Goal: Information Seeking & Learning: Learn about a topic

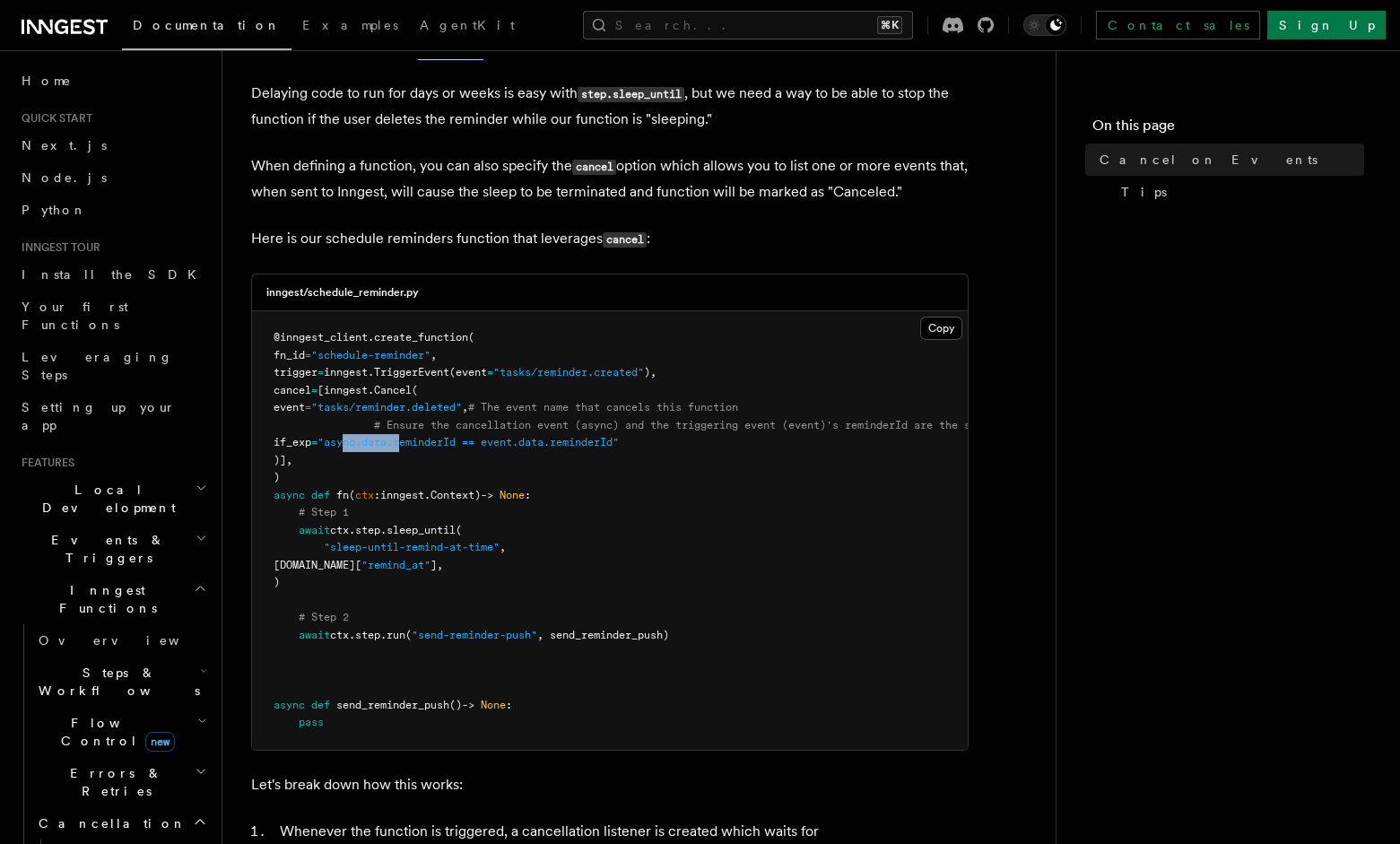
drag, startPoint x: 446, startPoint y: 445, endPoint x: 508, endPoint y: 449, distance: 62.1
click at [508, 449] on pre "@inngest_client . create_function ( fn_id = "schedule-reminder" , trigger = inn…" at bounding box center [610, 530] width 716 height 439
click at [564, 454] on pre "@inngest_client . create_function ( fn_id = "schedule-reminder" , trigger = inn…" at bounding box center [610, 530] width 716 height 439
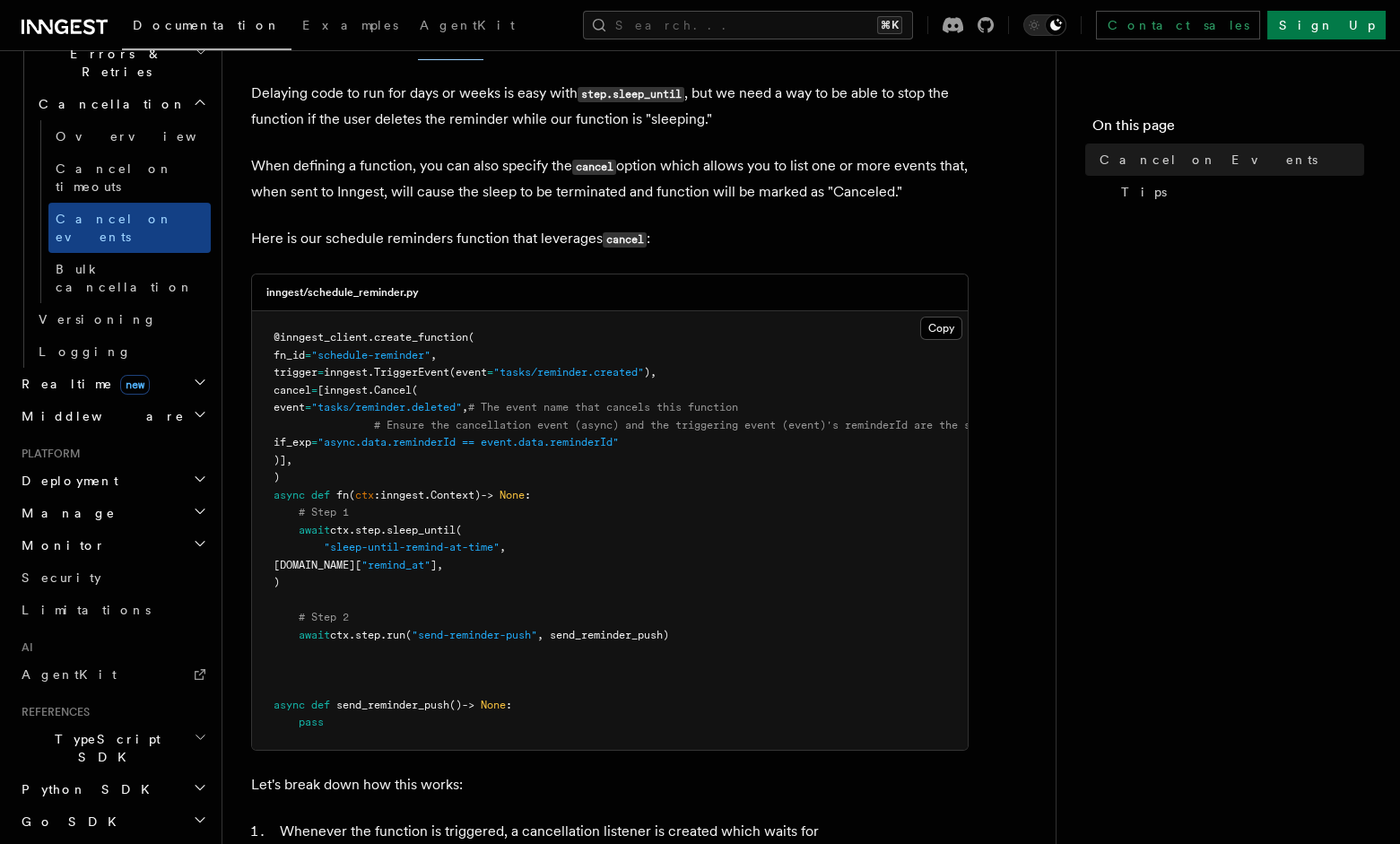
click at [731, 193] on p "When defining a function, you can also specify the cancel option which allows y…" at bounding box center [610, 179] width 718 height 52
drag, startPoint x: 414, startPoint y: 424, endPoint x: 695, endPoint y: 439, distance: 281.4
click at [547, 422] on span "# Ensure the cancellation event (async) and the triggering event (event)'s remi…" at bounding box center [685, 425] width 622 height 13
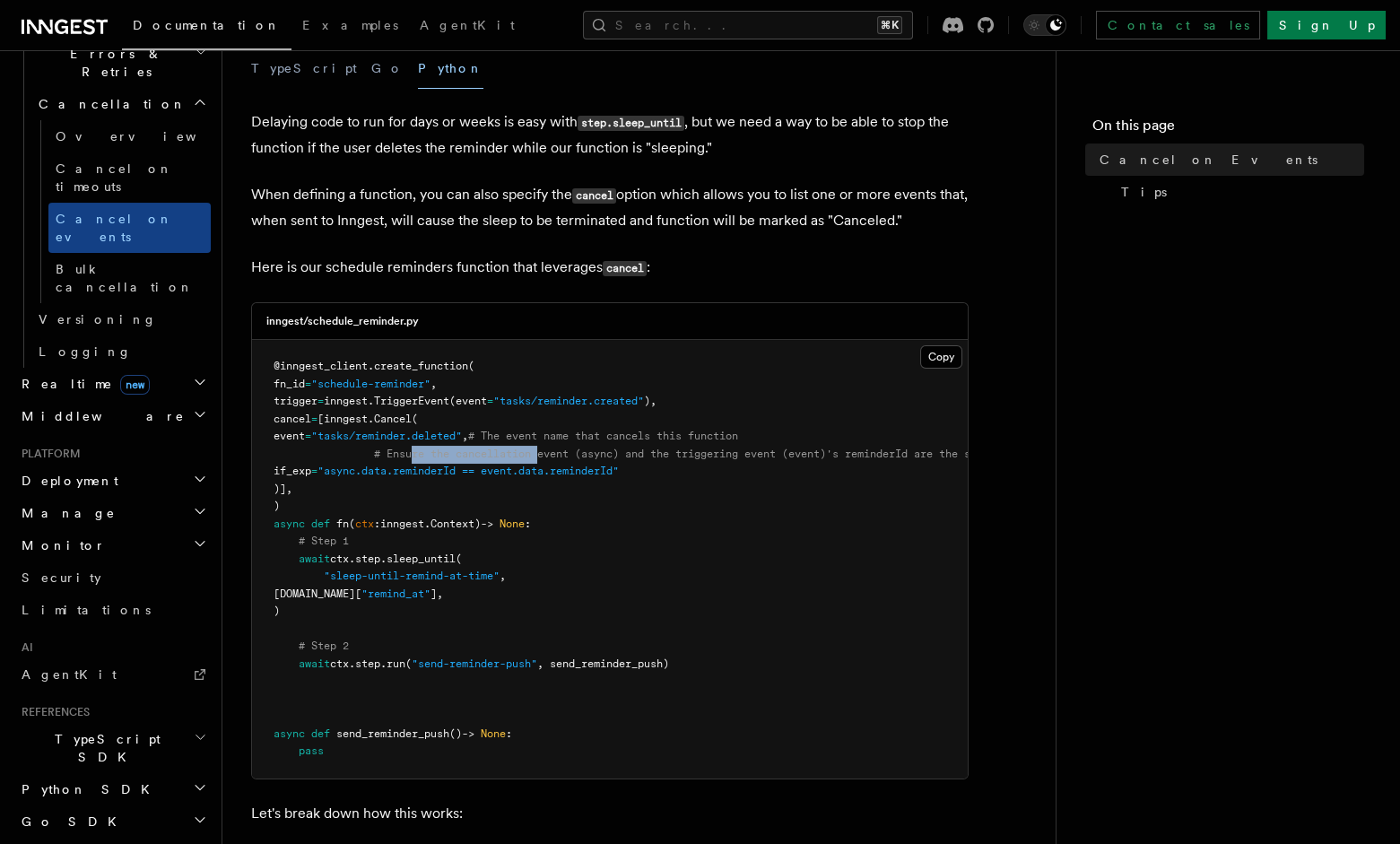
scroll to position [283, 0]
drag, startPoint x: 628, startPoint y: 201, endPoint x: 816, endPoint y: 221, distance: 189.1
click at [815, 221] on p "When defining a function, you can also specify the cancel option which allows y…" at bounding box center [610, 210] width 718 height 52
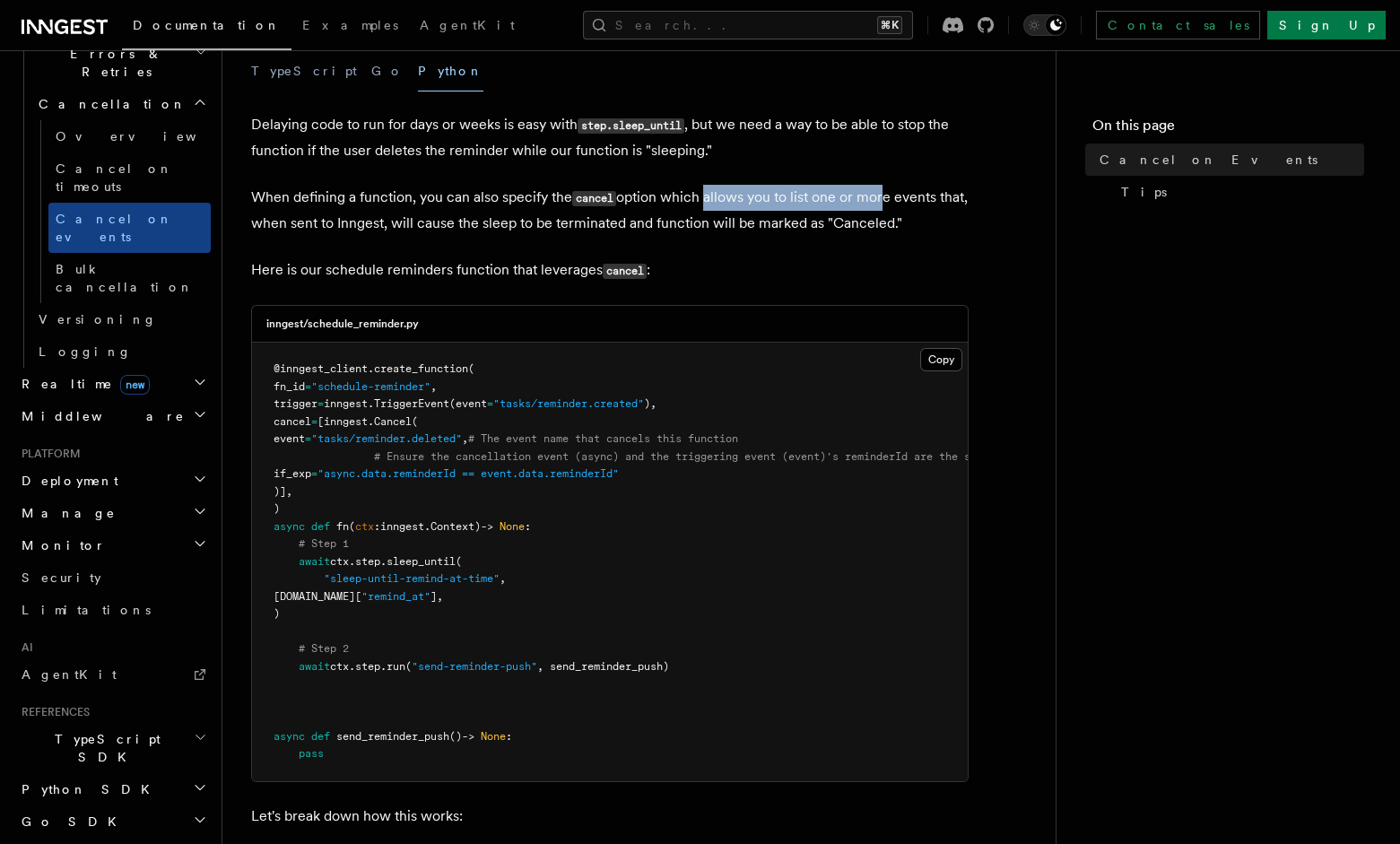
drag, startPoint x: 715, startPoint y: 197, endPoint x: 884, endPoint y: 208, distance: 169.4
click at [884, 208] on p "When defining a function, you can also specify the cancel option which allows y…" at bounding box center [610, 210] width 718 height 52
drag, startPoint x: 812, startPoint y: 195, endPoint x: 869, endPoint y: 193, distance: 57.0
click at [869, 193] on p "When defining a function, you can also specify the cancel option which allows y…" at bounding box center [610, 210] width 718 height 52
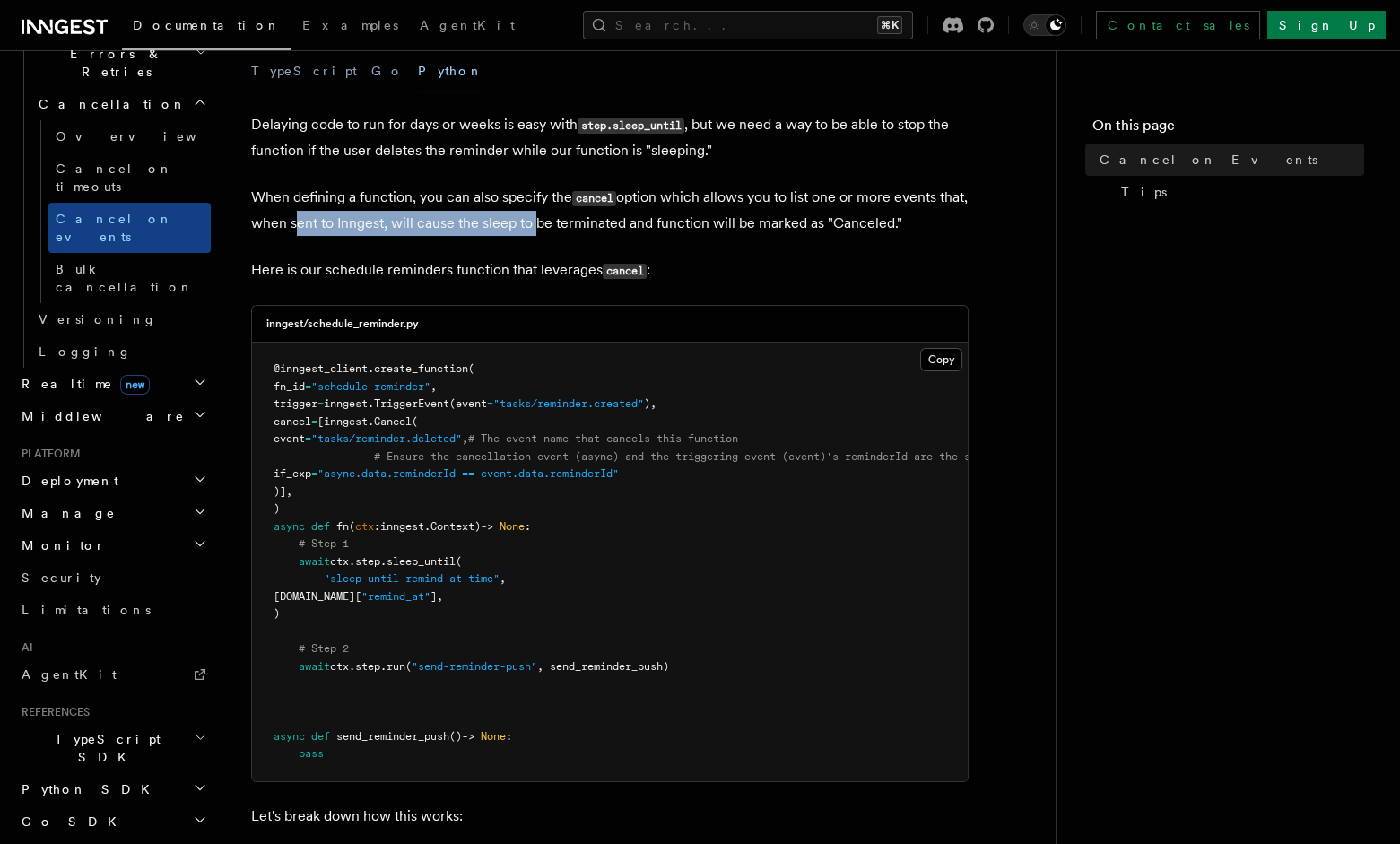
drag, startPoint x: 500, startPoint y: 218, endPoint x: 564, endPoint y: 220, distance: 64.0
click at [561, 220] on p "When defining a function, you can also specify the cancel option which allows y…" at bounding box center [610, 210] width 718 height 52
click at [594, 227] on p "When defining a function, you can also specify the cancel option which allows y…" at bounding box center [610, 210] width 718 height 52
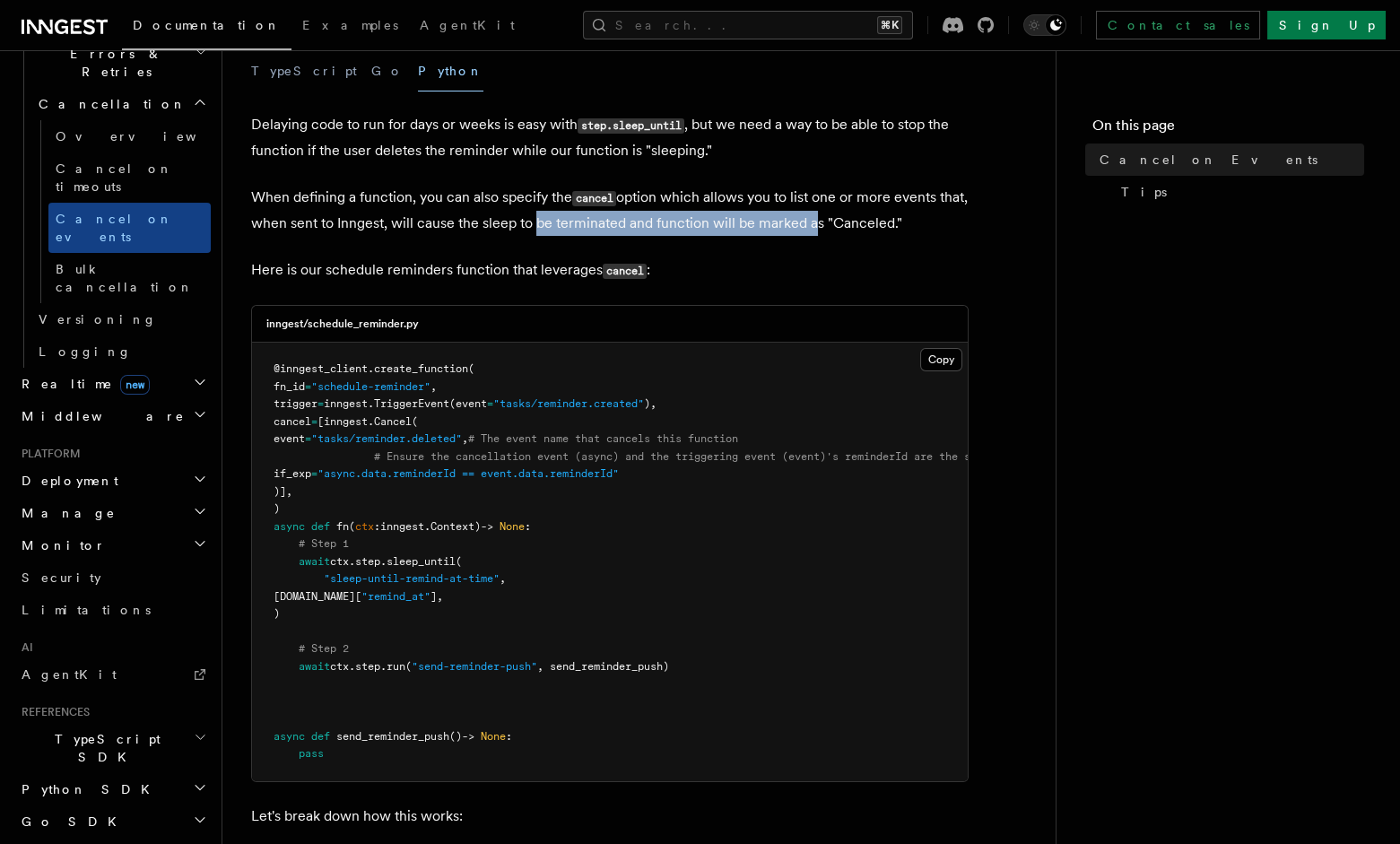
drag, startPoint x: 562, startPoint y: 225, endPoint x: 839, endPoint y: 212, distance: 277.3
click at [839, 212] on p "When defining a function, you can also specify the cancel option which allows y…" at bounding box center [610, 210] width 718 height 52
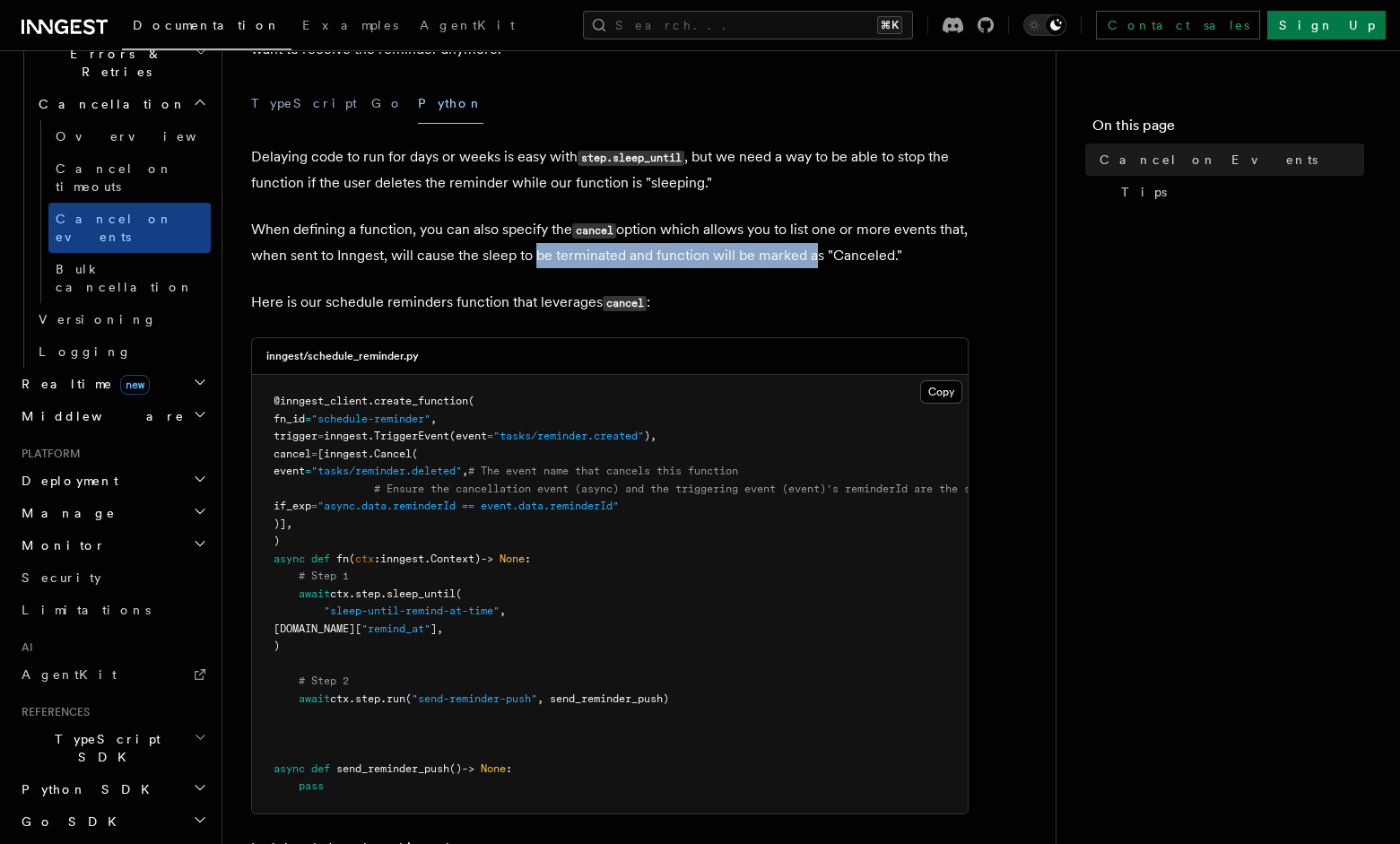
scroll to position [215, 0]
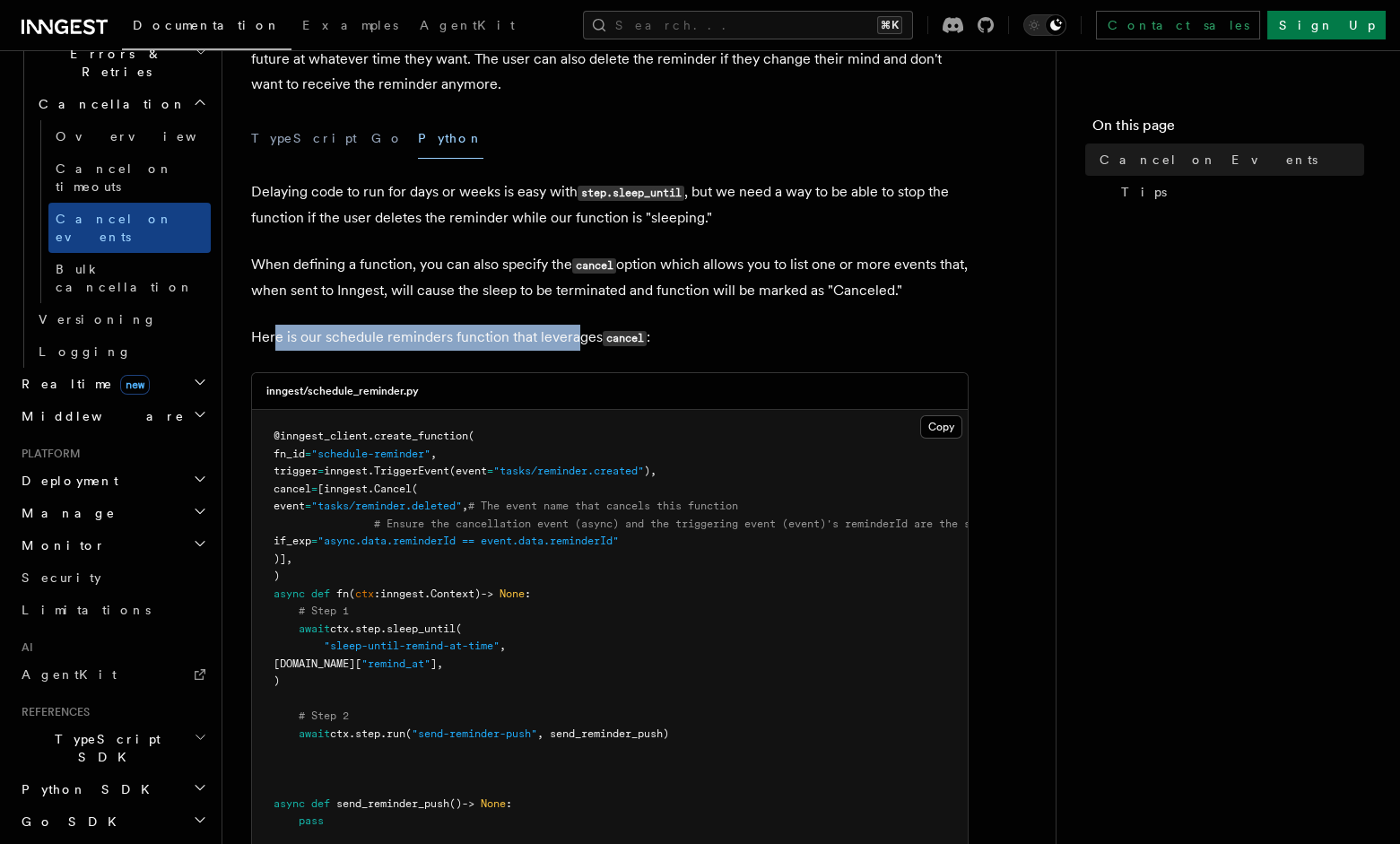
drag, startPoint x: 275, startPoint y: 343, endPoint x: 586, endPoint y: 328, distance: 311.4
click at [586, 328] on p "Here is our schedule reminders function that leverages cancel :" at bounding box center [610, 337] width 718 height 26
drag, startPoint x: 622, startPoint y: 328, endPoint x: 724, endPoint y: 366, distance: 108.8
click at [631, 332] on p "Here is our schedule reminders function that leverages cancel :" at bounding box center [610, 337] width 718 height 26
click at [855, 290] on p "When defining a function, you can also specify the cancel option which allows y…" at bounding box center [610, 277] width 718 height 52
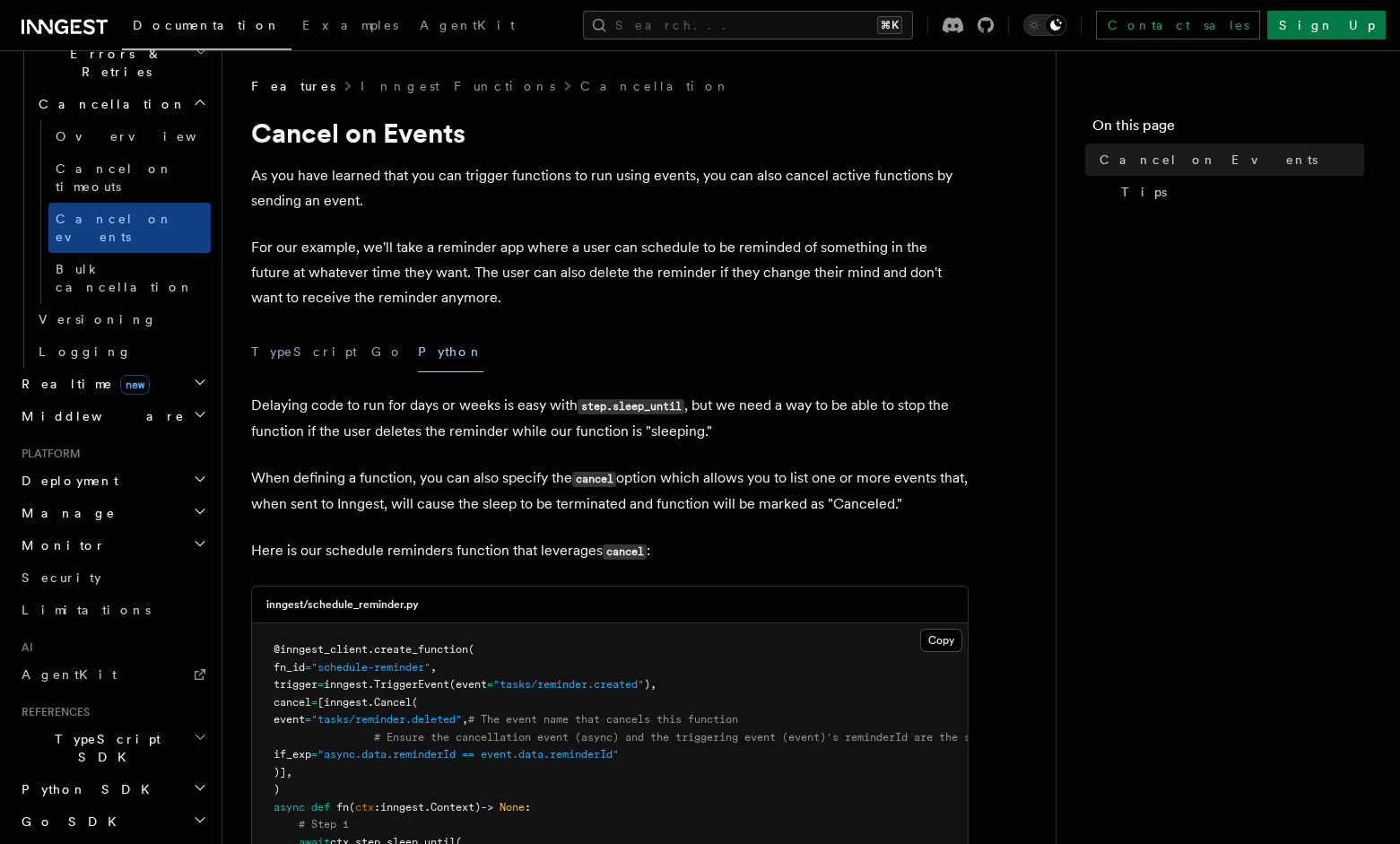
scroll to position [0, 0]
click at [389, 93] on link "Inngest Functions" at bounding box center [458, 88] width 194 height 18
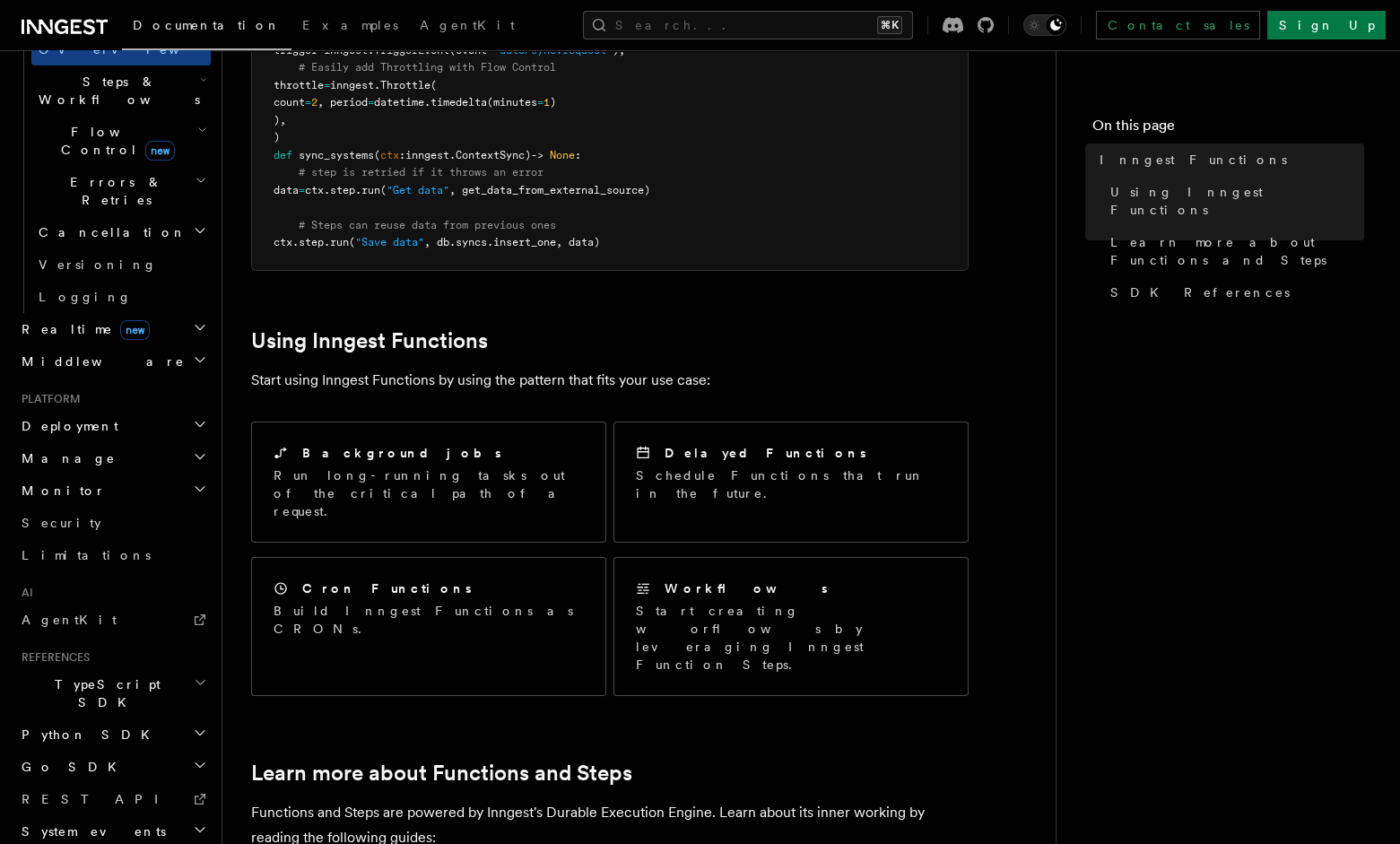
scroll to position [576, 0]
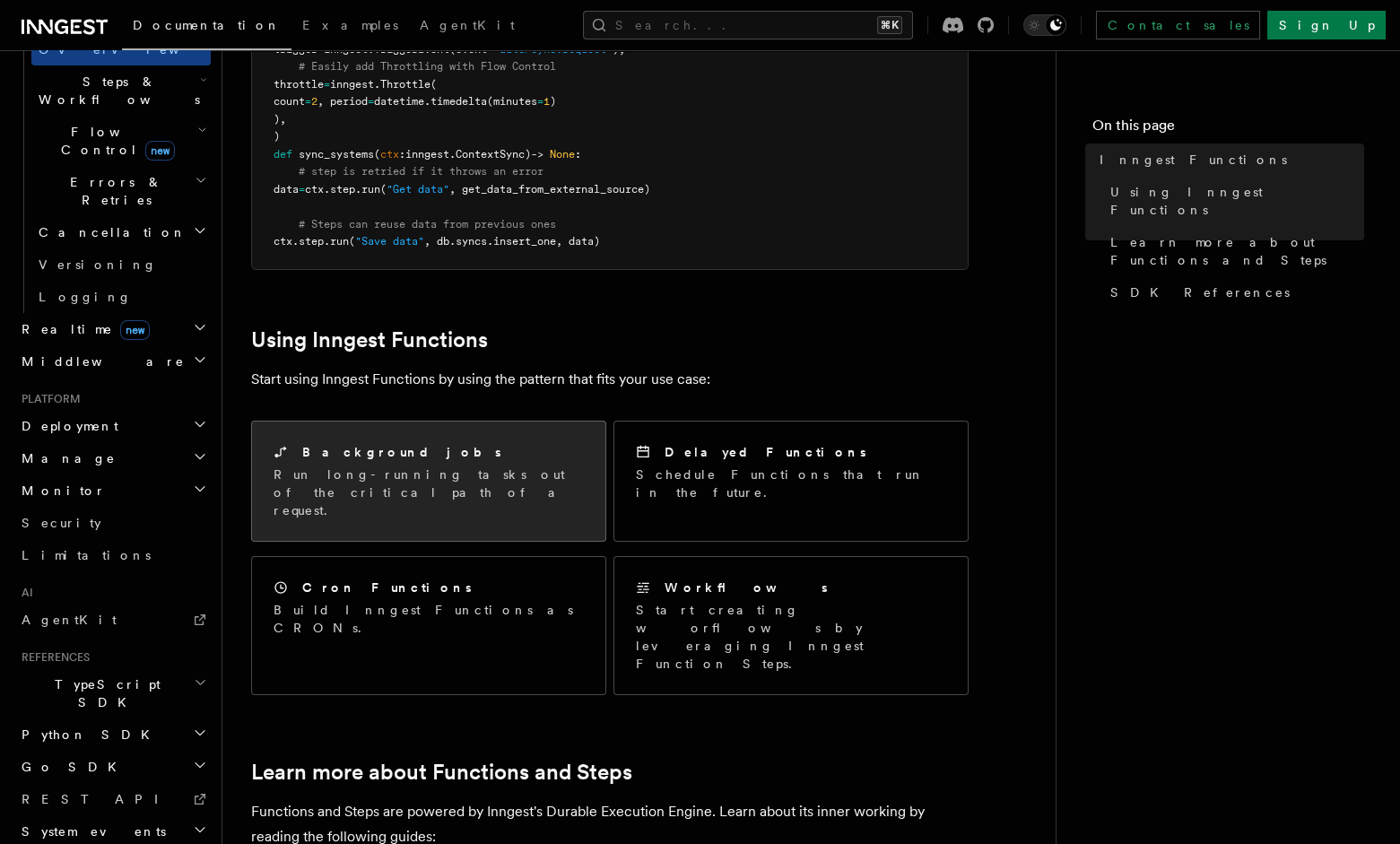
click at [397, 443] on h2 "Background jobs" at bounding box center [402, 452] width 199 height 18
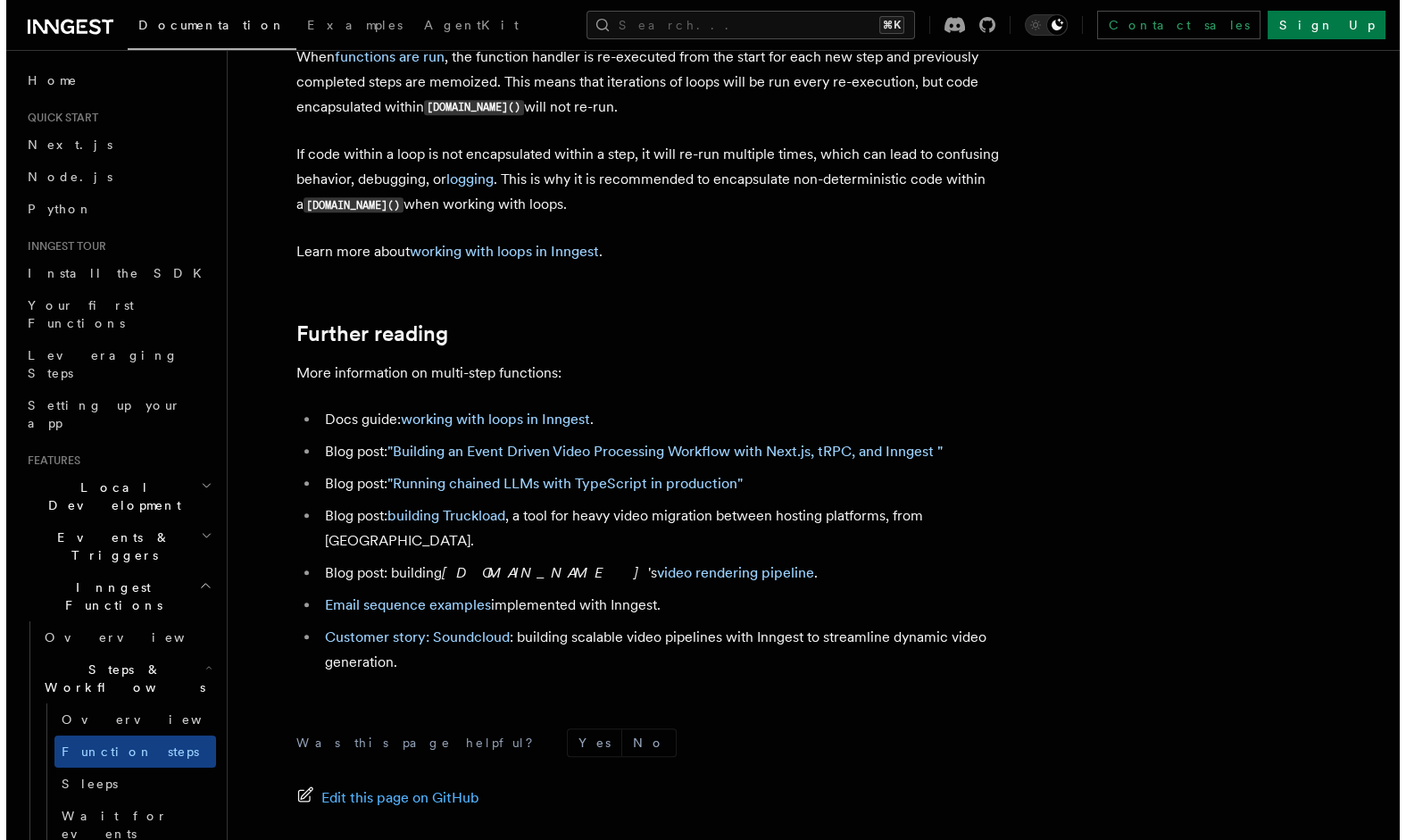
scroll to position [4056, 0]
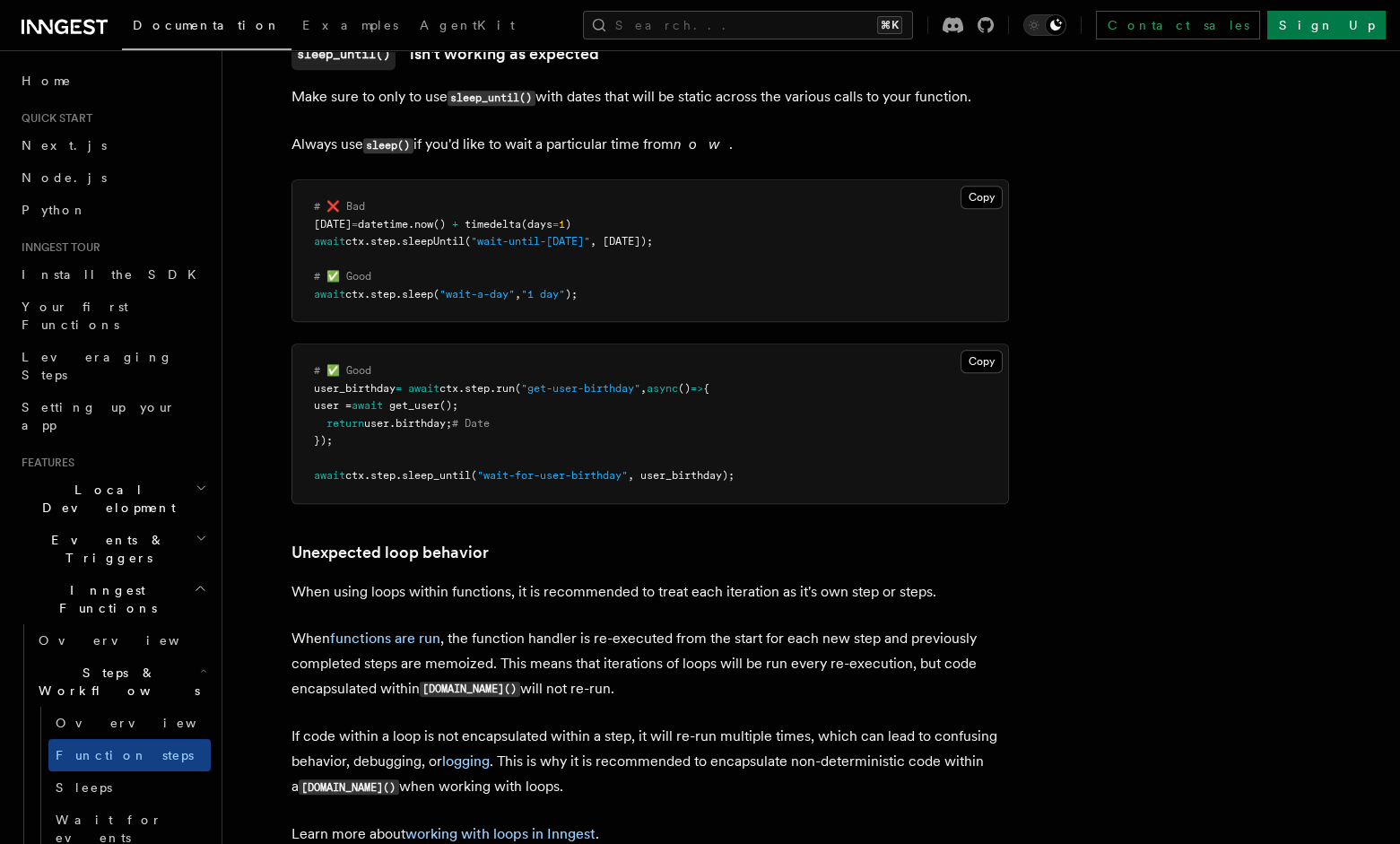
click at [843, 40] on div "Documentation Examples AgentKit Search... ⌘K Contact sales Sign Up" at bounding box center [700, 25] width 1400 height 51
click at [845, 30] on button "Search... ⌘K" at bounding box center [749, 25] width 331 height 29
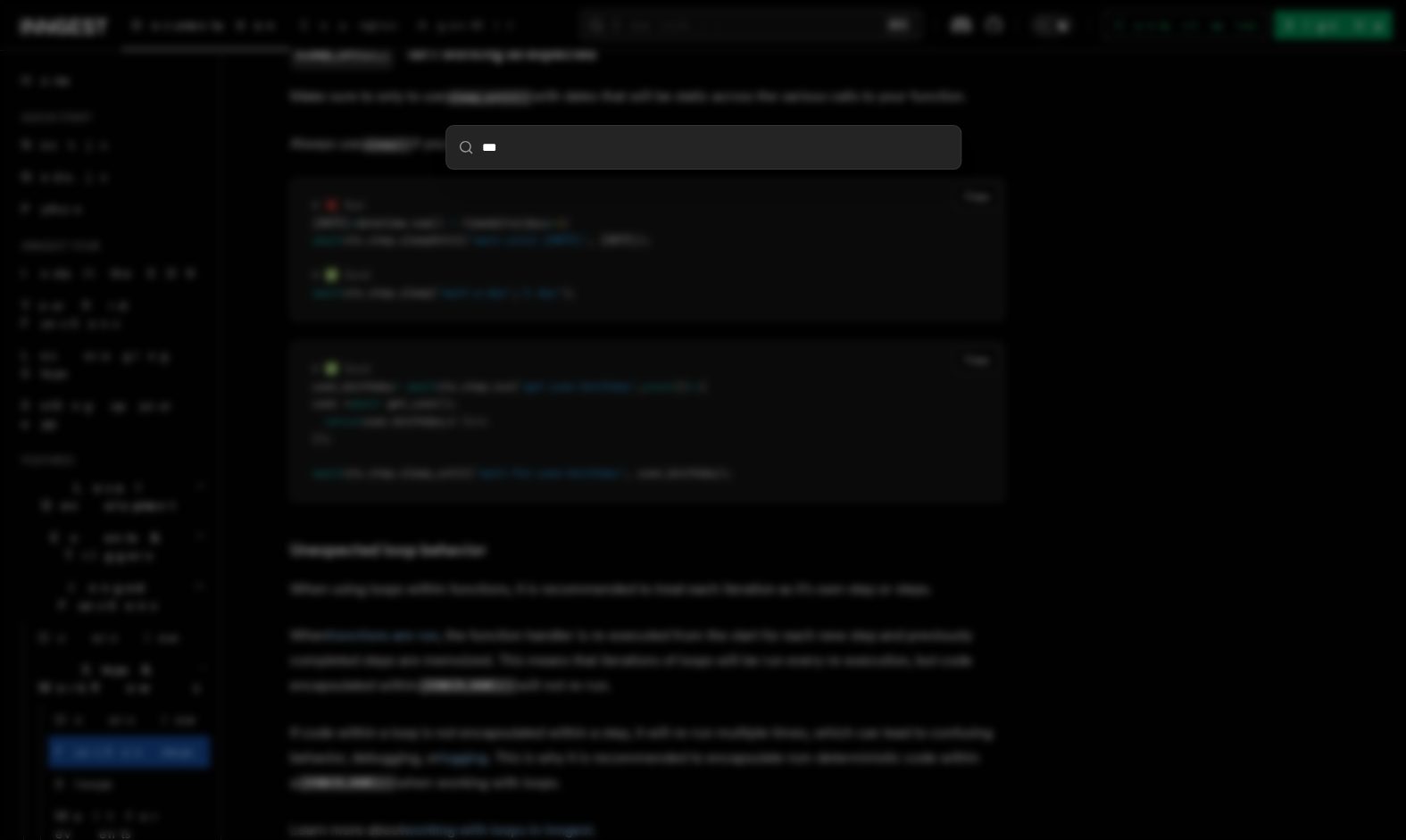
type input "****"
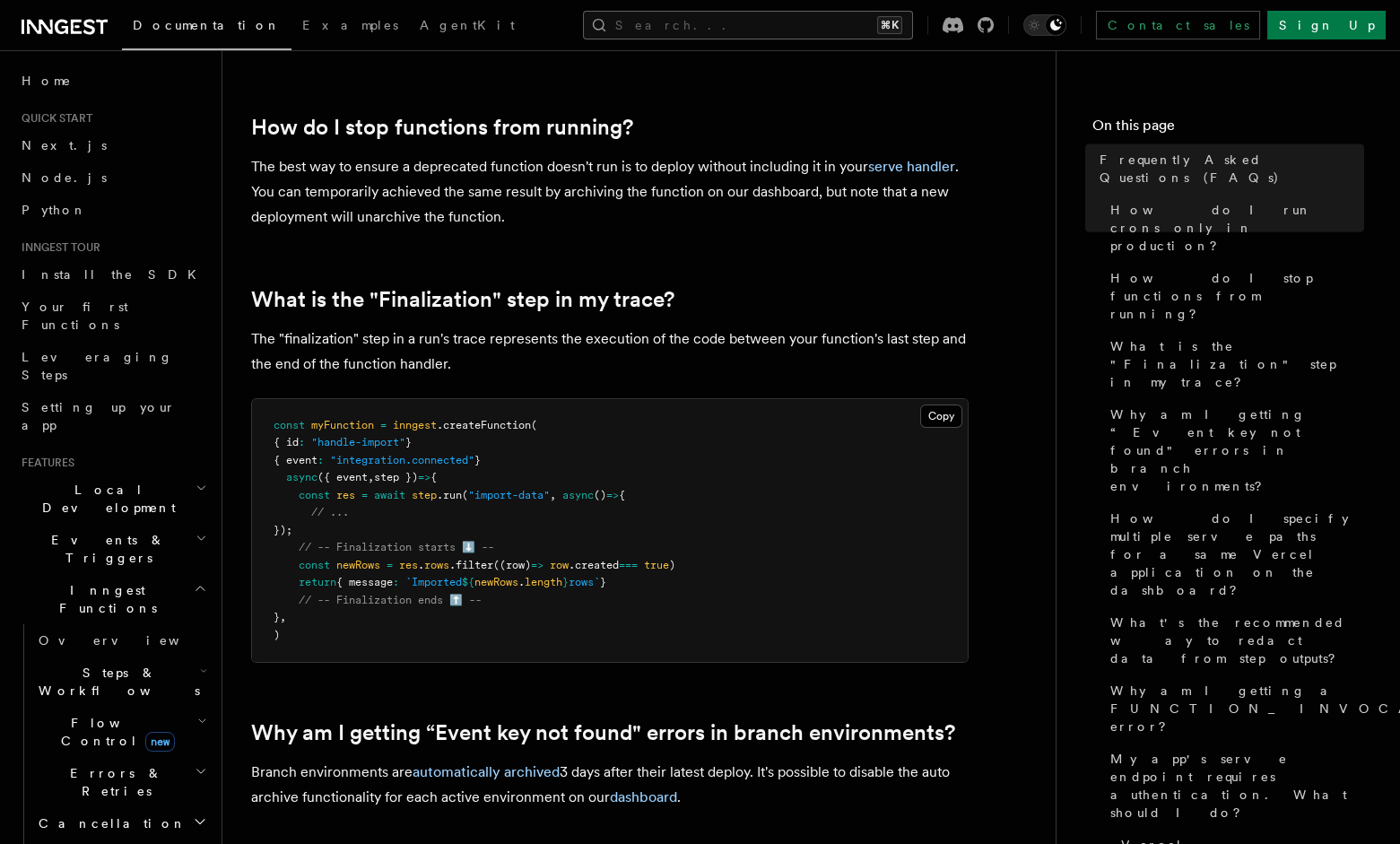
scroll to position [865, 0]
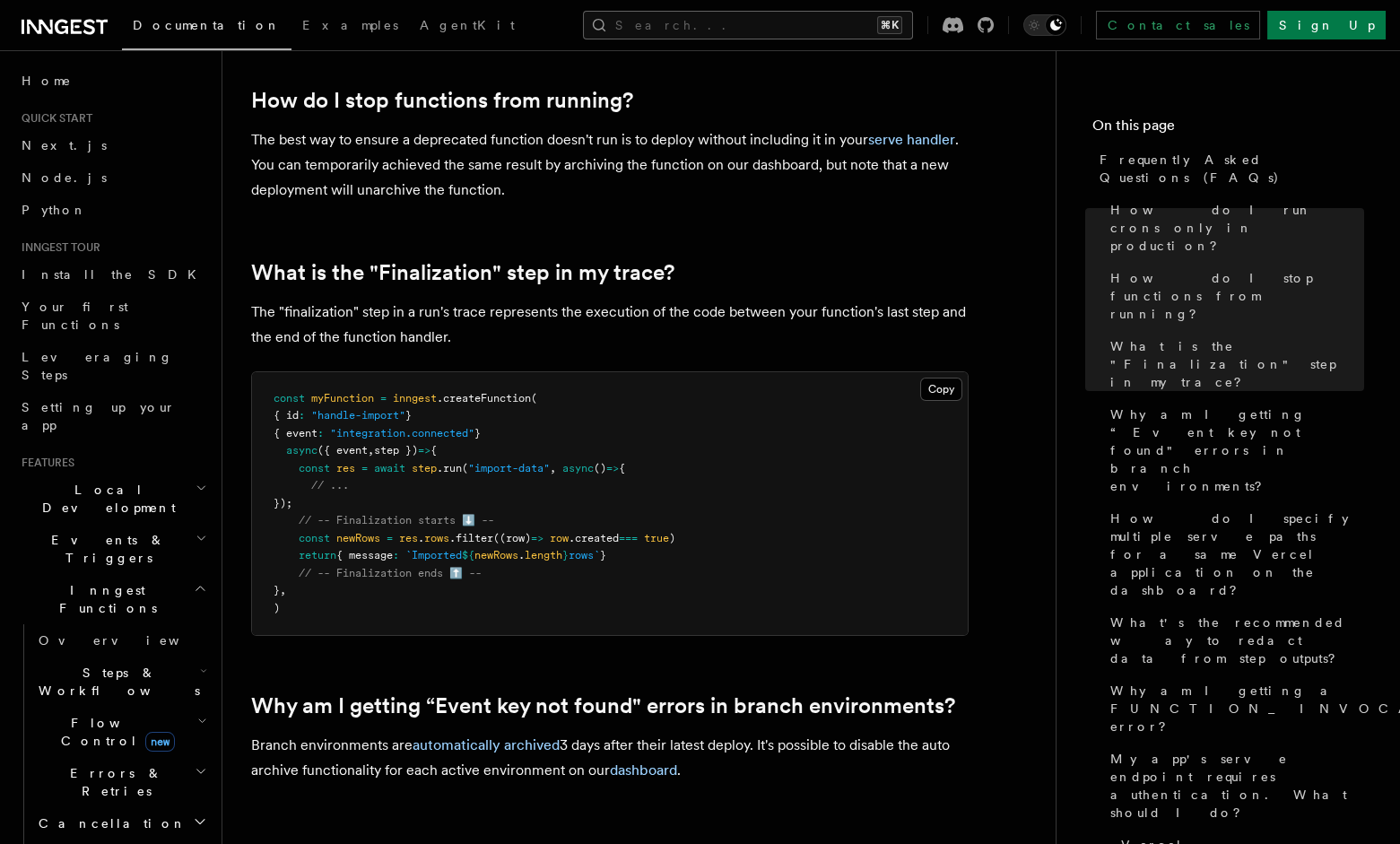
click at [749, 16] on button "Search... ⌘K" at bounding box center [749, 25] width 331 height 29
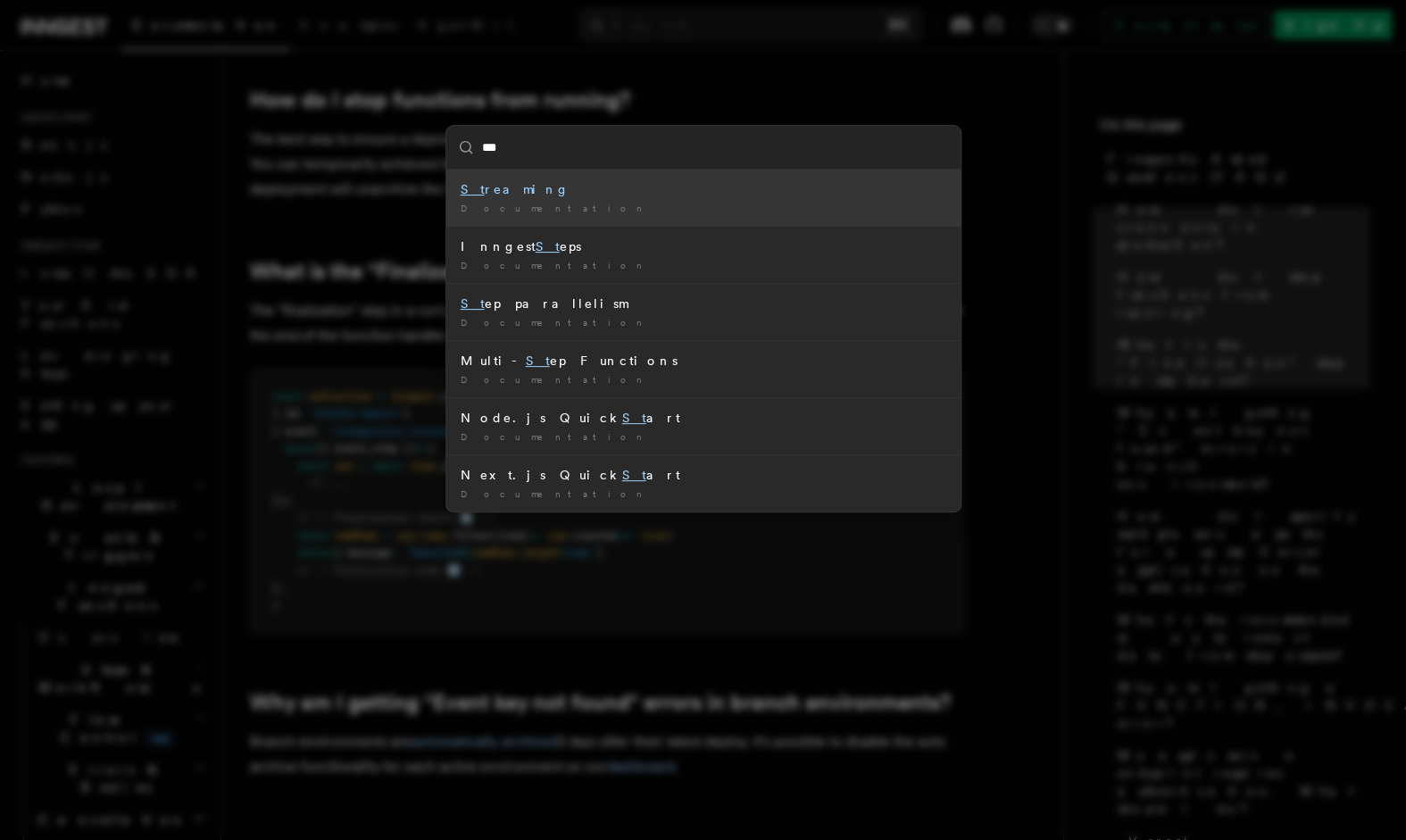
type input "****"
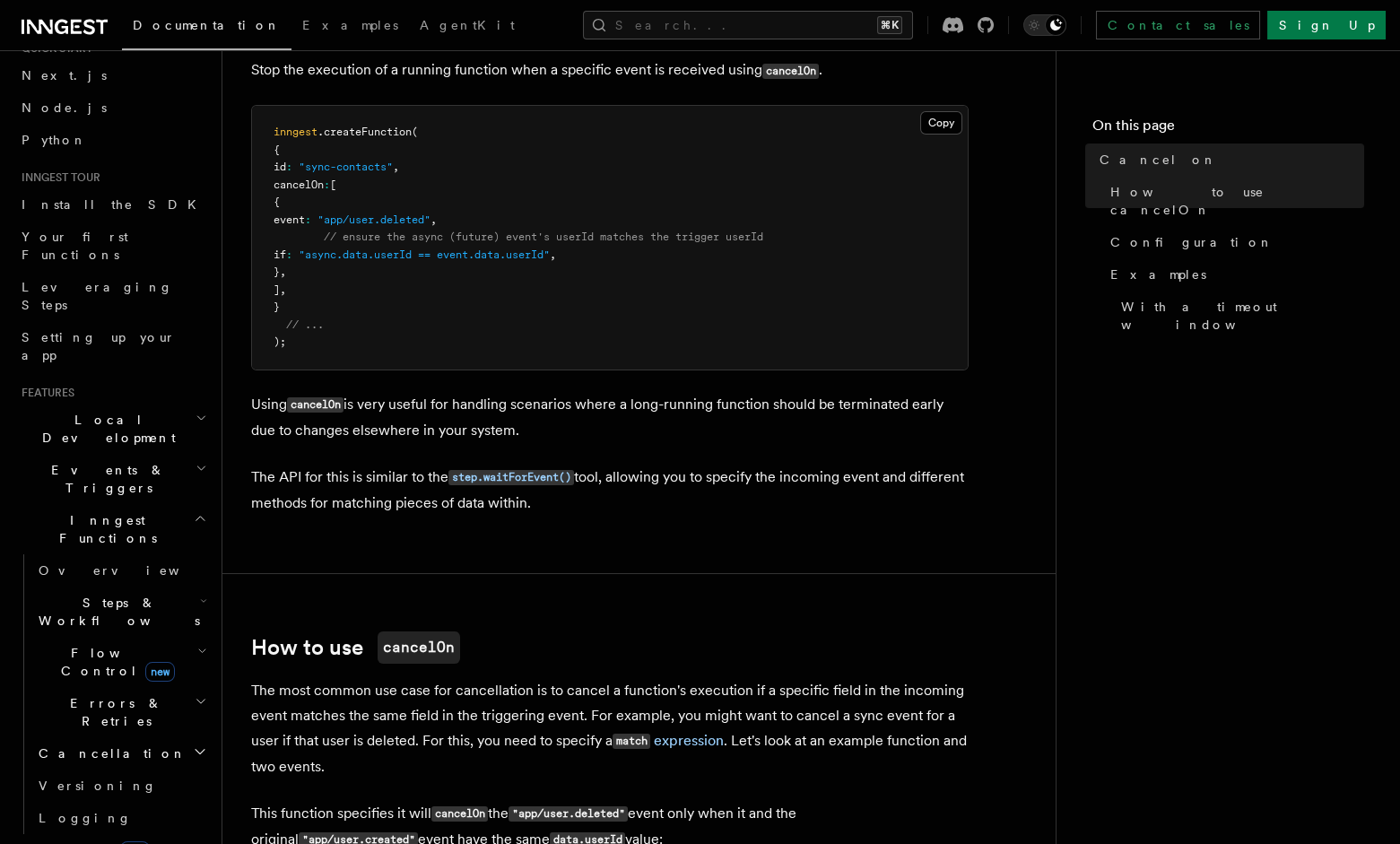
scroll to position [134, 0]
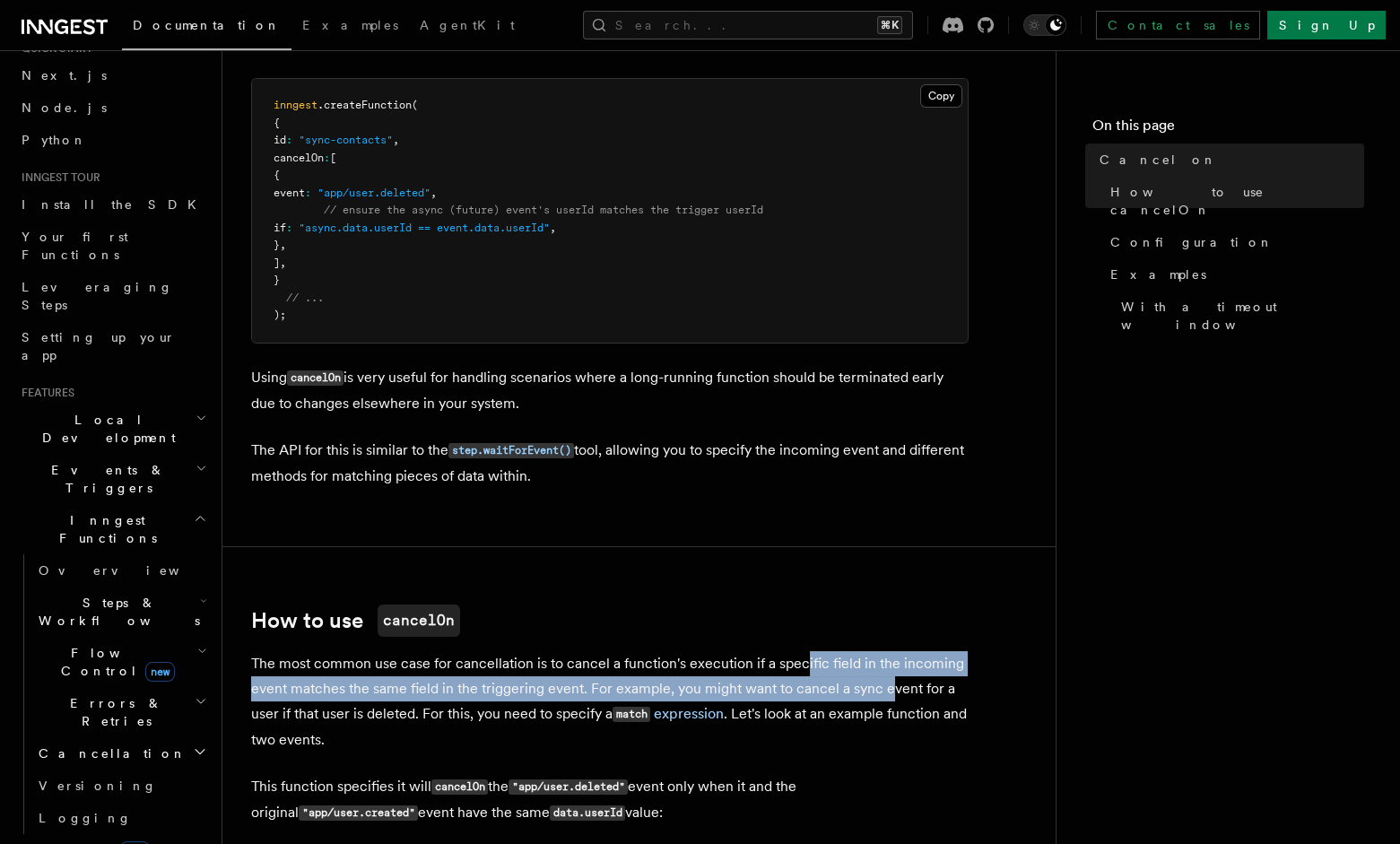
drag, startPoint x: 831, startPoint y: 666, endPoint x: 892, endPoint y: 678, distance: 62.2
click at [889, 677] on p "The most common use case for cancellation is to cancel a function's execution i…" at bounding box center [610, 702] width 718 height 101
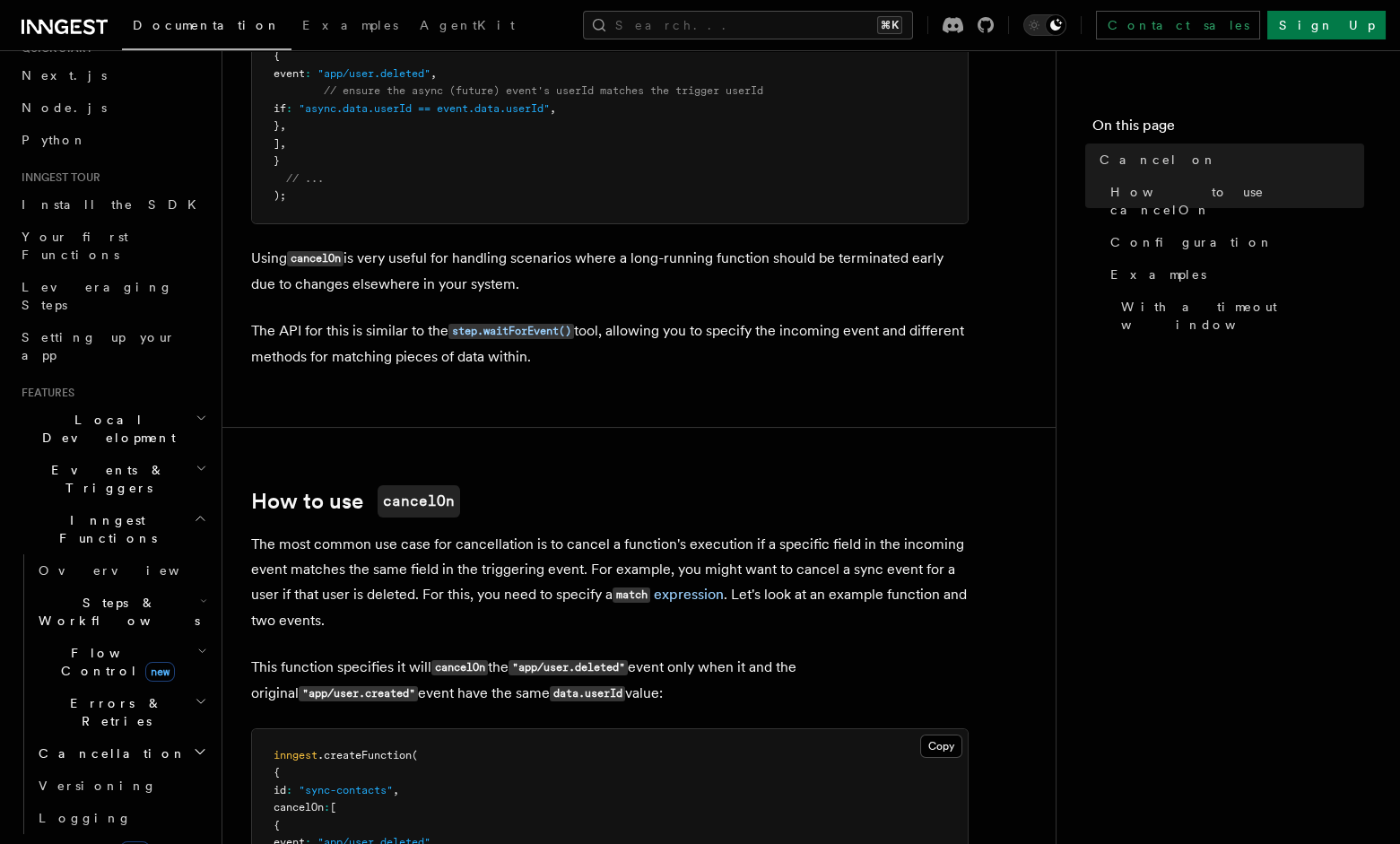
scroll to position [273, 0]
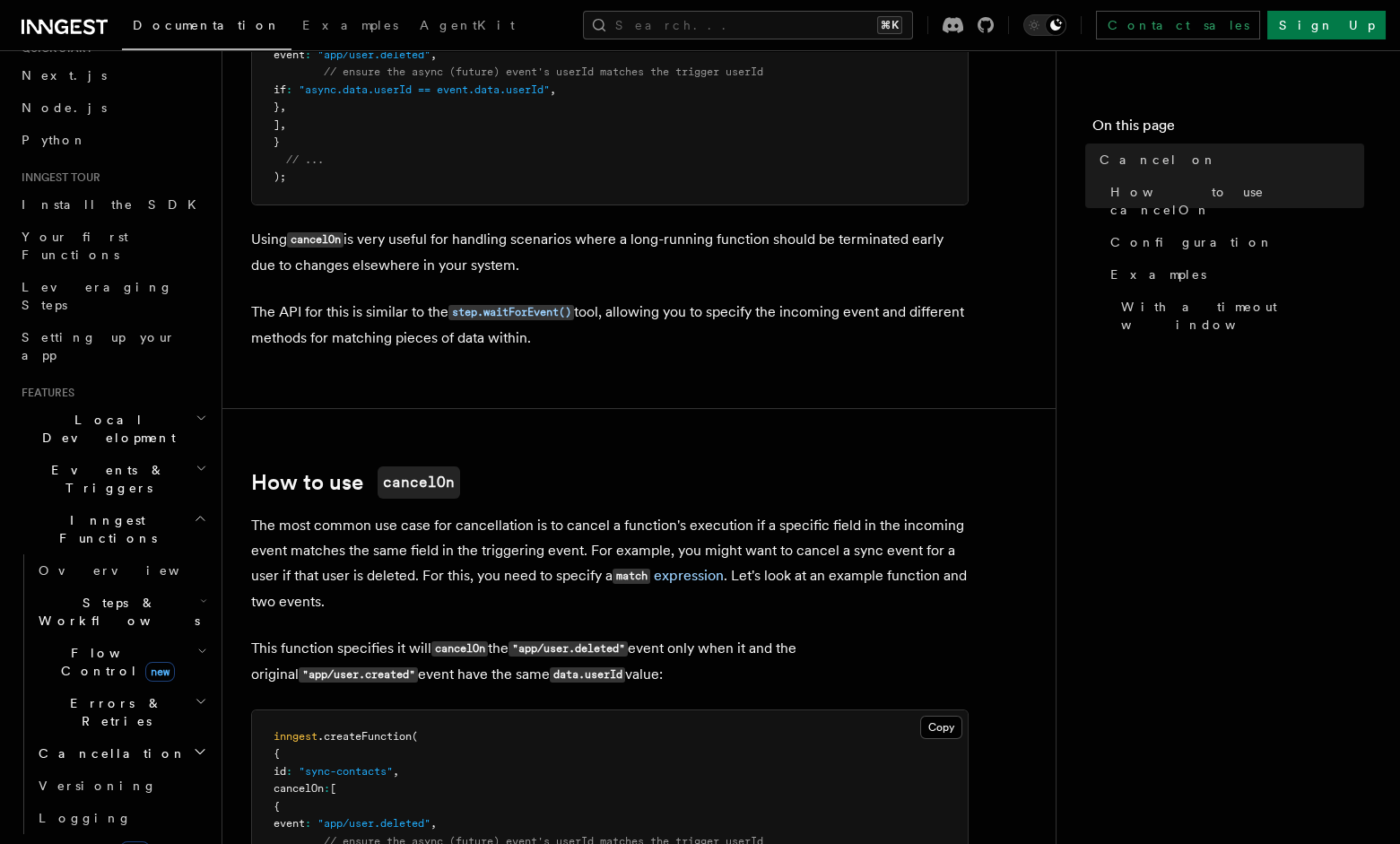
drag, startPoint x: 753, startPoint y: 548, endPoint x: 983, endPoint y: 546, distance: 230.0
drag, startPoint x: 935, startPoint y: 547, endPoint x: 701, endPoint y: 545, distance: 234.0
click at [706, 545] on p "The most common use case for cancellation is to cancel a function's execution i…" at bounding box center [610, 564] width 718 height 101
drag, startPoint x: 367, startPoint y: 567, endPoint x: 539, endPoint y: 573, distance: 172.1
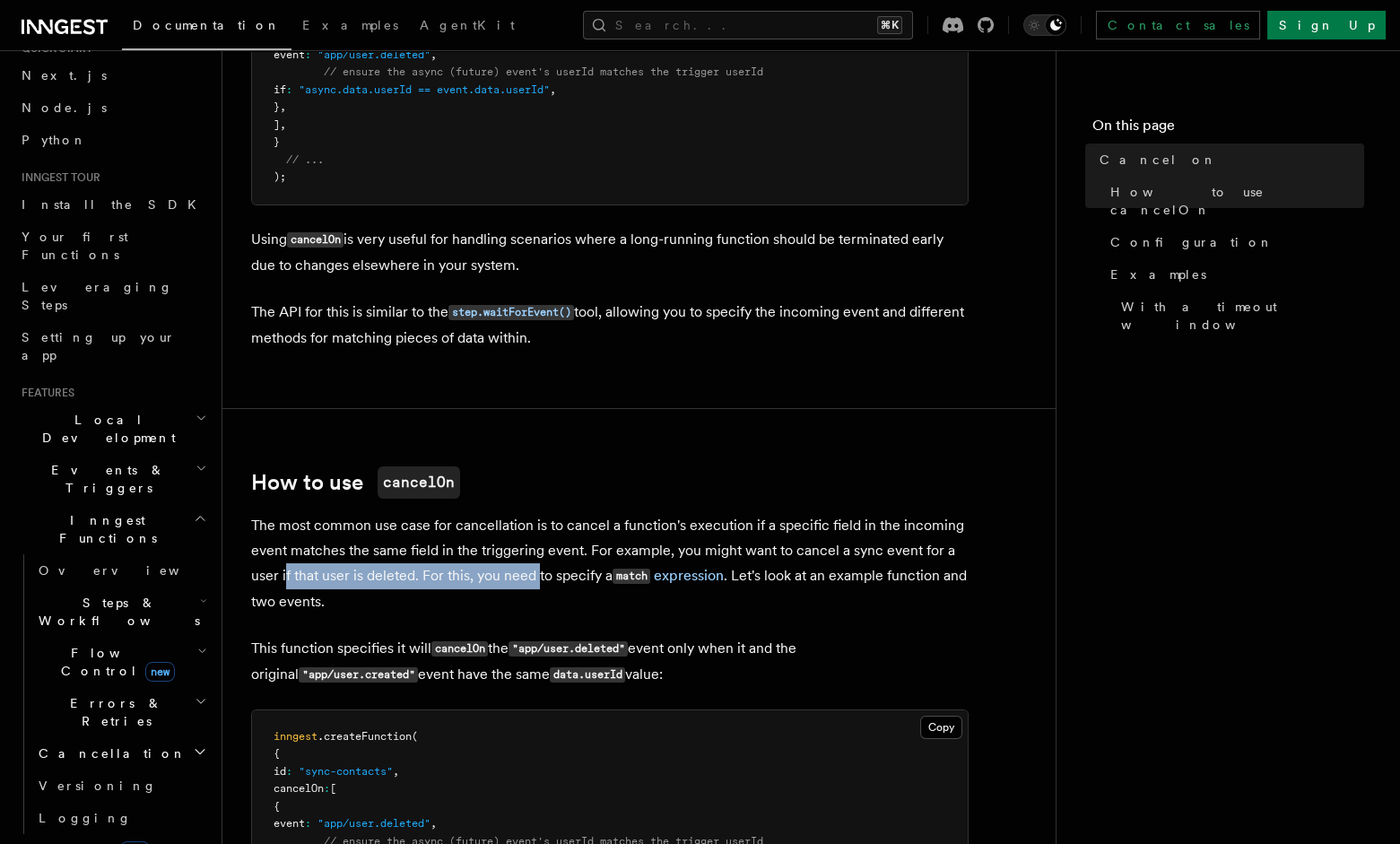
click at [537, 573] on p "The most common use case for cancellation is to cancel a function's execution i…" at bounding box center [610, 564] width 718 height 101
click at [521, 576] on p "The most common use case for cancellation is to cancel a function's execution i…" at bounding box center [610, 564] width 718 height 101
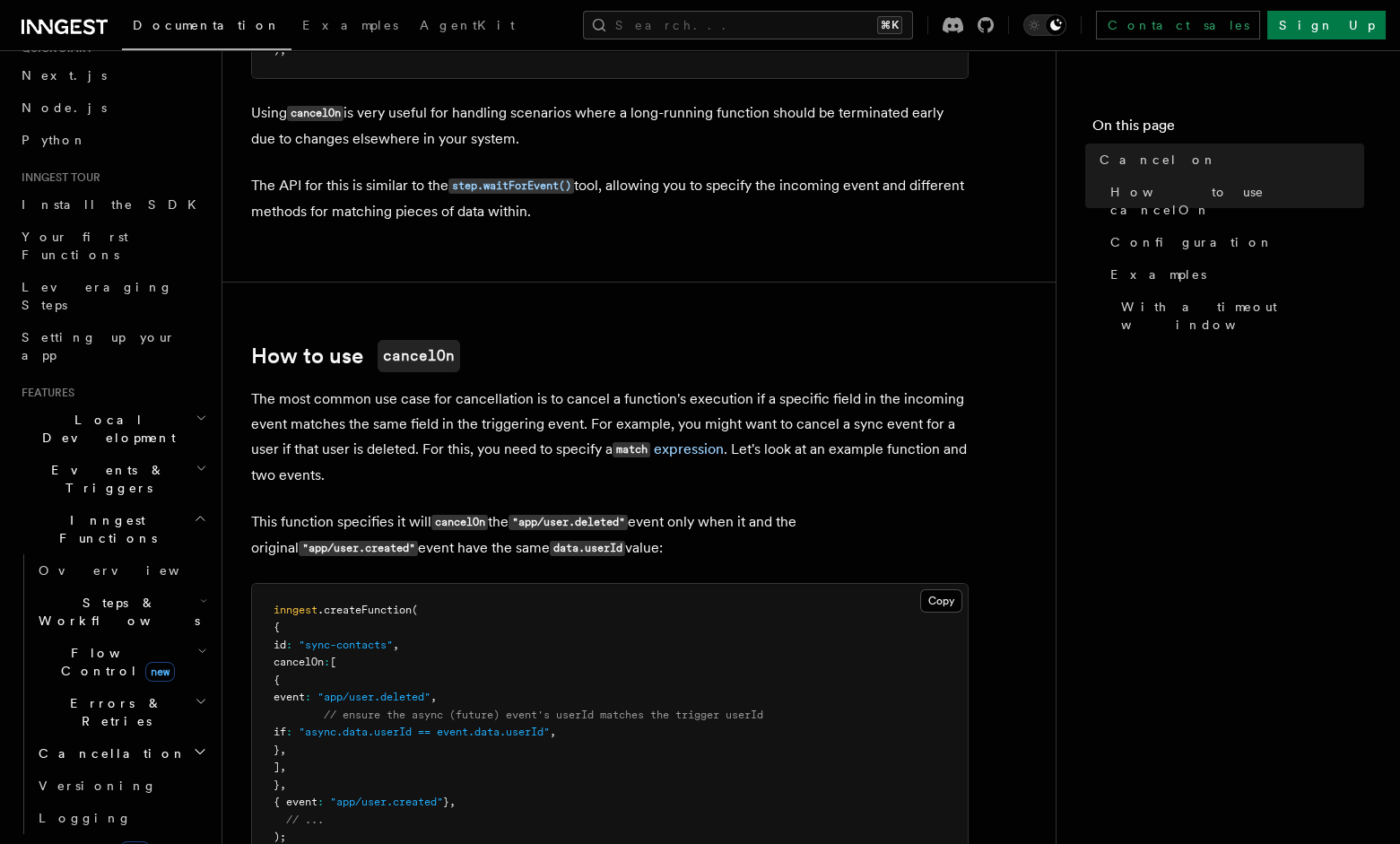
scroll to position [412, 0]
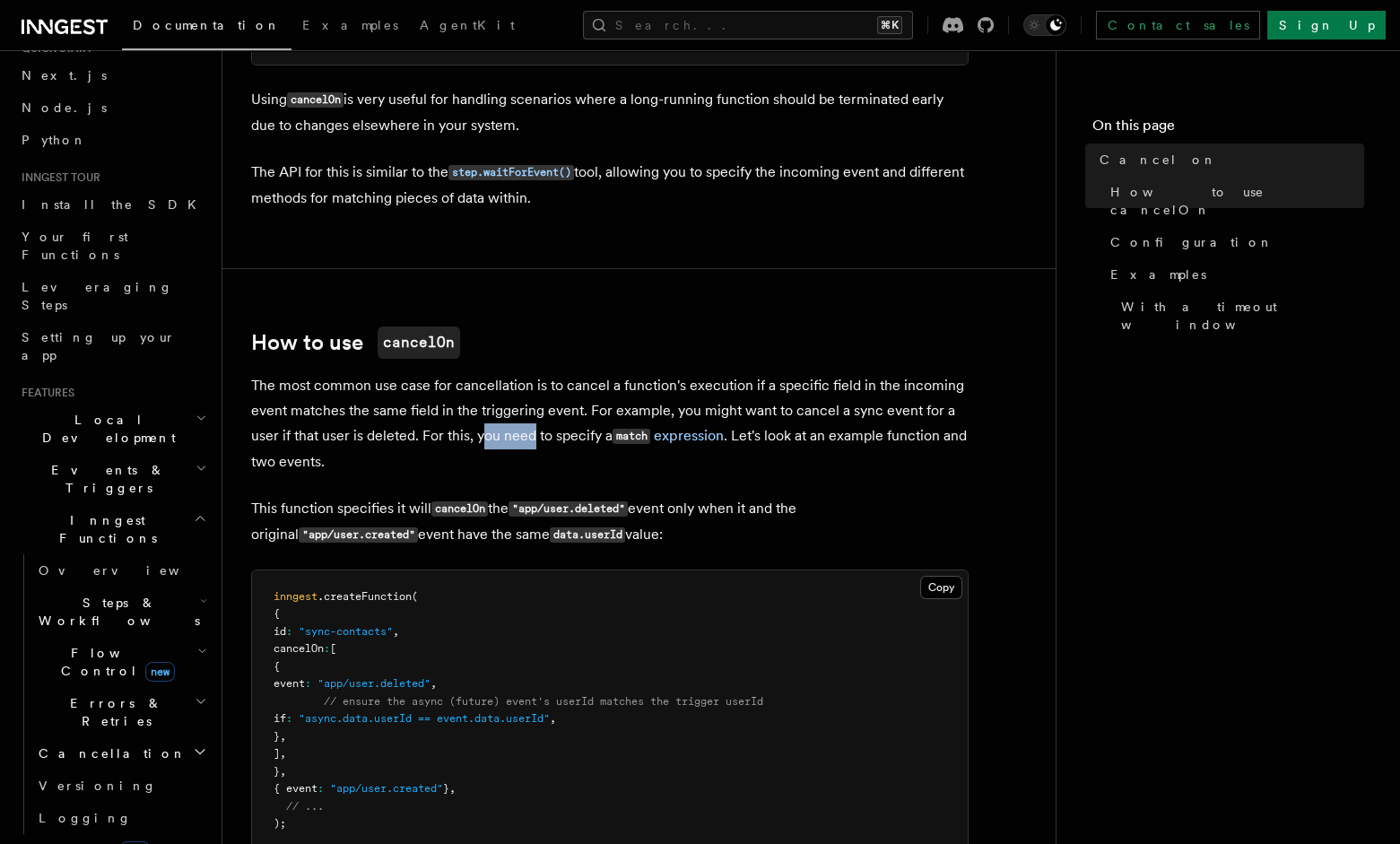
drag, startPoint x: 522, startPoint y: 439, endPoint x: 564, endPoint y: 436, distance: 42.1
click at [549, 437] on p "The most common use case for cancellation is to cancel a function's execution i…" at bounding box center [610, 424] width 718 height 101
click at [620, 436] on code "match" at bounding box center [631, 437] width 38 height 16
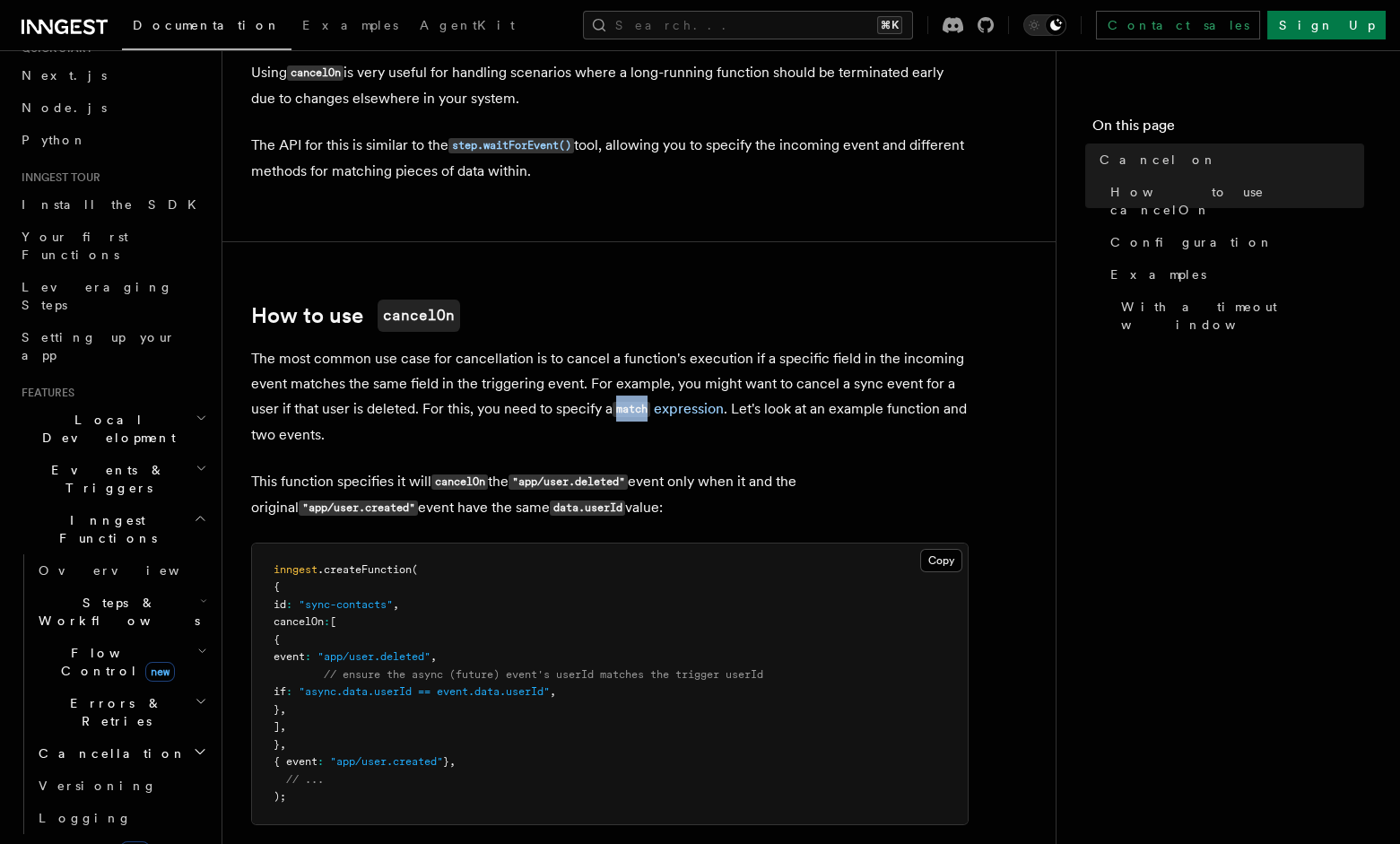
scroll to position [544, 0]
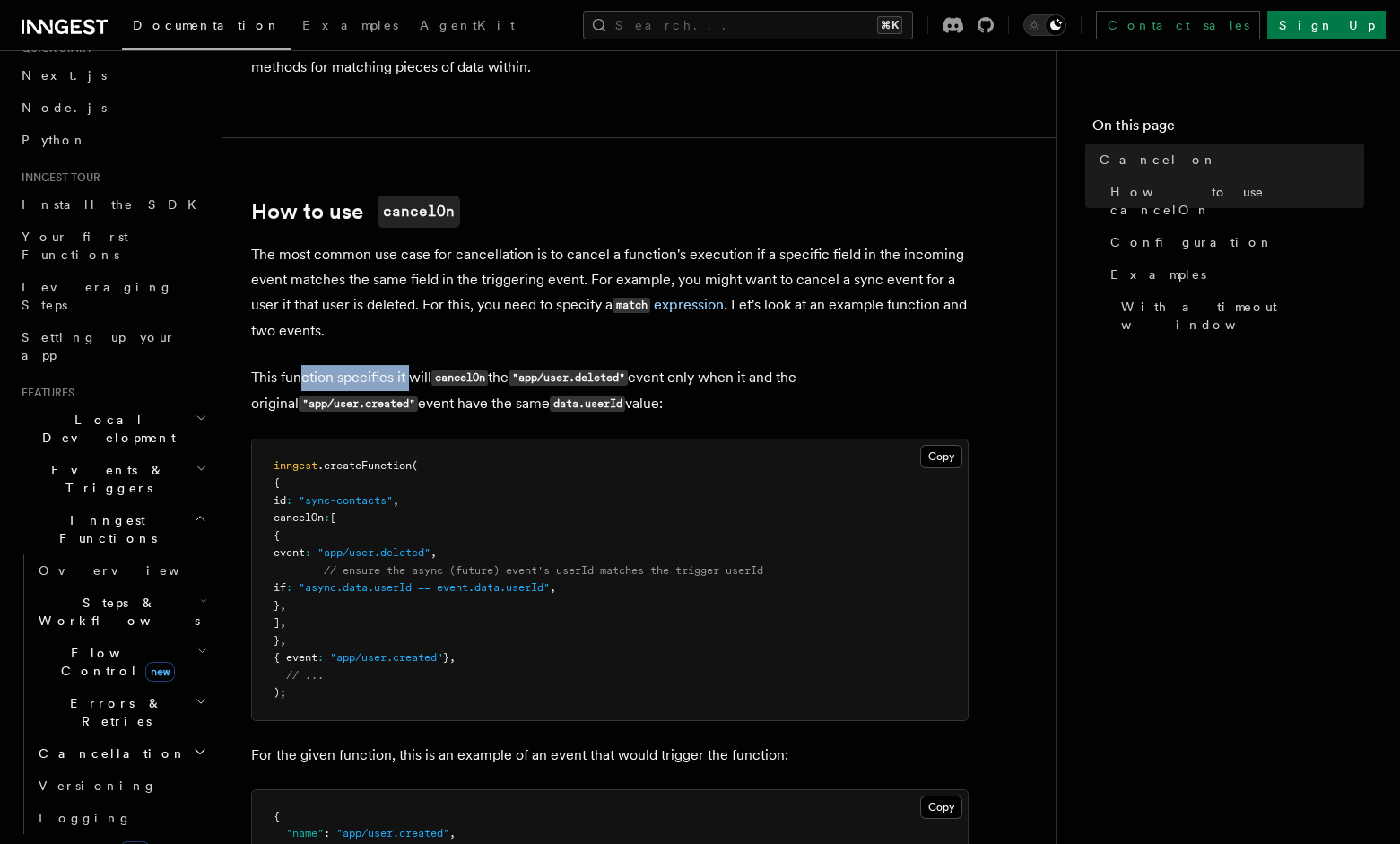
drag, startPoint x: 305, startPoint y: 382, endPoint x: 437, endPoint y: 387, distance: 132.1
click at [411, 384] on p "This function specifies it will cancelOn the "app/user.deleted" event only when…" at bounding box center [610, 392] width 718 height 53
click at [474, 376] on code "cancelOn" at bounding box center [460, 378] width 56 height 16
drag, startPoint x: 529, startPoint y: 377, endPoint x: 629, endPoint y: 384, distance: 100.2
click at [628, 384] on code ""app/user.deleted"" at bounding box center [568, 378] width 120 height 16
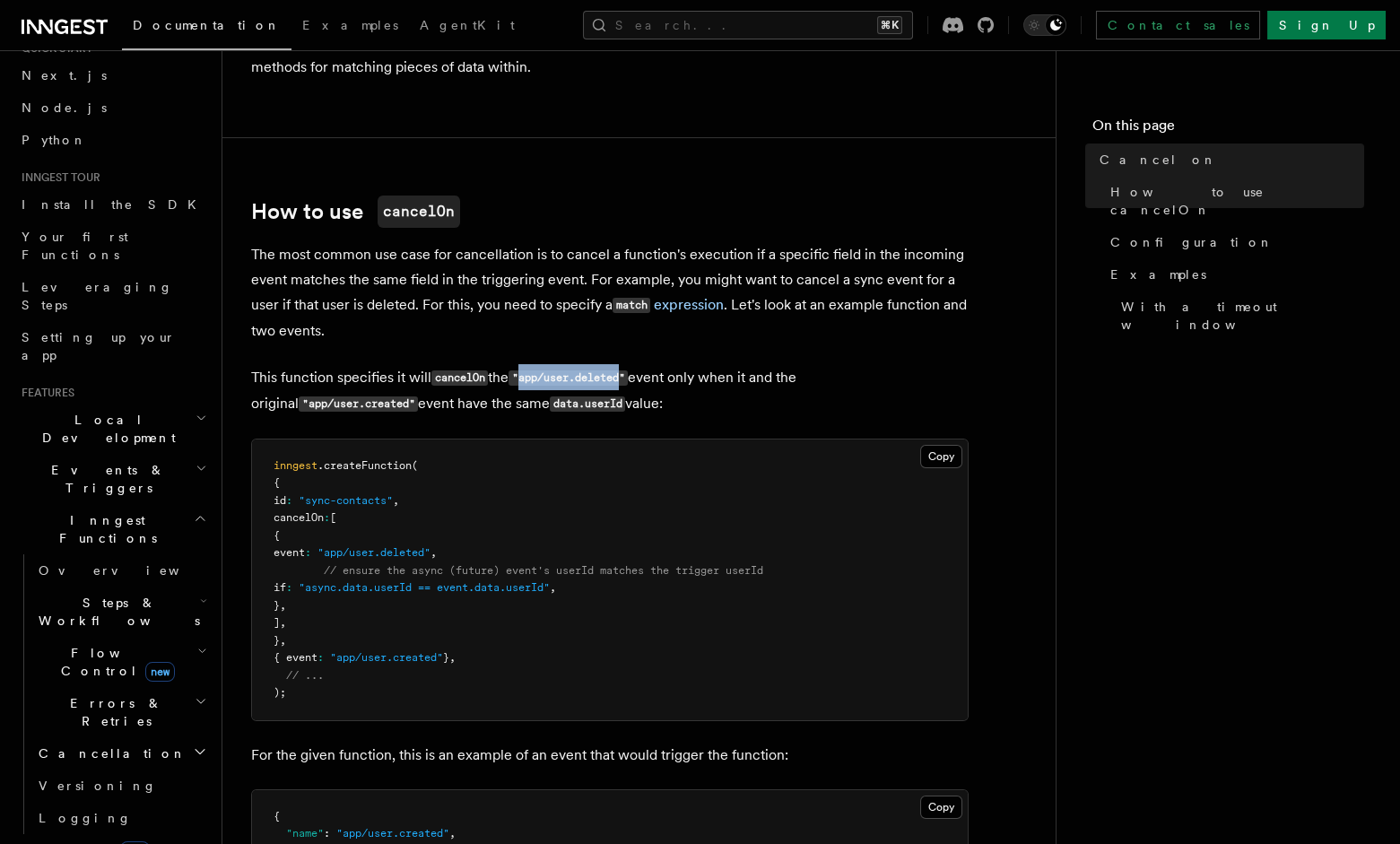
drag, startPoint x: 790, startPoint y: 373, endPoint x: 864, endPoint y: 374, distance: 74.0
click at [864, 374] on p "This function specifies it will cancelOn the "app/user.deleted" event only when…" at bounding box center [610, 392] width 718 height 53
drag, startPoint x: 329, startPoint y: 403, endPoint x: 404, endPoint y: 408, distance: 75.2
click at [404, 408] on p "This function specifies it will cancelOn the "app/user.deleted" event only when…" at bounding box center [610, 392] width 718 height 53
click at [550, 404] on code "data.userId" at bounding box center [588, 404] width 76 height 16
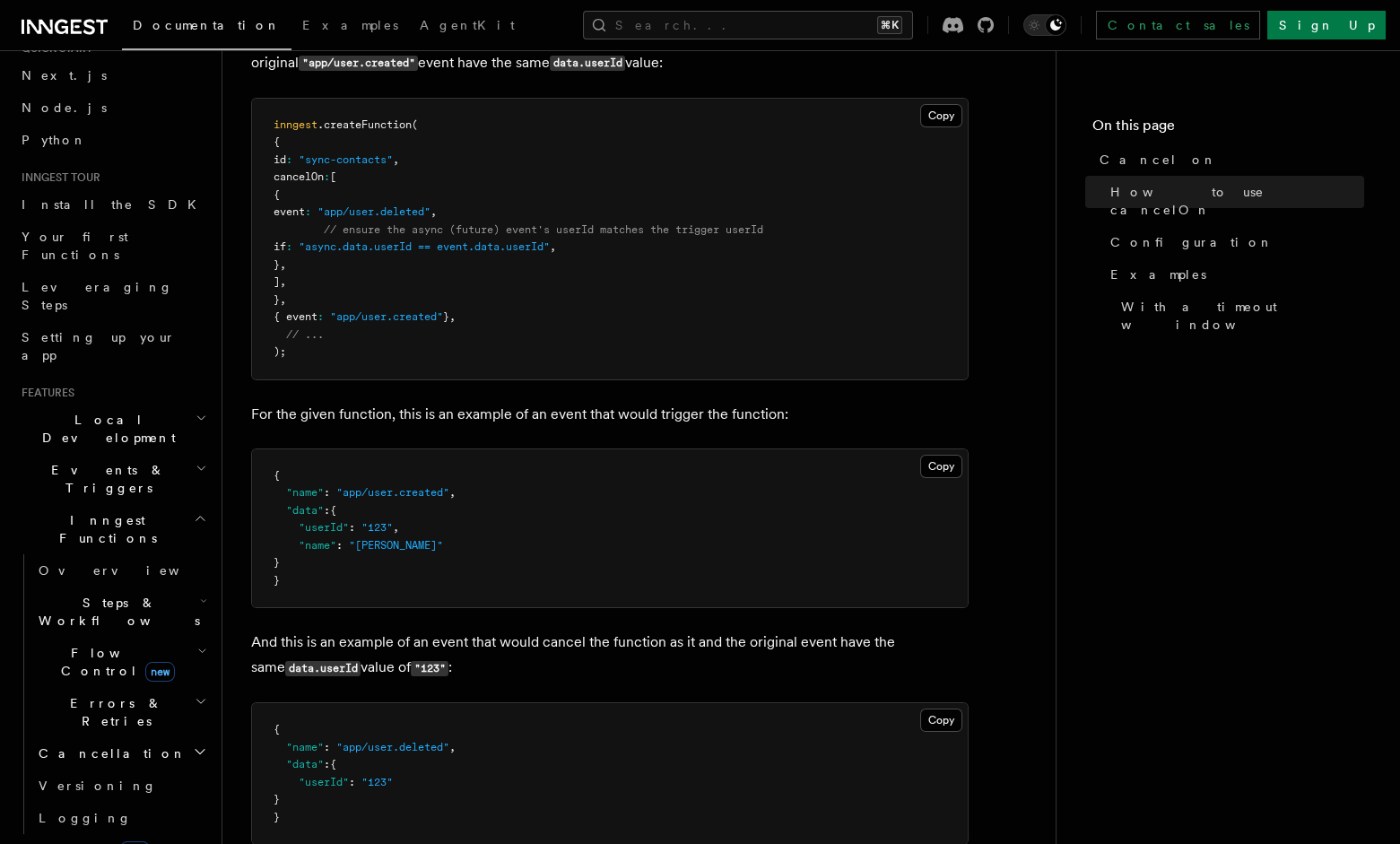
scroll to position [887, 0]
drag, startPoint x: 740, startPoint y: 628, endPoint x: 812, endPoint y: 641, distance: 73.2
click at [798, 636] on p "And this is an example of an event that would cancel the function as it and the…" at bounding box center [610, 653] width 718 height 52
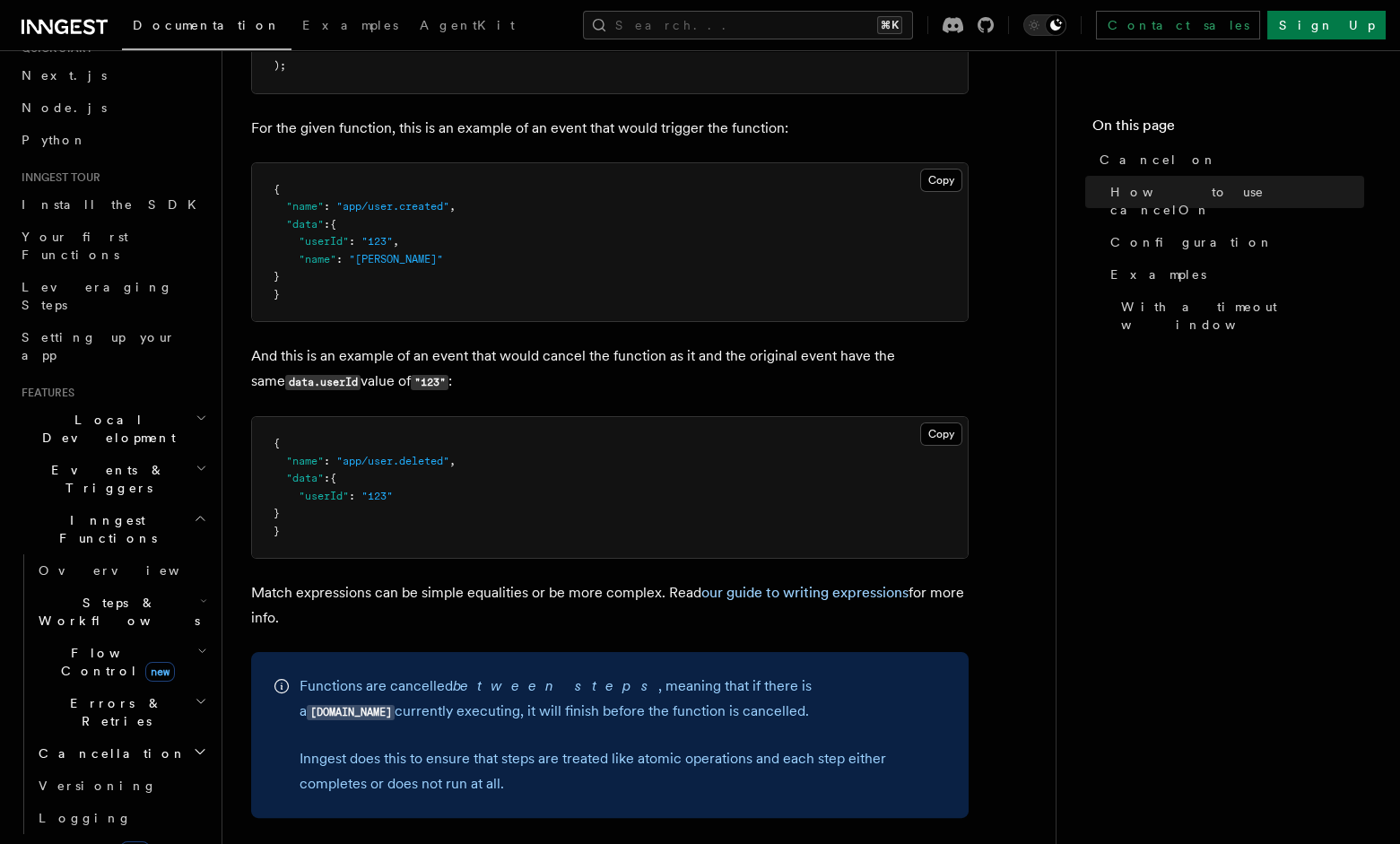
scroll to position [1176, 0]
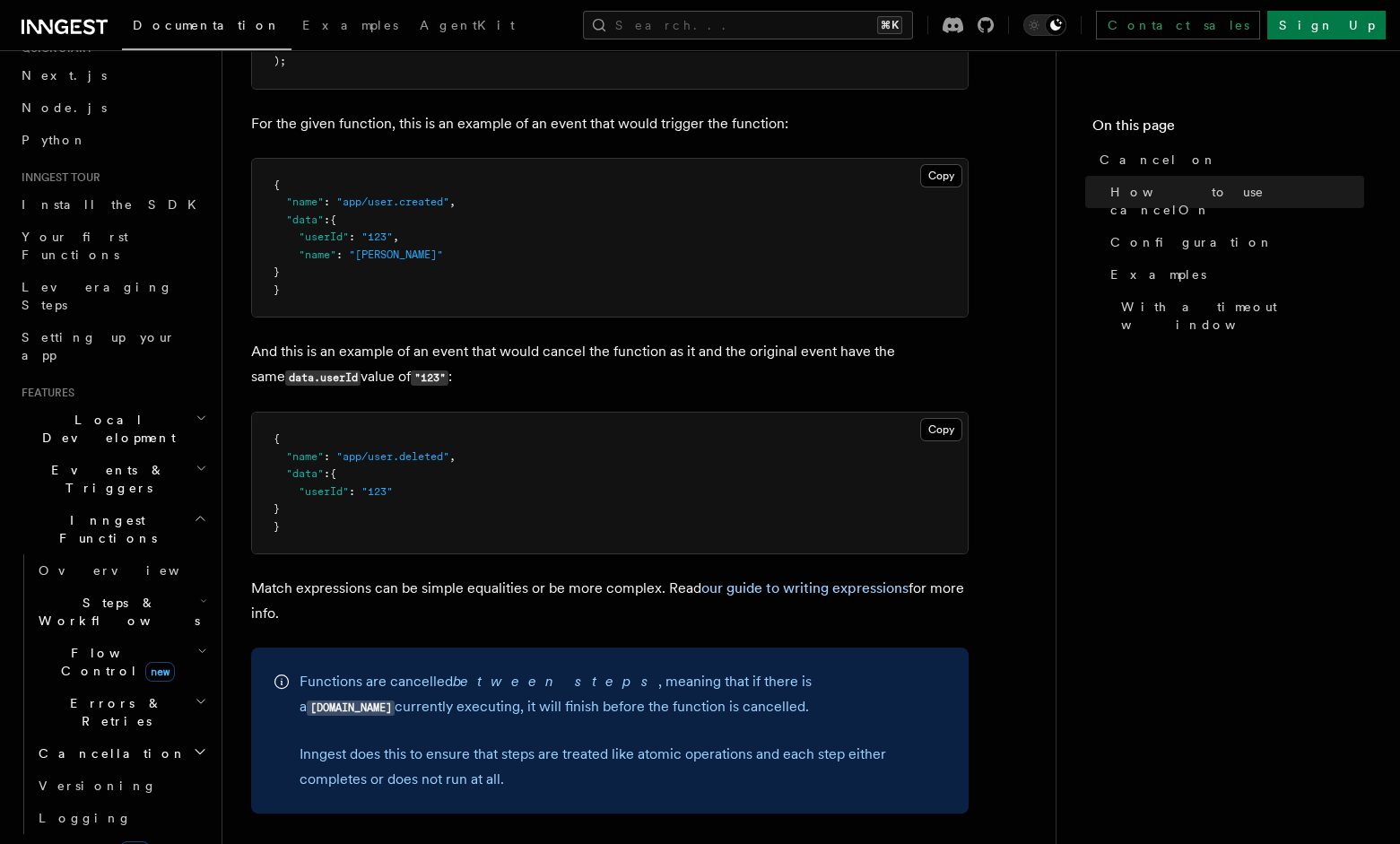
drag, startPoint x: 476, startPoint y: 600, endPoint x: 511, endPoint y: 610, distance: 36.4
click at [511, 610] on p "Match expressions can be simple equalities or be more complex. Read our guide t…" at bounding box center [610, 601] width 718 height 51
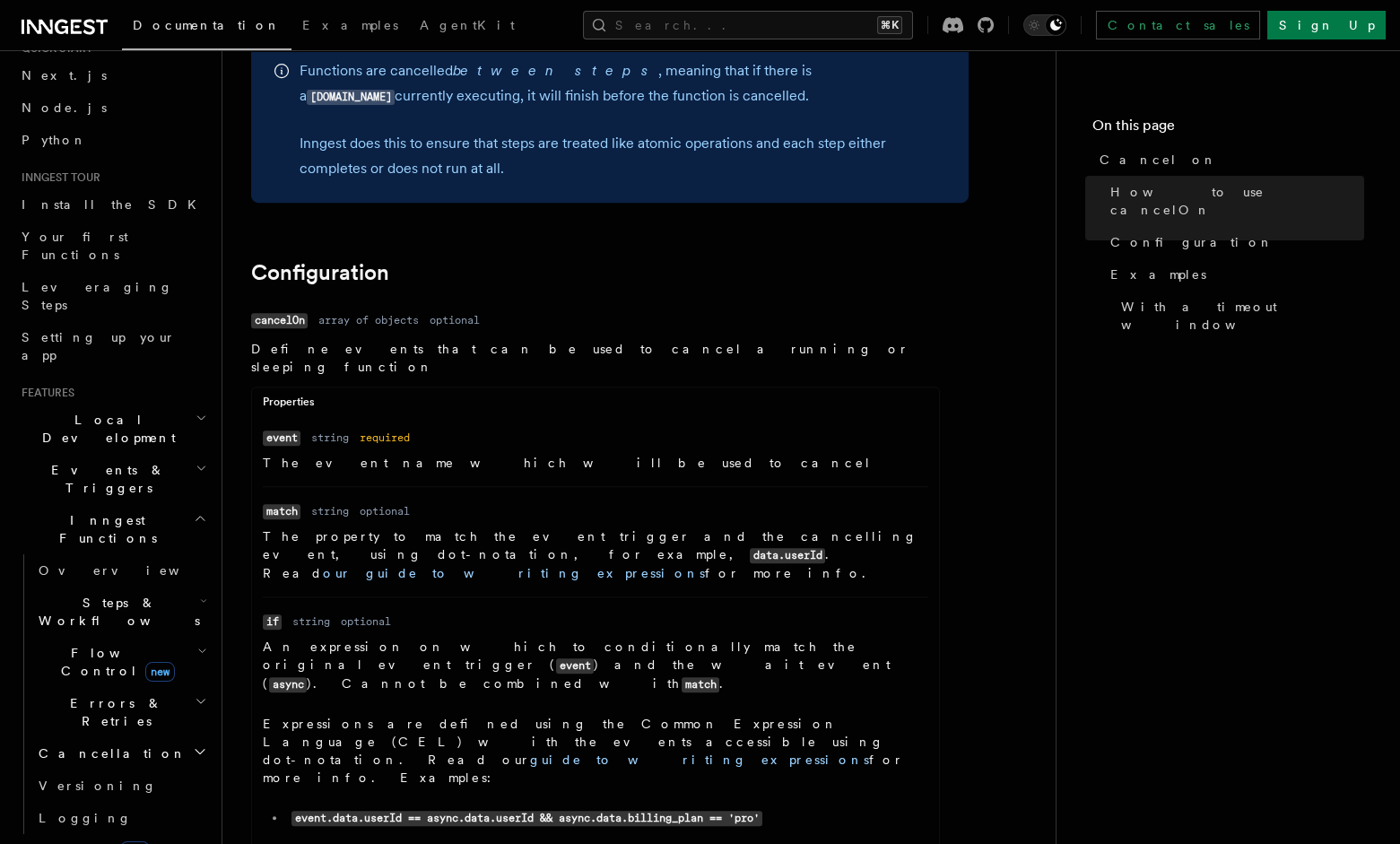
scroll to position [1795, 0]
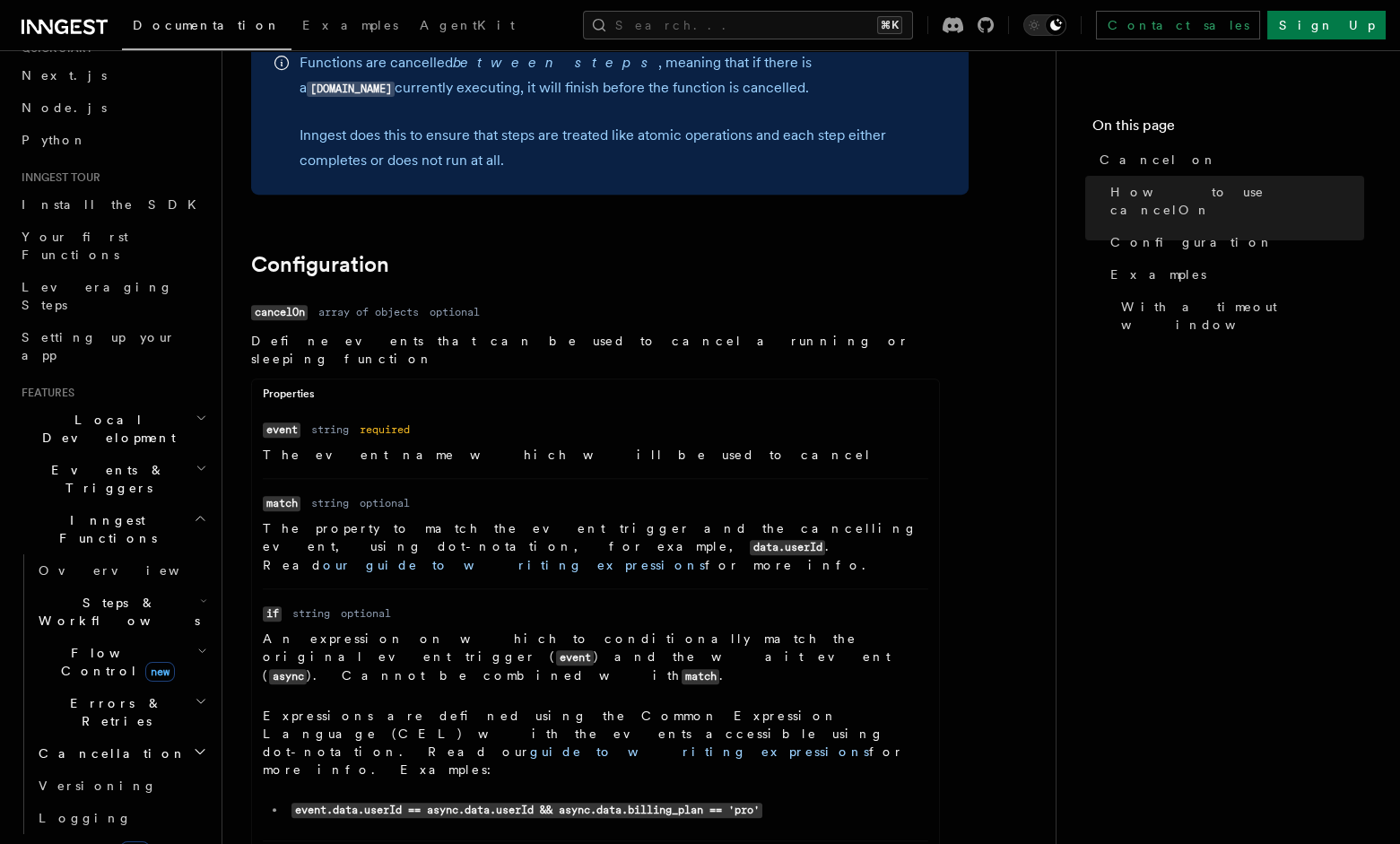
click at [323, 630] on p "An expression on which to conditionally match the original event trigger ( even…" at bounding box center [595, 657] width 666 height 55
click at [324, 630] on p "An expression on which to conditionally match the original event trigger ( even…" at bounding box center [595, 657] width 666 height 55
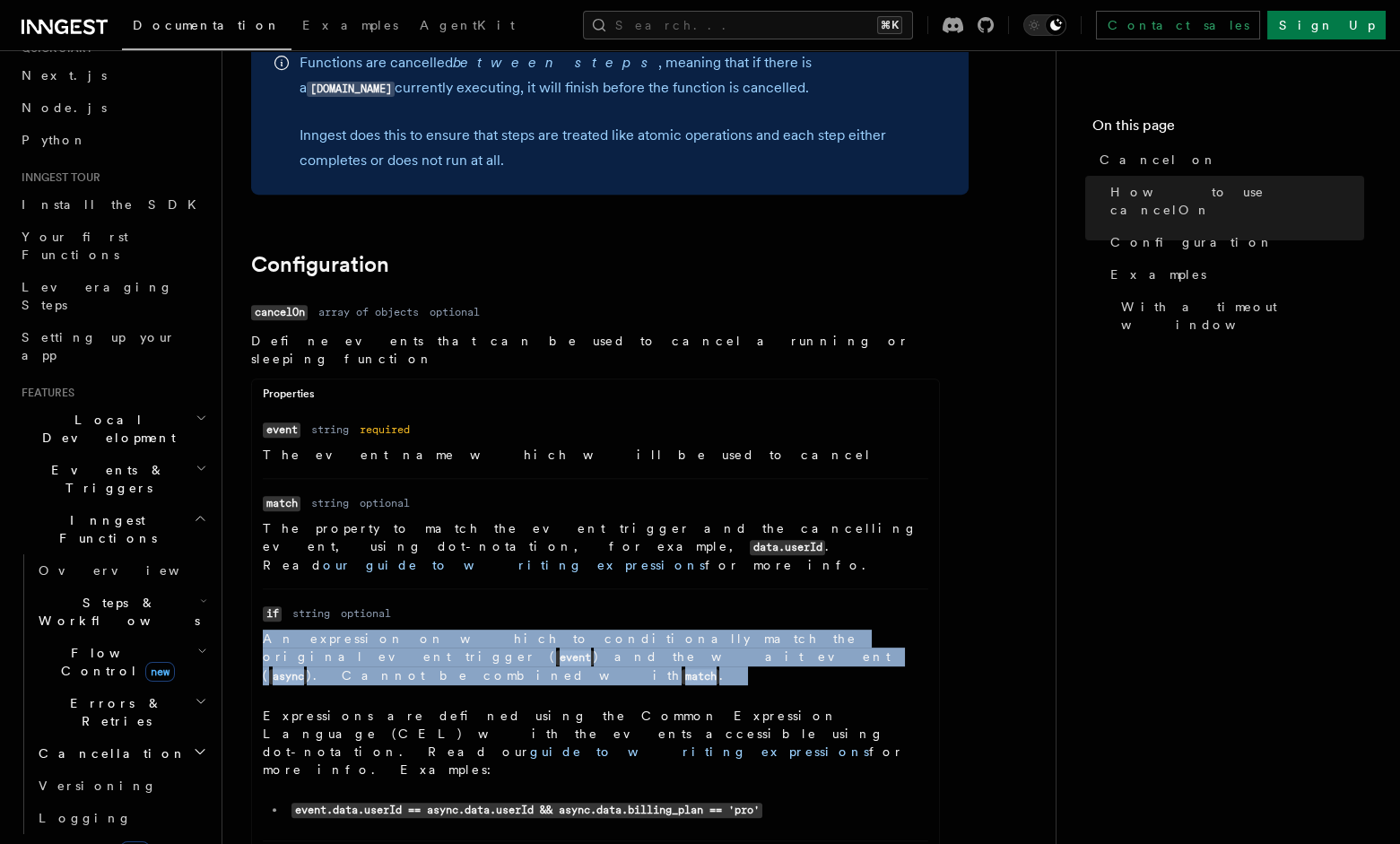
click at [324, 630] on p "An expression on which to conditionally match the original event trigger ( even…" at bounding box center [595, 657] width 666 height 55
click at [689, 604] on dl "Name if Type string Required optional Description An expression on which to con…" at bounding box center [595, 715] width 666 height 223
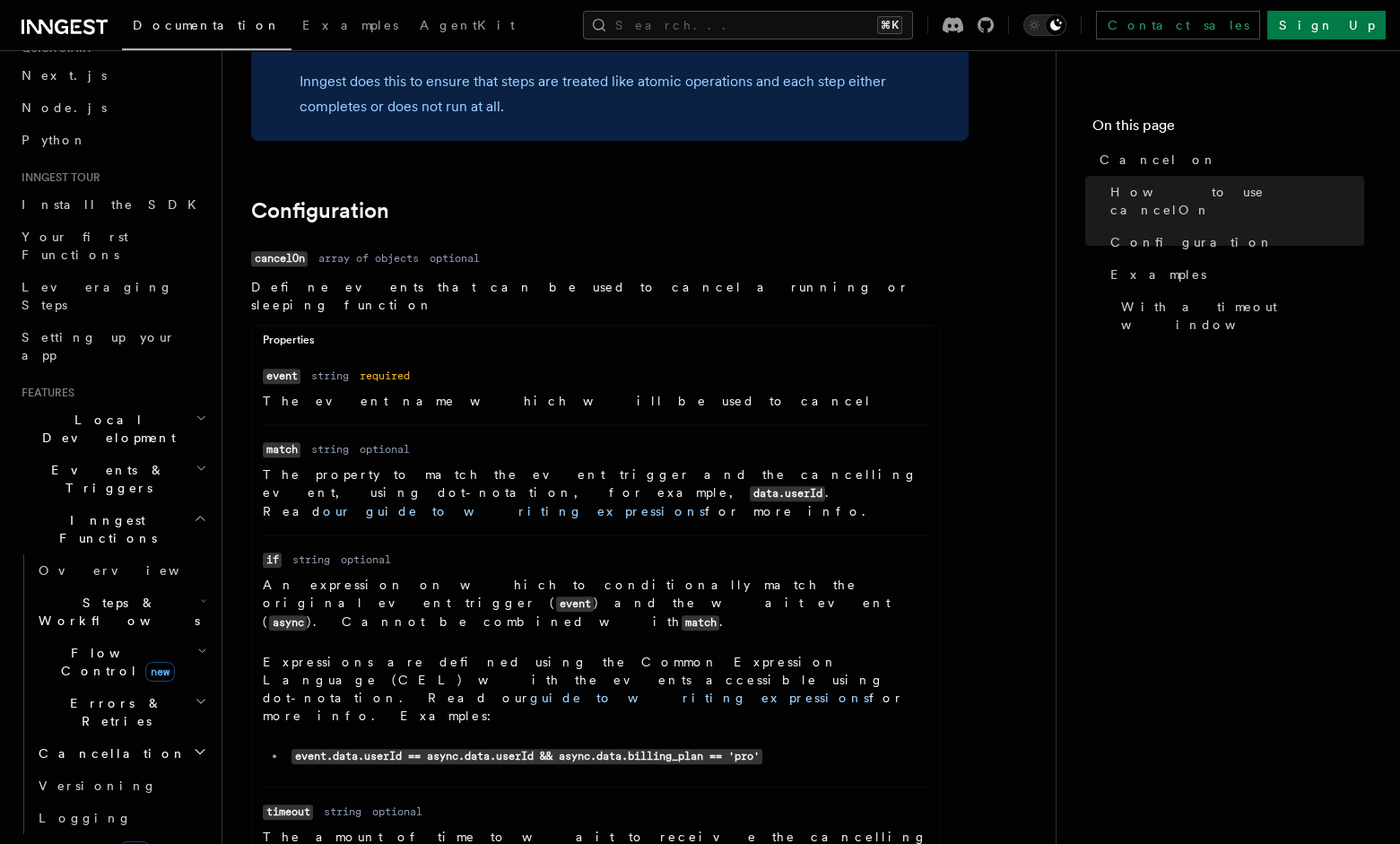
scroll to position [1853, 0]
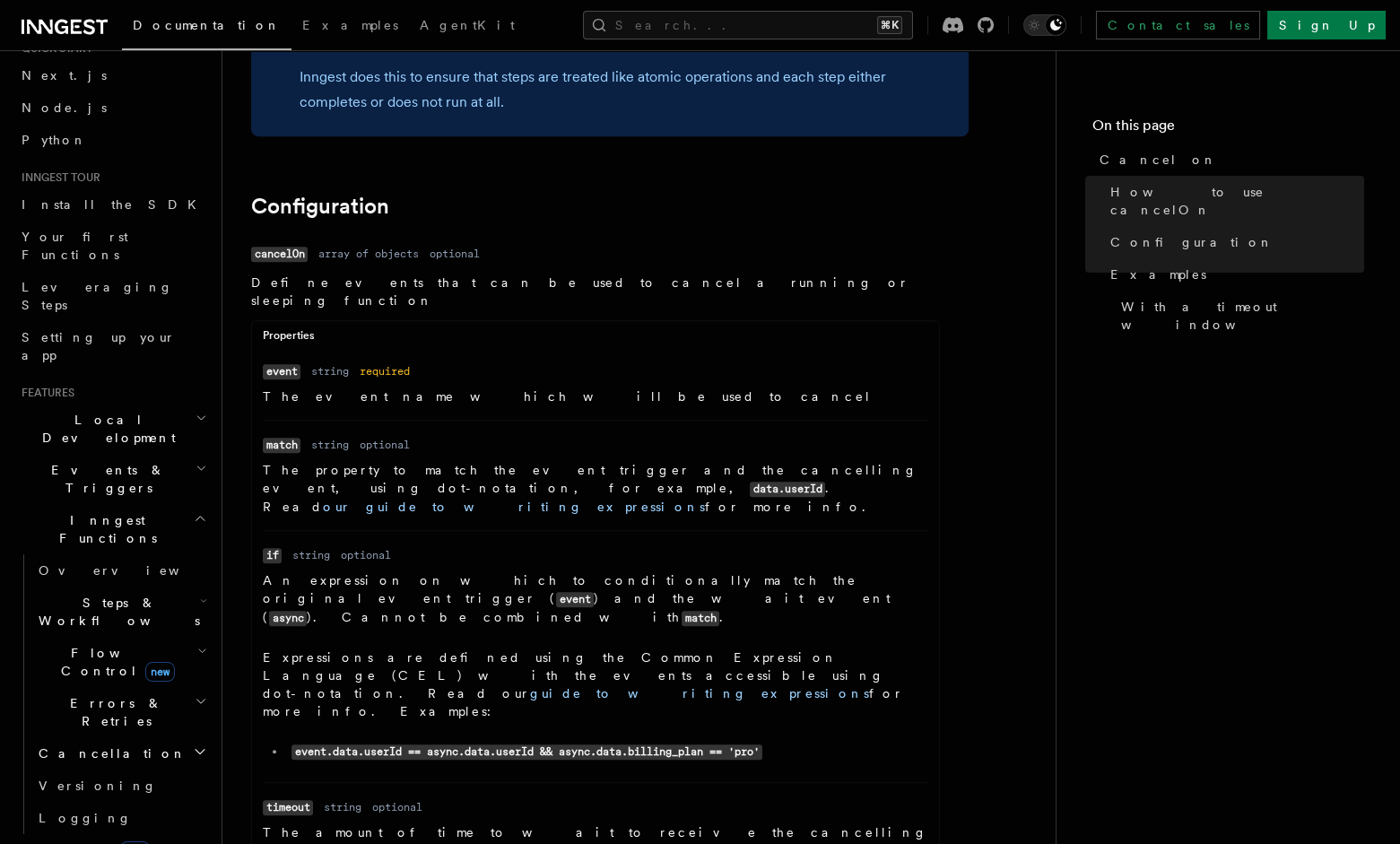
click at [682, 611] on code "match" at bounding box center [700, 618] width 38 height 16
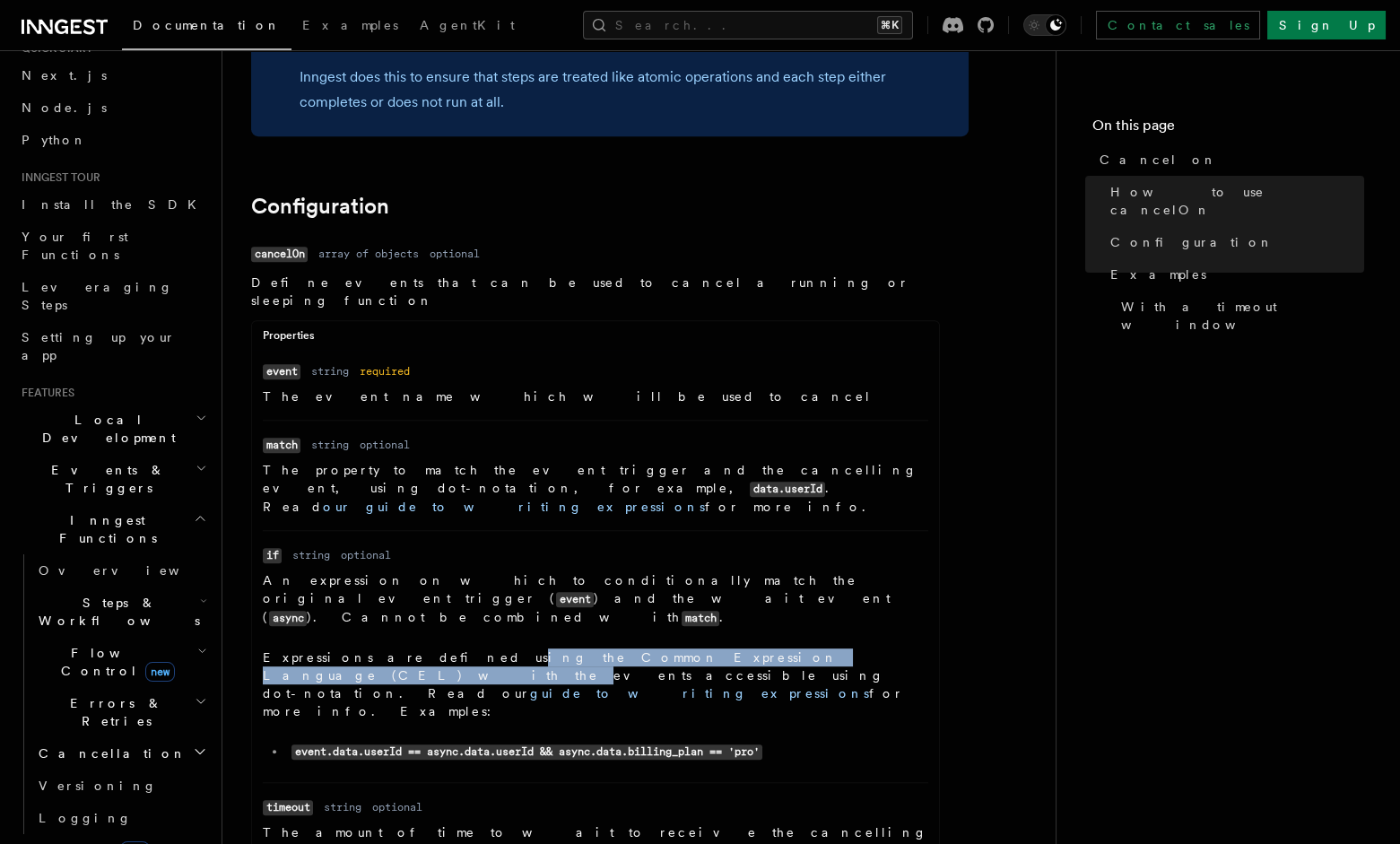
drag, startPoint x: 660, startPoint y: 595, endPoint x: 726, endPoint y: 590, distance: 66.2
click at [714, 649] on p "Expressions are defined using the Common Expression Language (CEL) with the eve…" at bounding box center [595, 685] width 666 height 72
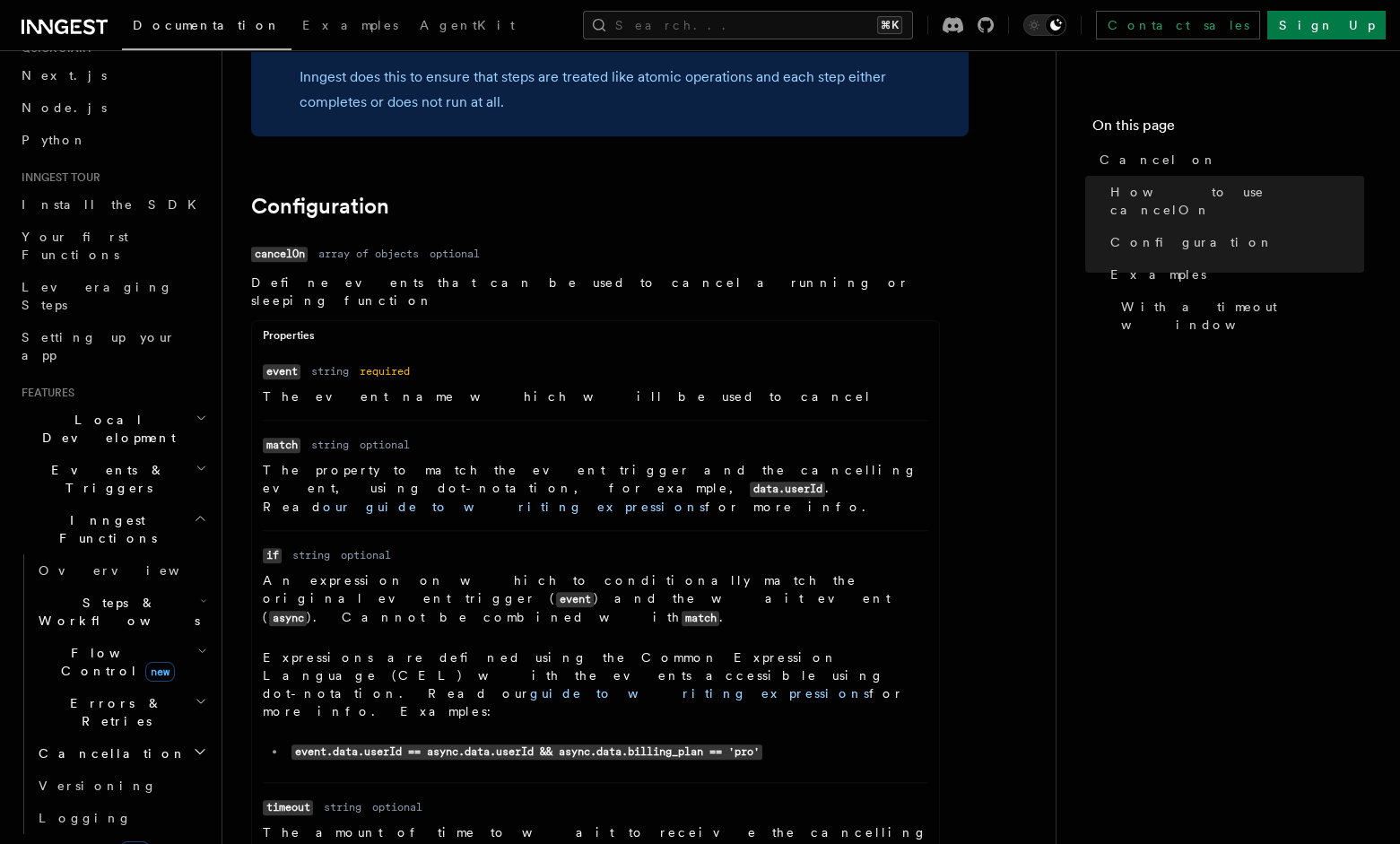
click at [812, 649] on p "Expressions are defined using the Common Expression Language (CEL) with the eve…" at bounding box center [595, 685] width 666 height 72
click at [514, 388] on p "The event name which will be used to cancel" at bounding box center [595, 397] width 666 height 18
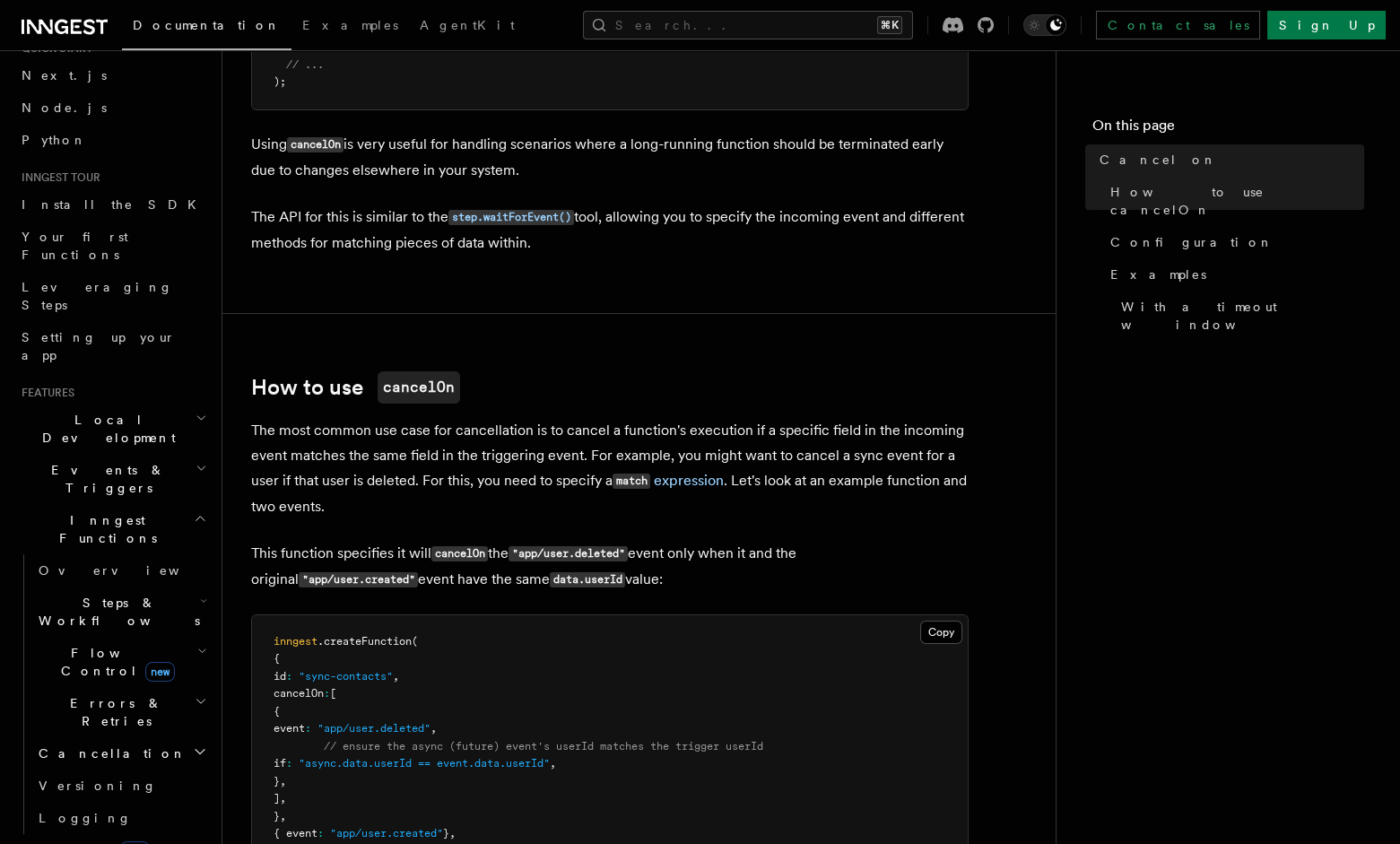
scroll to position [0, 0]
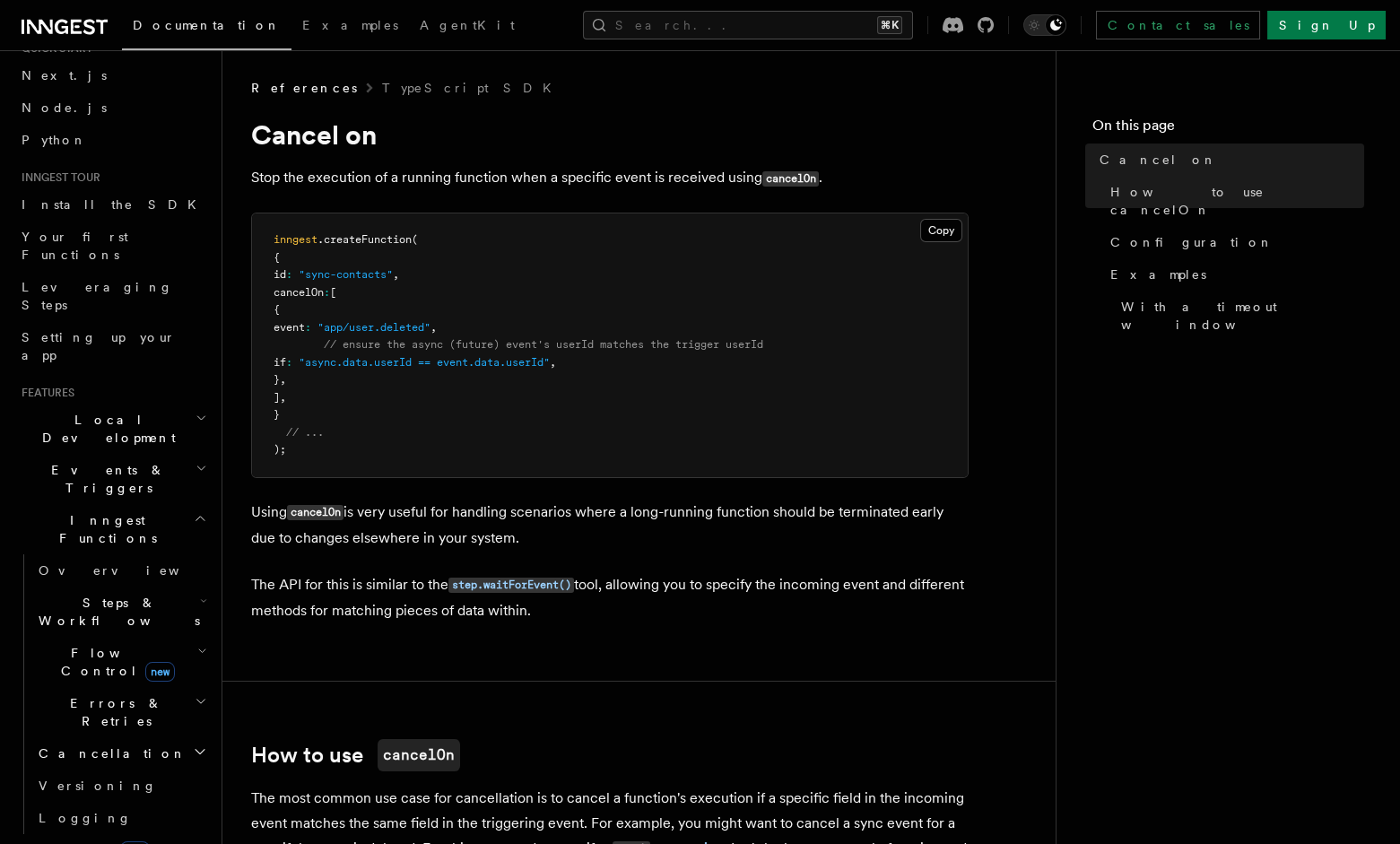
click at [284, 92] on span "References" at bounding box center [303, 88] width 106 height 18
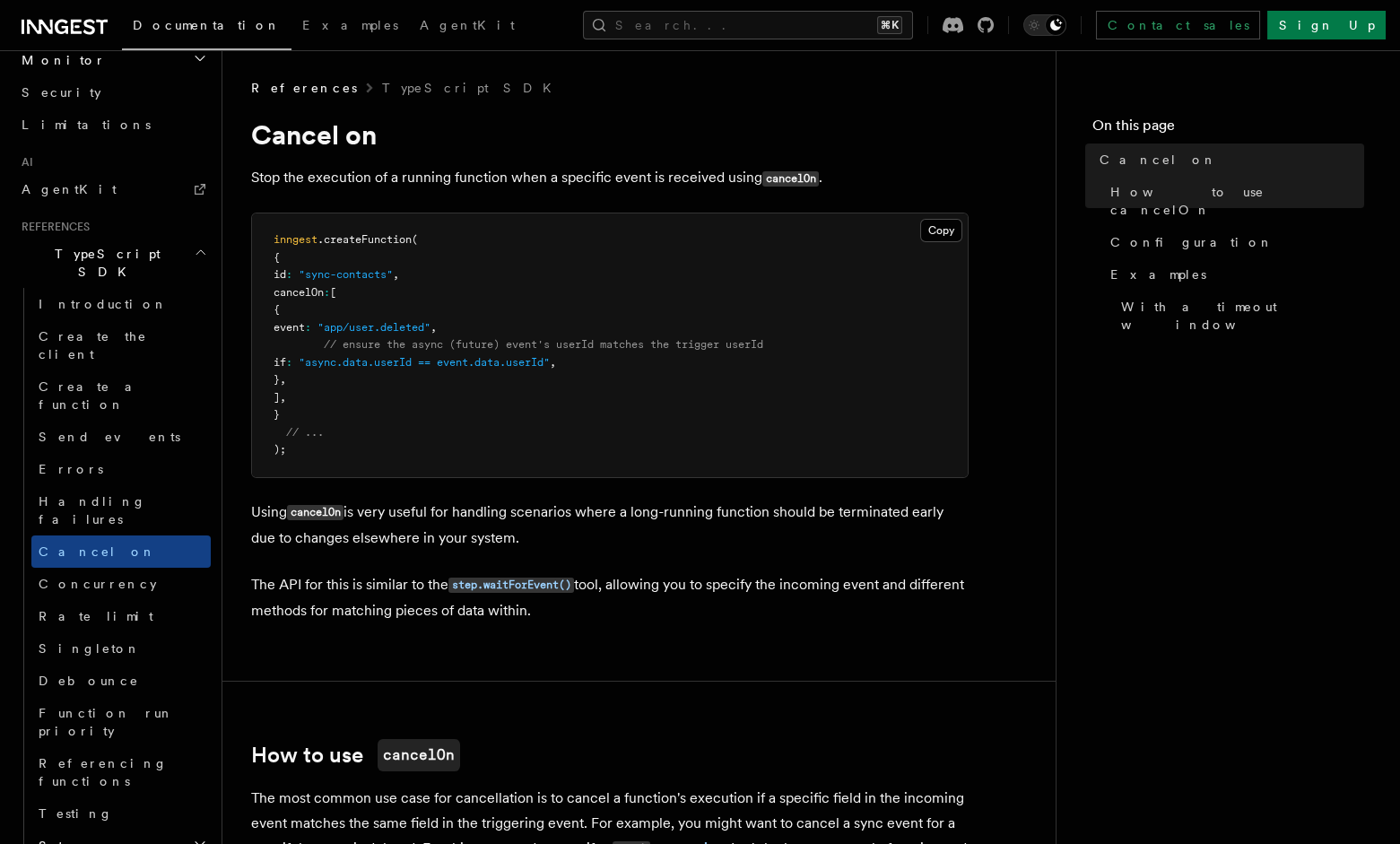
scroll to position [1135, 0]
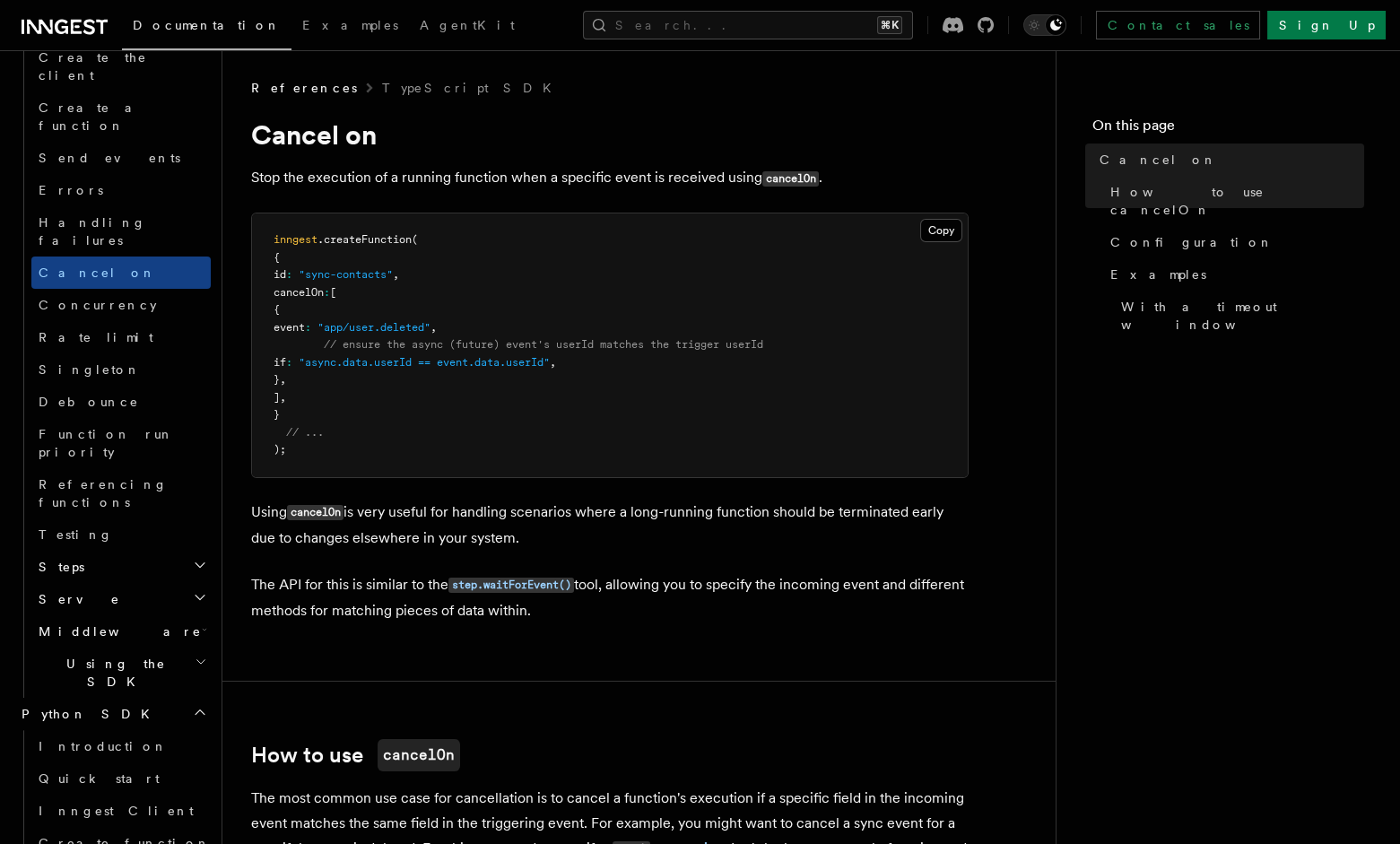
scroll to position [1304, 0]
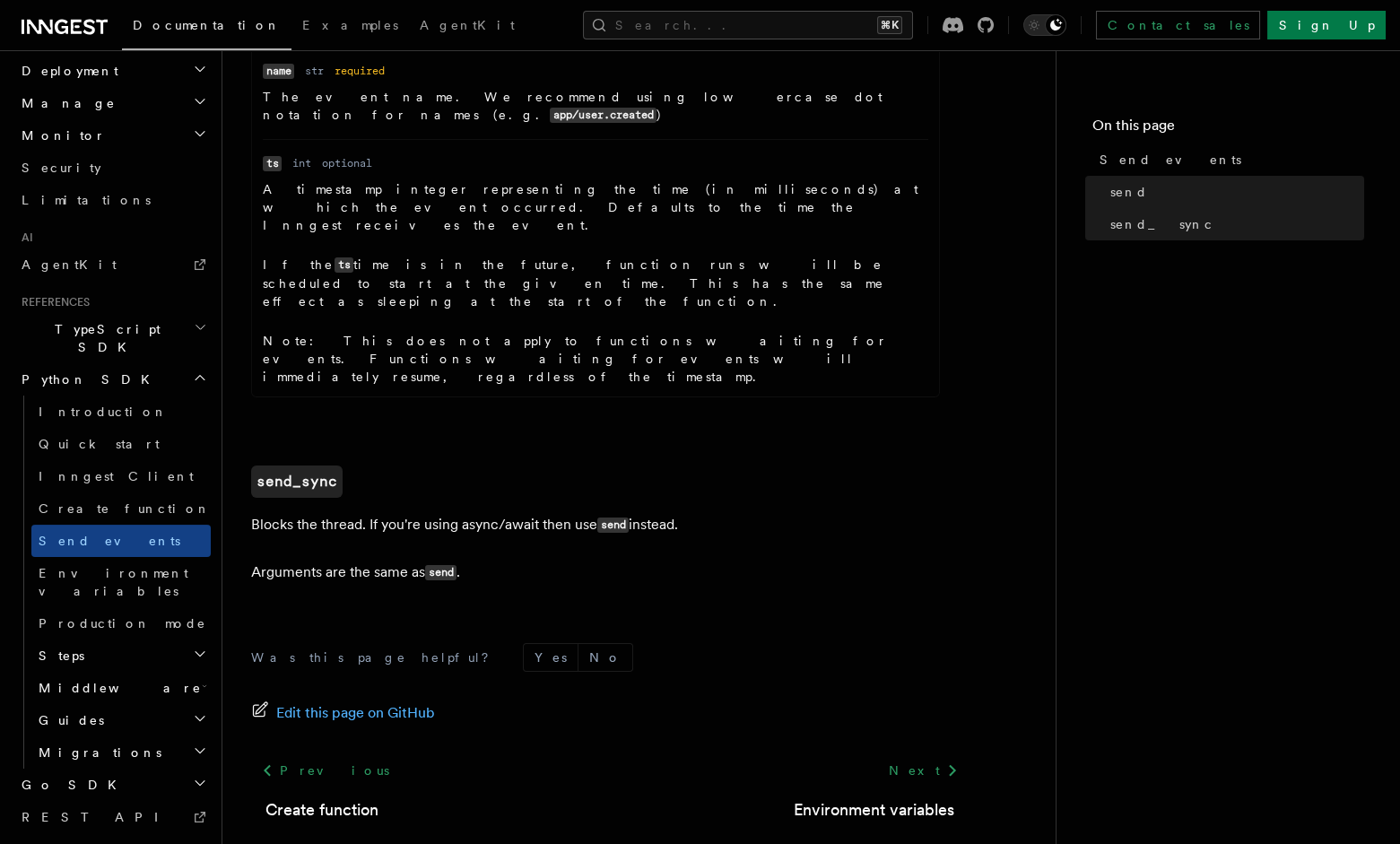
scroll to position [215, 0]
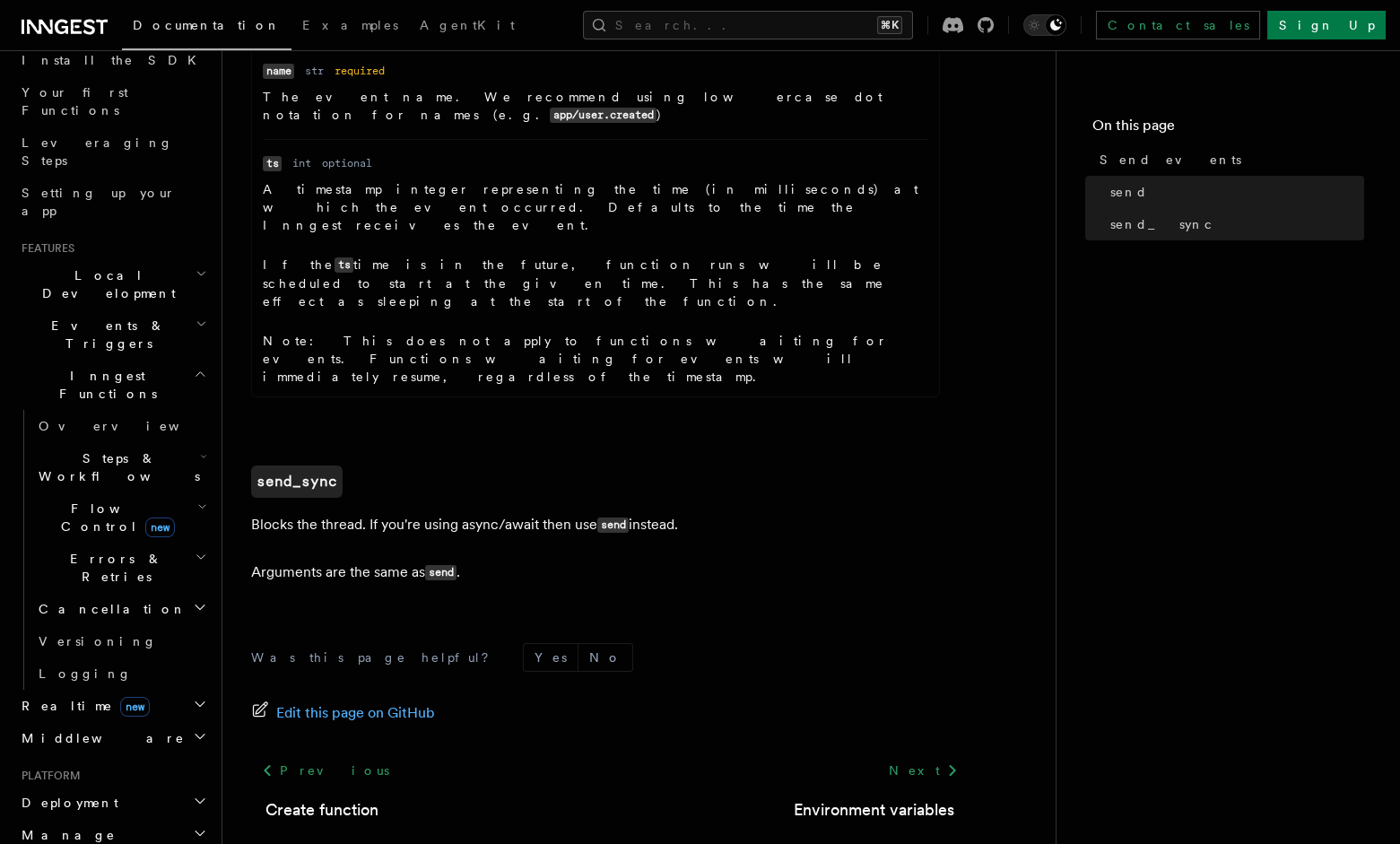
click at [140, 593] on h2 "Cancellation" at bounding box center [121, 609] width 180 height 32
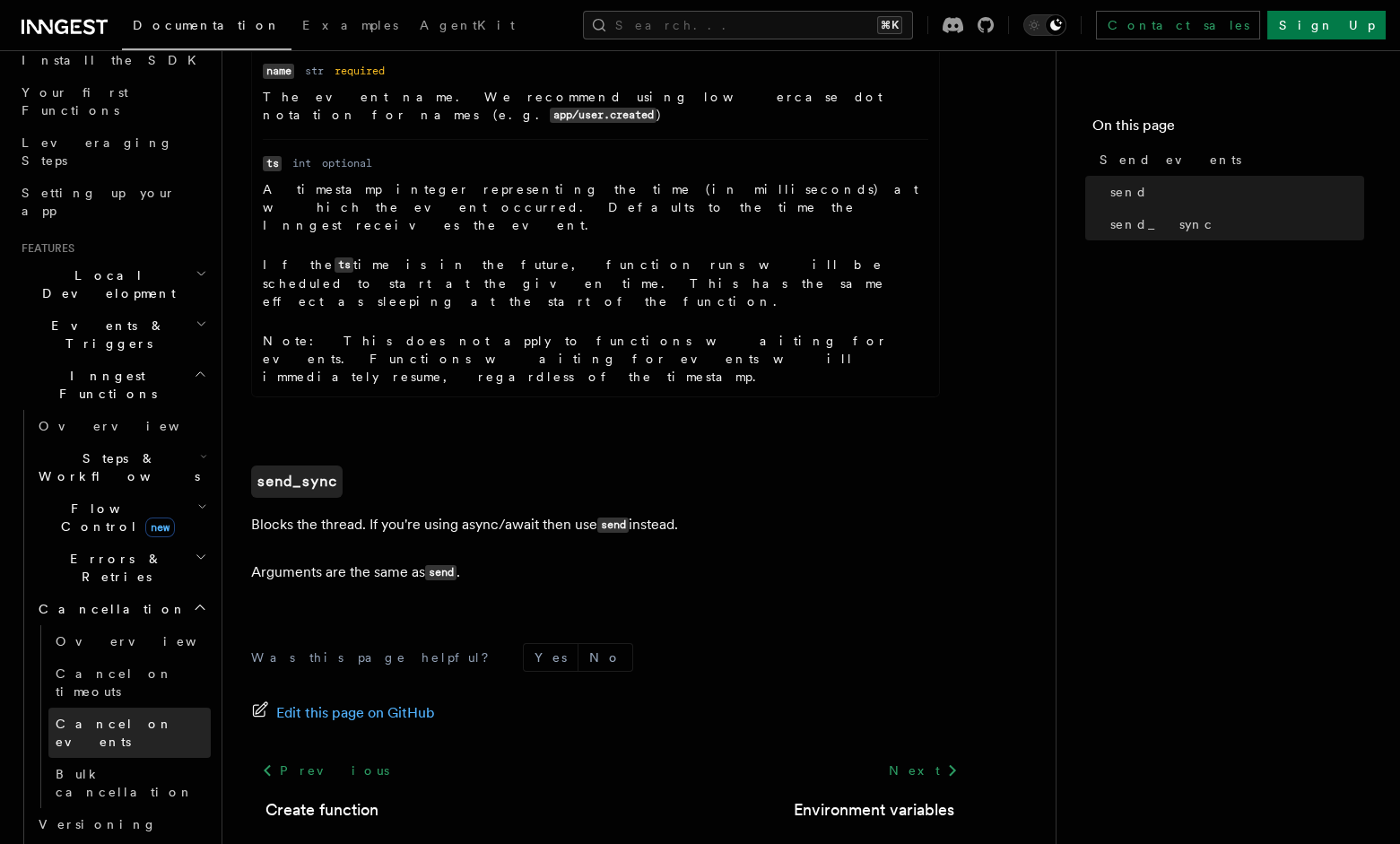
click at [123, 717] on span "Cancel on events" at bounding box center [114, 732] width 118 height 32
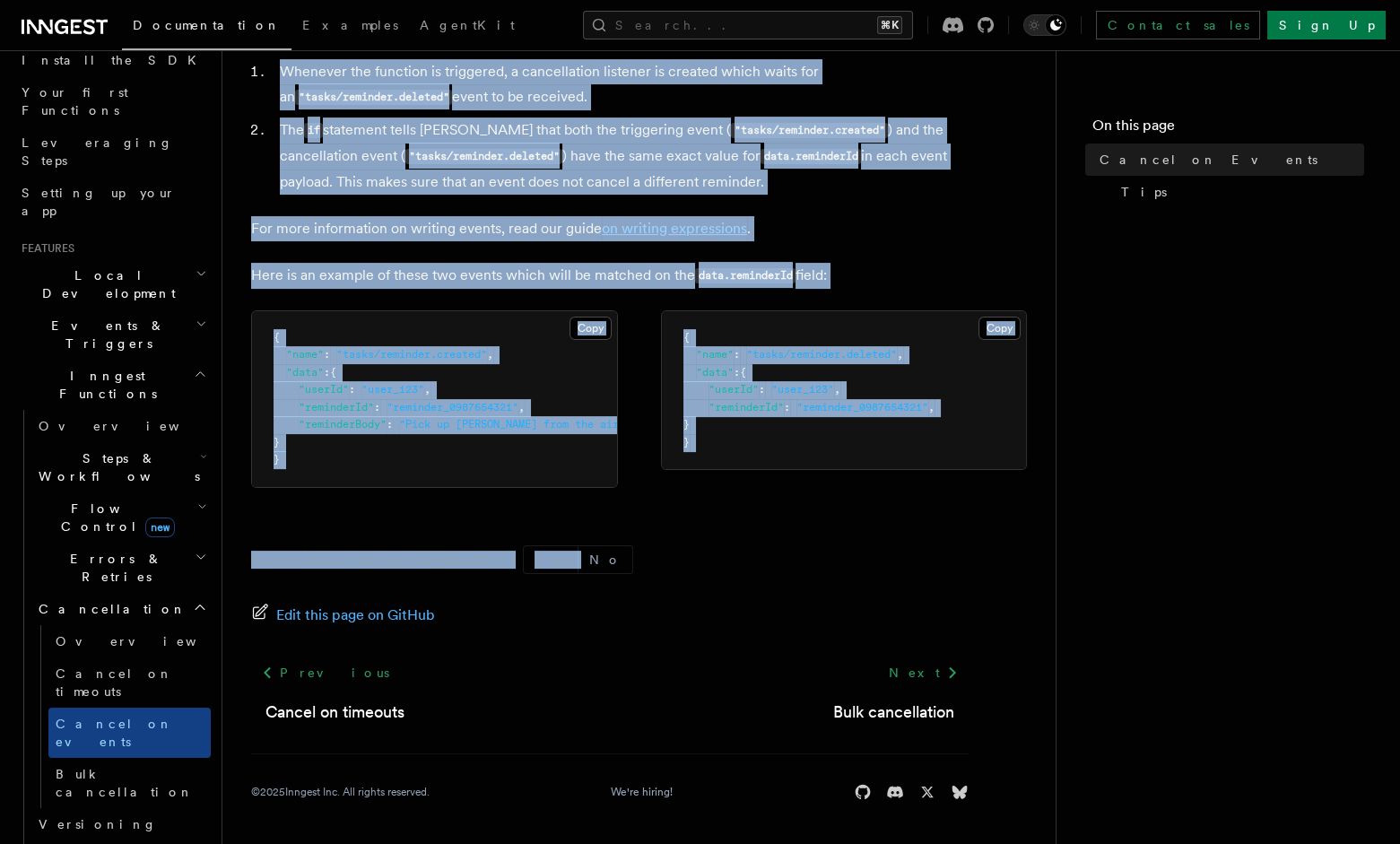
scroll to position [1097, 0]
drag, startPoint x: 257, startPoint y: 129, endPoint x: 905, endPoint y: 514, distance: 753.7
copy article "Cancel on Events As you have learned that you can trigger functions to run usin…"
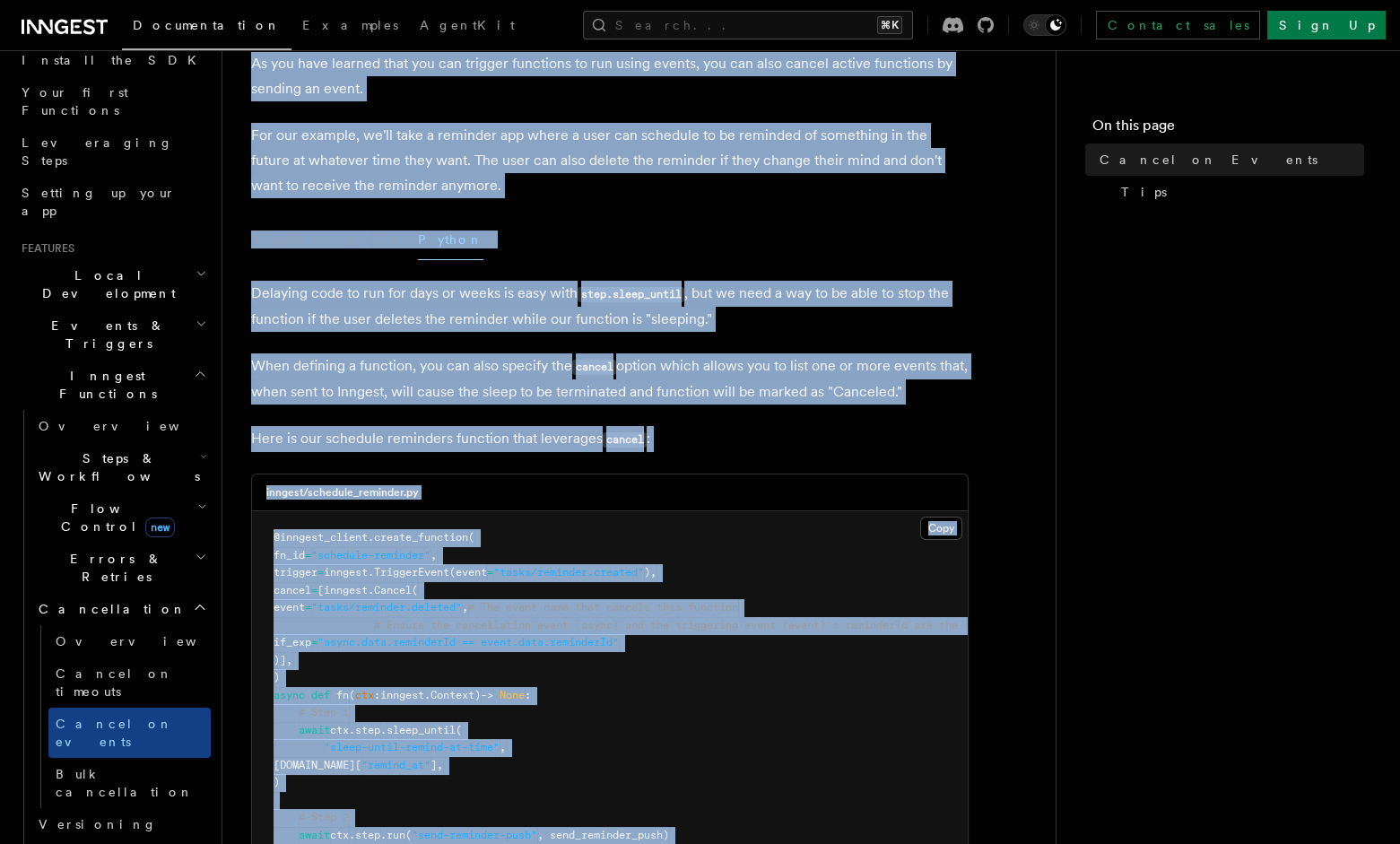
scroll to position [0, 0]
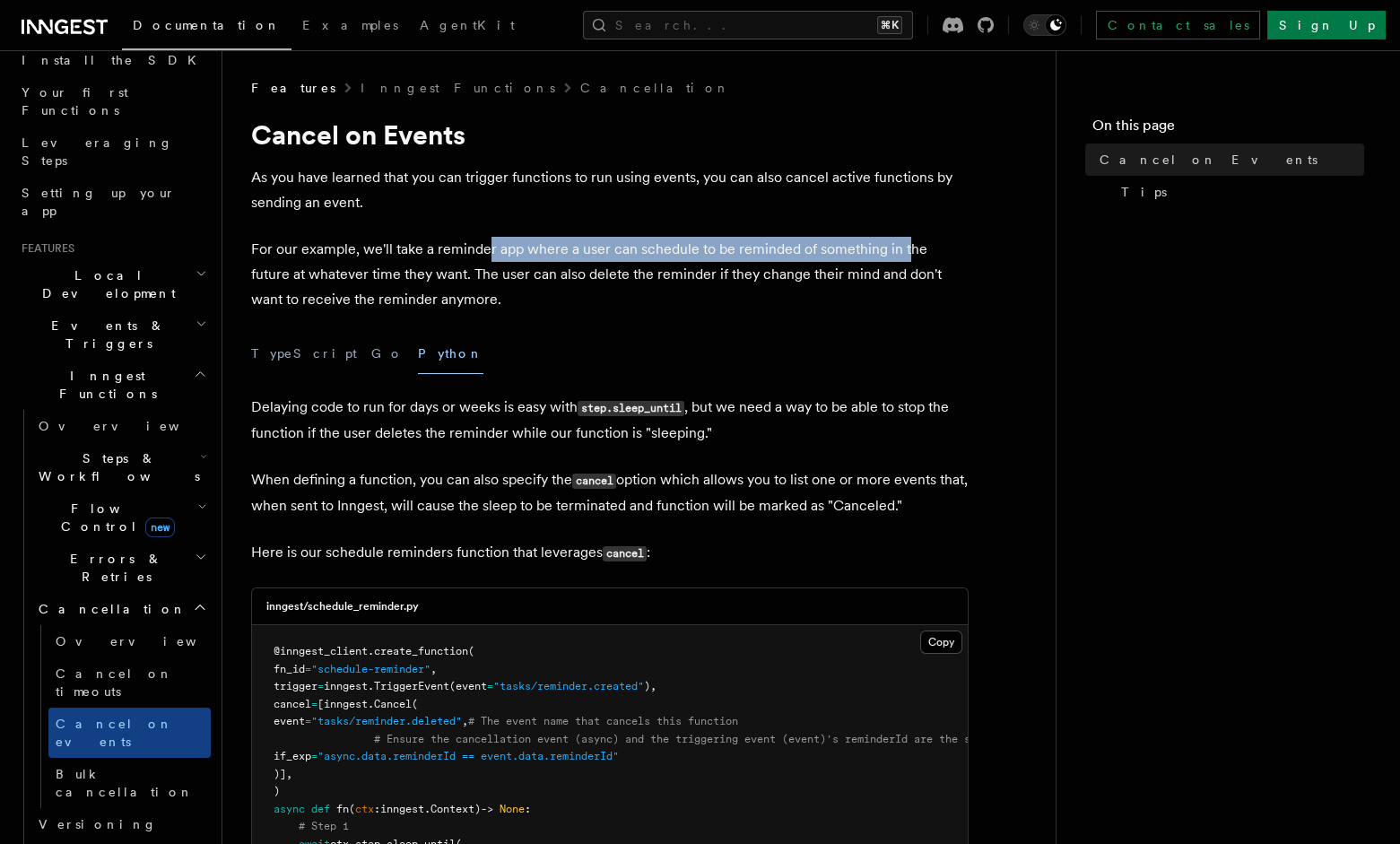
drag, startPoint x: 484, startPoint y: 244, endPoint x: 905, endPoint y: 242, distance: 421.0
click at [905, 242] on p "For our example, we'll take a reminder app where a user can schedule to be remi…" at bounding box center [610, 275] width 718 height 76
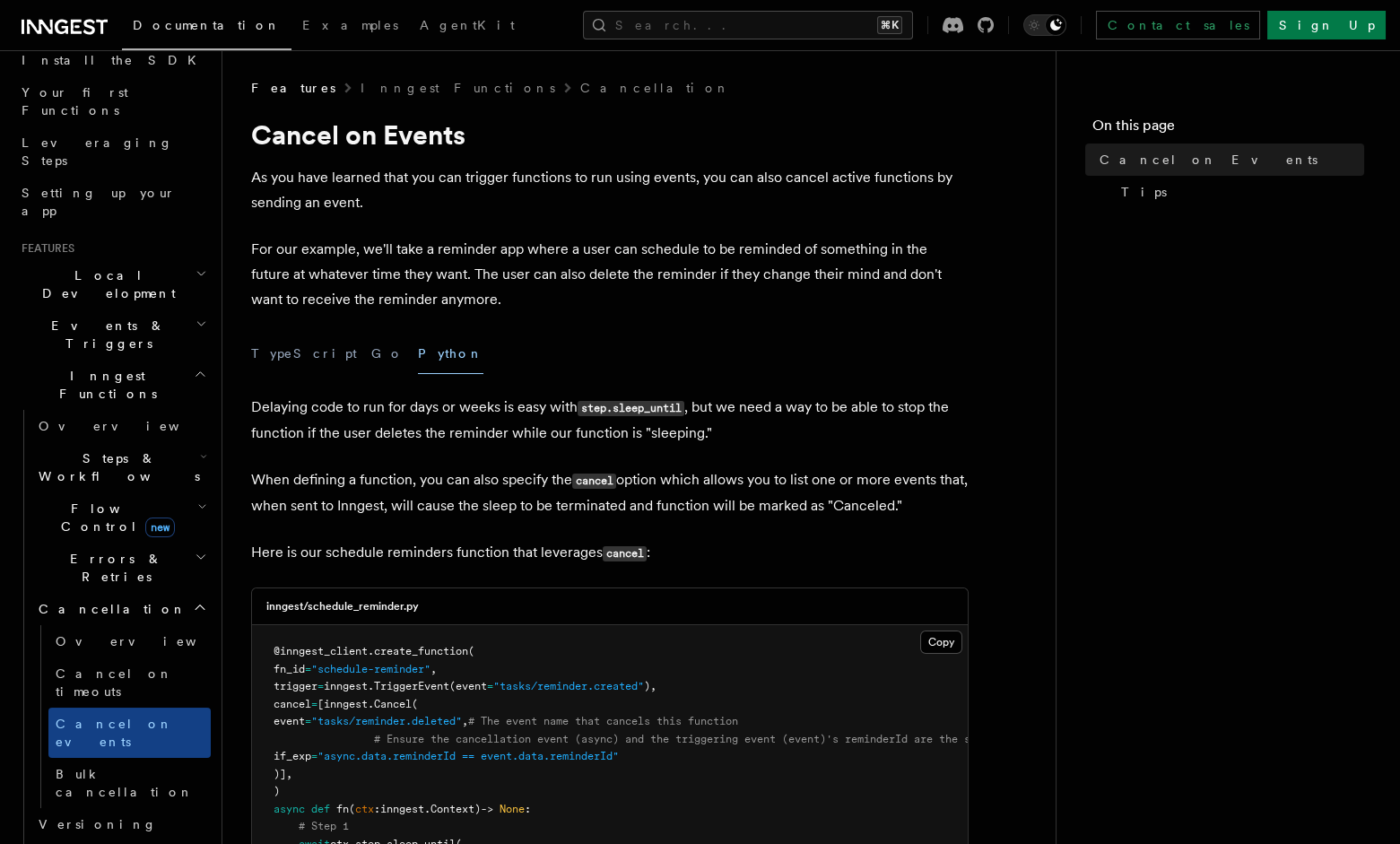
click at [482, 269] on p "For our example, we'll take a reminder app where a user can schedule to be remi…" at bounding box center [610, 275] width 718 height 76
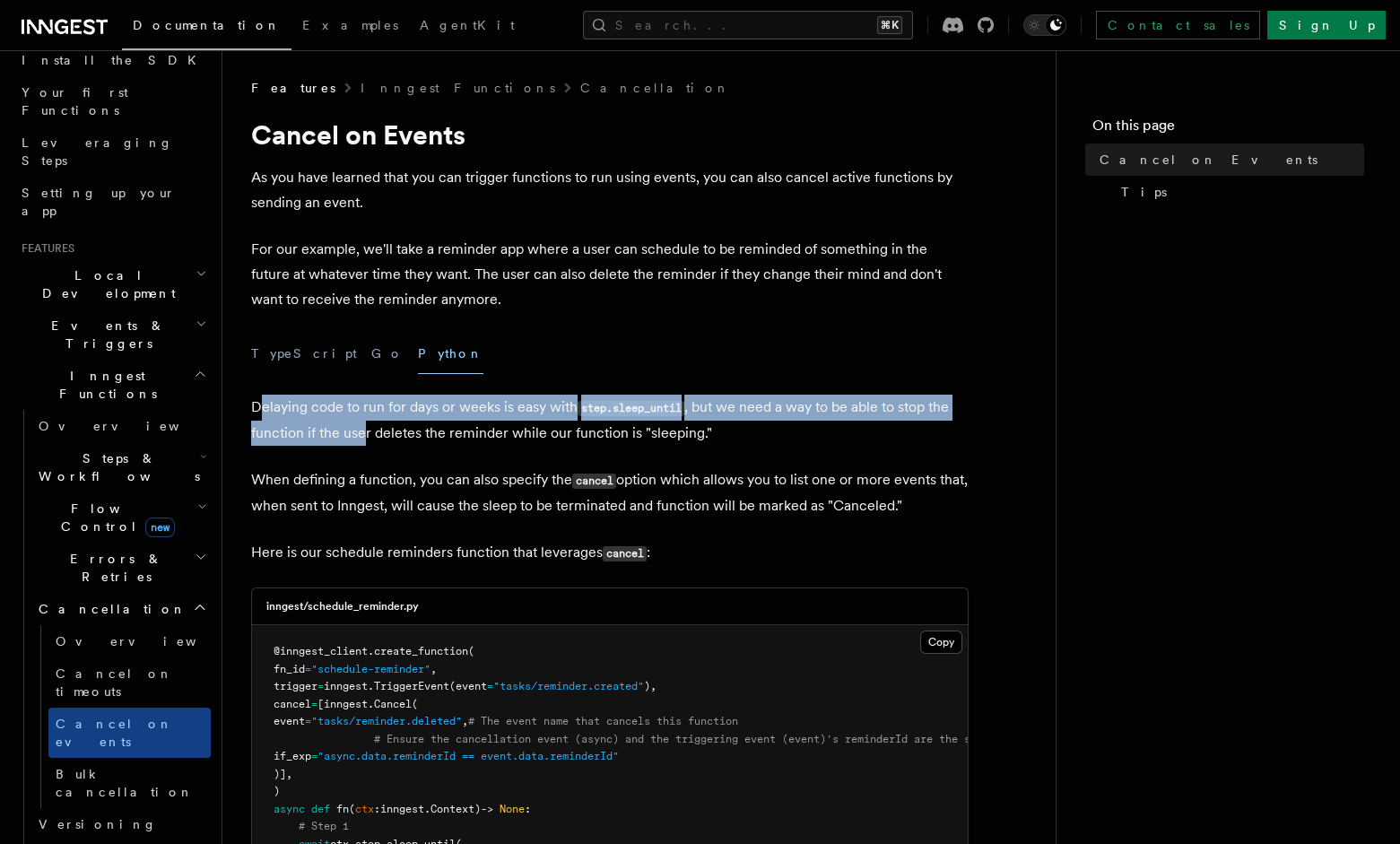
drag, startPoint x: 257, startPoint y: 416, endPoint x: 365, endPoint y: 426, distance: 108.5
click at [365, 426] on p "Delaying code to run for days or weeks is easy with step.sleep_until , but we n…" at bounding box center [610, 420] width 718 height 52
drag, startPoint x: 246, startPoint y: 403, endPoint x: 649, endPoint y: 425, distance: 403.6
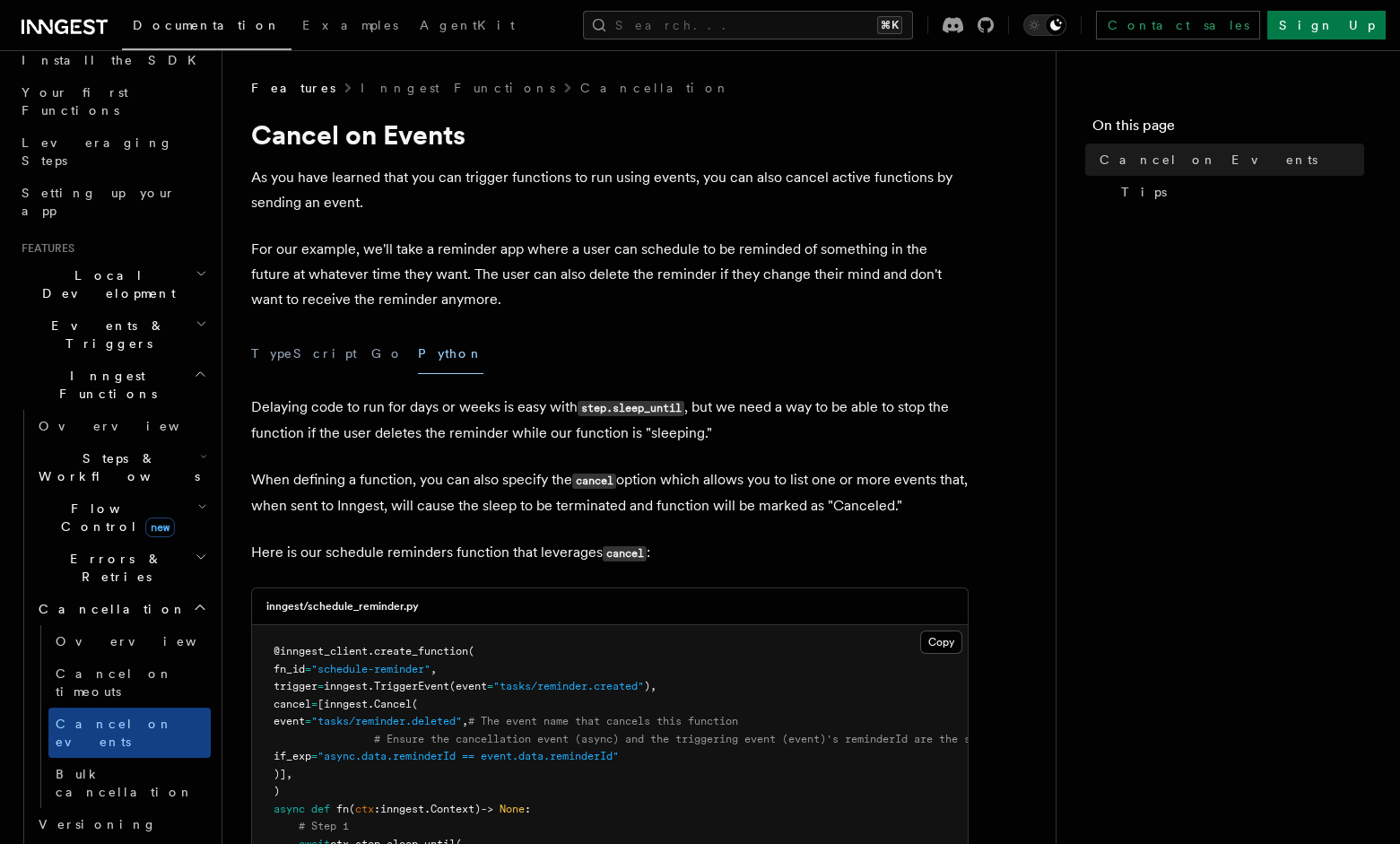
click at [686, 426] on p "Delaying code to run for days or weeks is easy with step.sleep_until , but we n…" at bounding box center [610, 420] width 718 height 52
drag, startPoint x: 348, startPoint y: 407, endPoint x: 658, endPoint y: 422, distance: 310.4
click at [599, 416] on p "Delaying code to run for days or weeks is easy with step.sleep_until , but we n…" at bounding box center [610, 420] width 718 height 52
click at [690, 425] on p "Delaying code to run for days or weeks is easy with step.sleep_until , but we n…" at bounding box center [610, 420] width 718 height 52
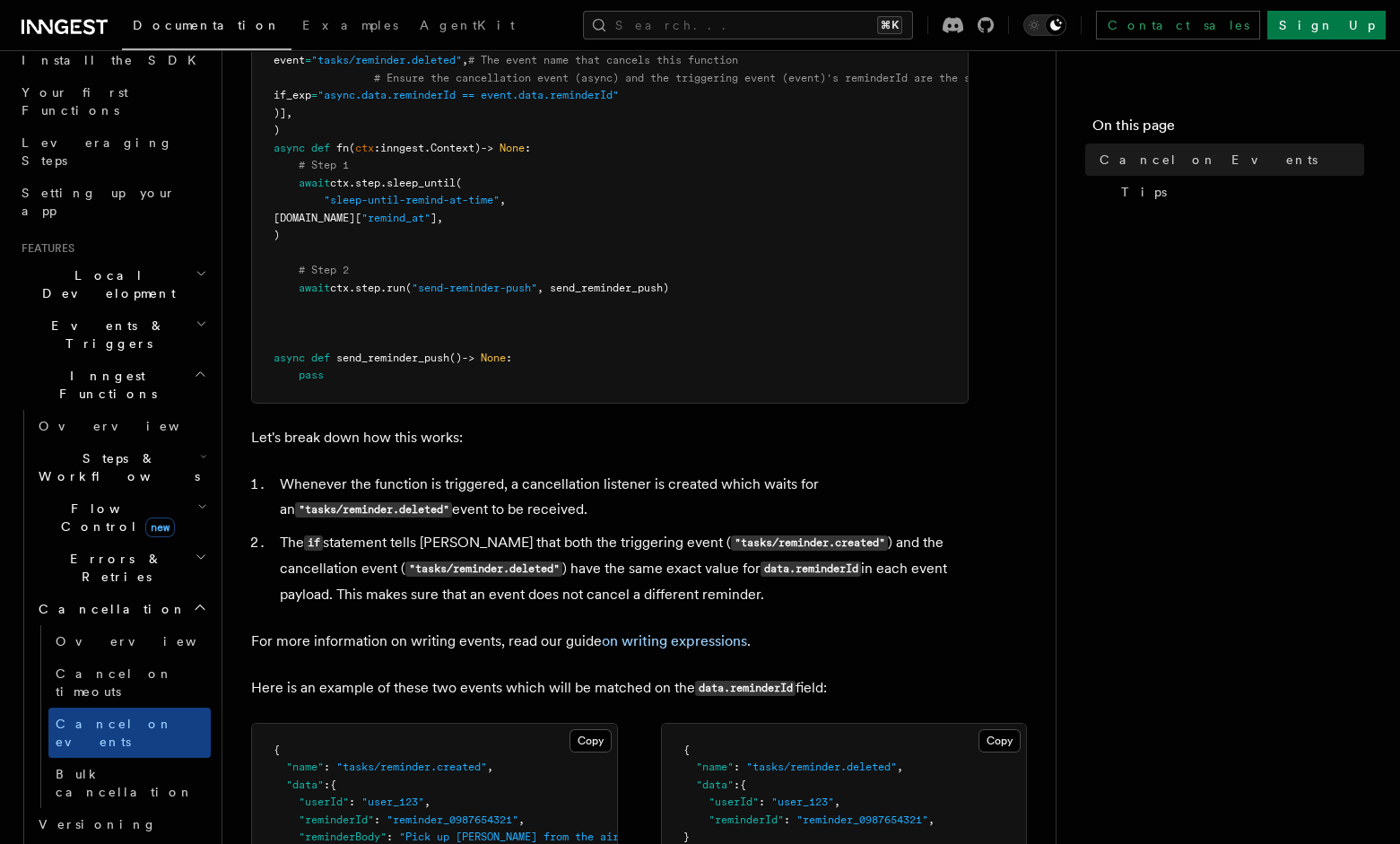
scroll to position [682, 0]
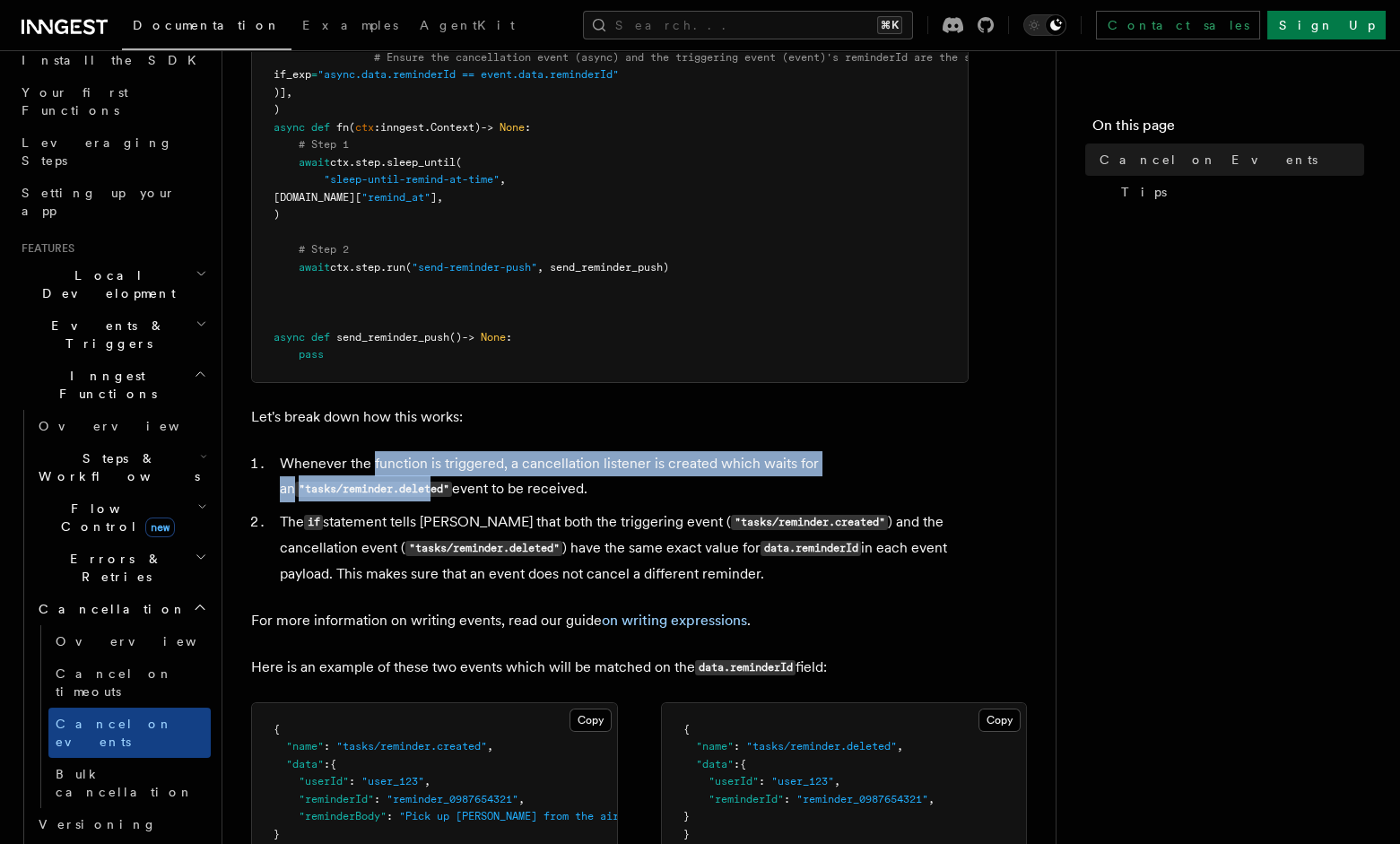
drag, startPoint x: 370, startPoint y: 480, endPoint x: 436, endPoint y: 509, distance: 72.1
click at [429, 503] on li "Whenever the function is triggered, a cancellation listener is created which wa…" at bounding box center [621, 476] width 694 height 52
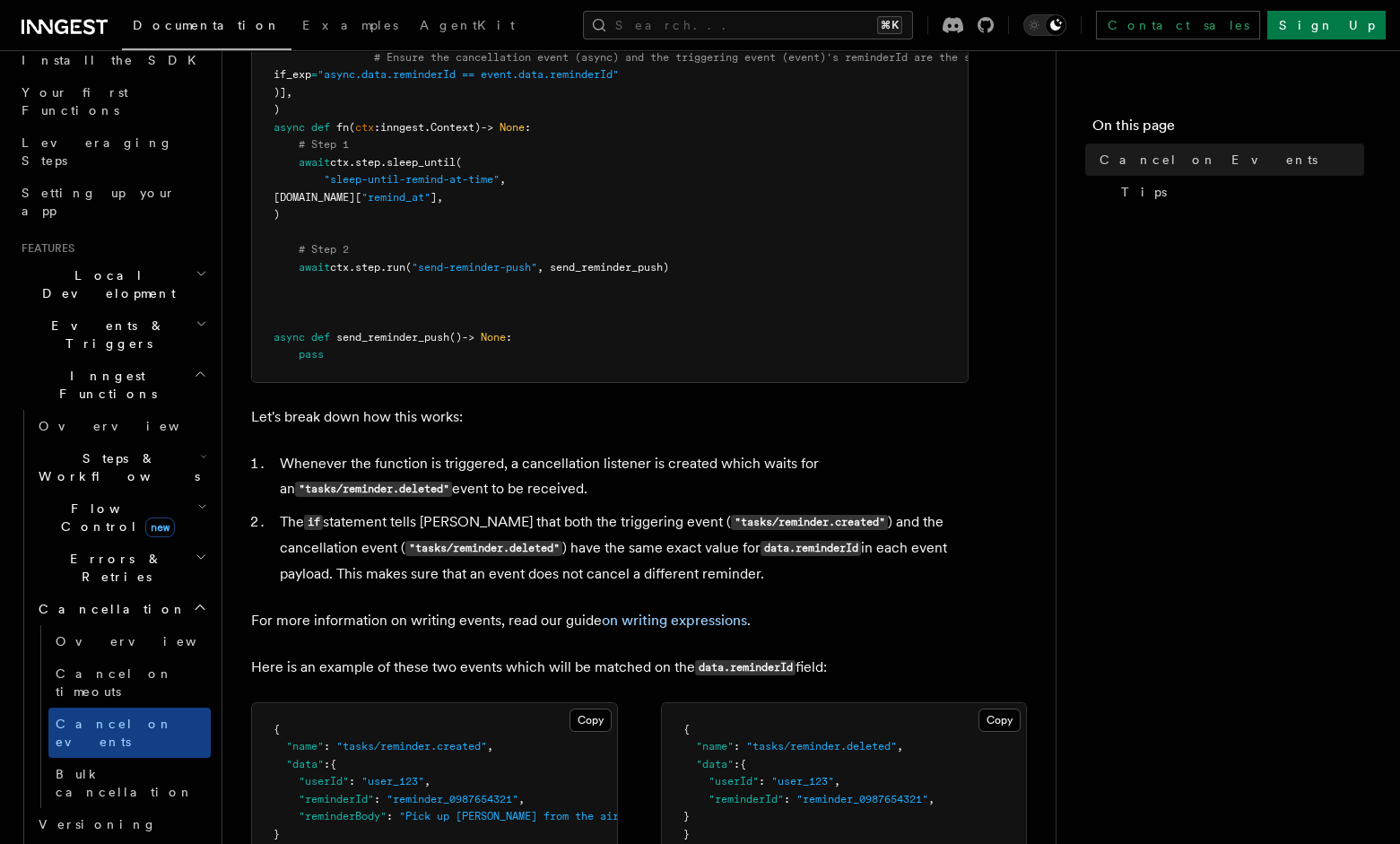
click at [447, 503] on li "Whenever the function is triggered, a cancellation listener is created which wa…" at bounding box center [621, 476] width 694 height 52
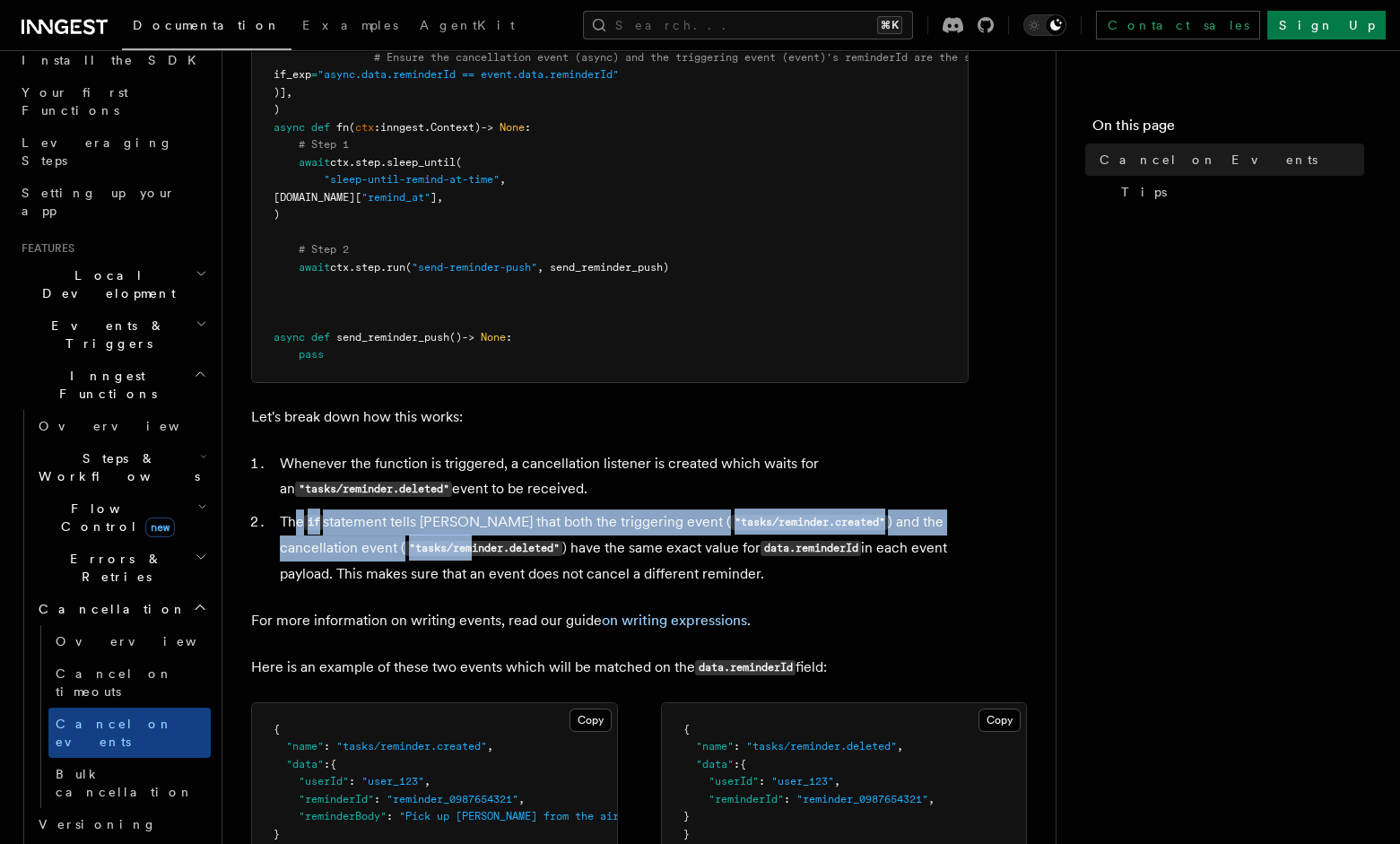
drag, startPoint x: 377, startPoint y: 549, endPoint x: 424, endPoint y: 549, distance: 47.0
click at [399, 549] on li "The if statement tells Inngest that both the triggering event ( "tasks/reminder…" at bounding box center [621, 547] width 694 height 77
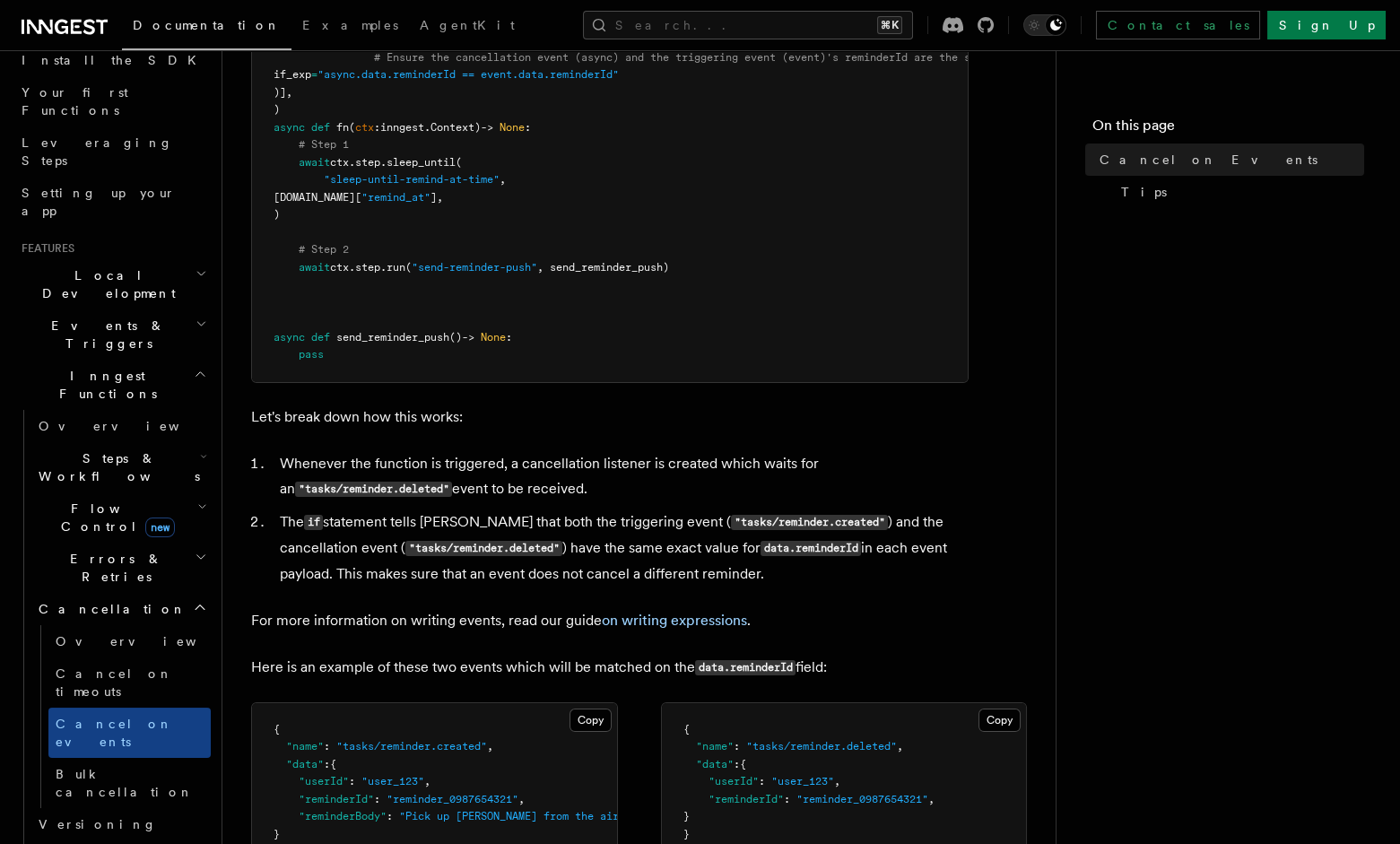
click at [656, 552] on li "The if statement tells Inngest that both the triggering event ( "tasks/reminder…" at bounding box center [621, 547] width 694 height 77
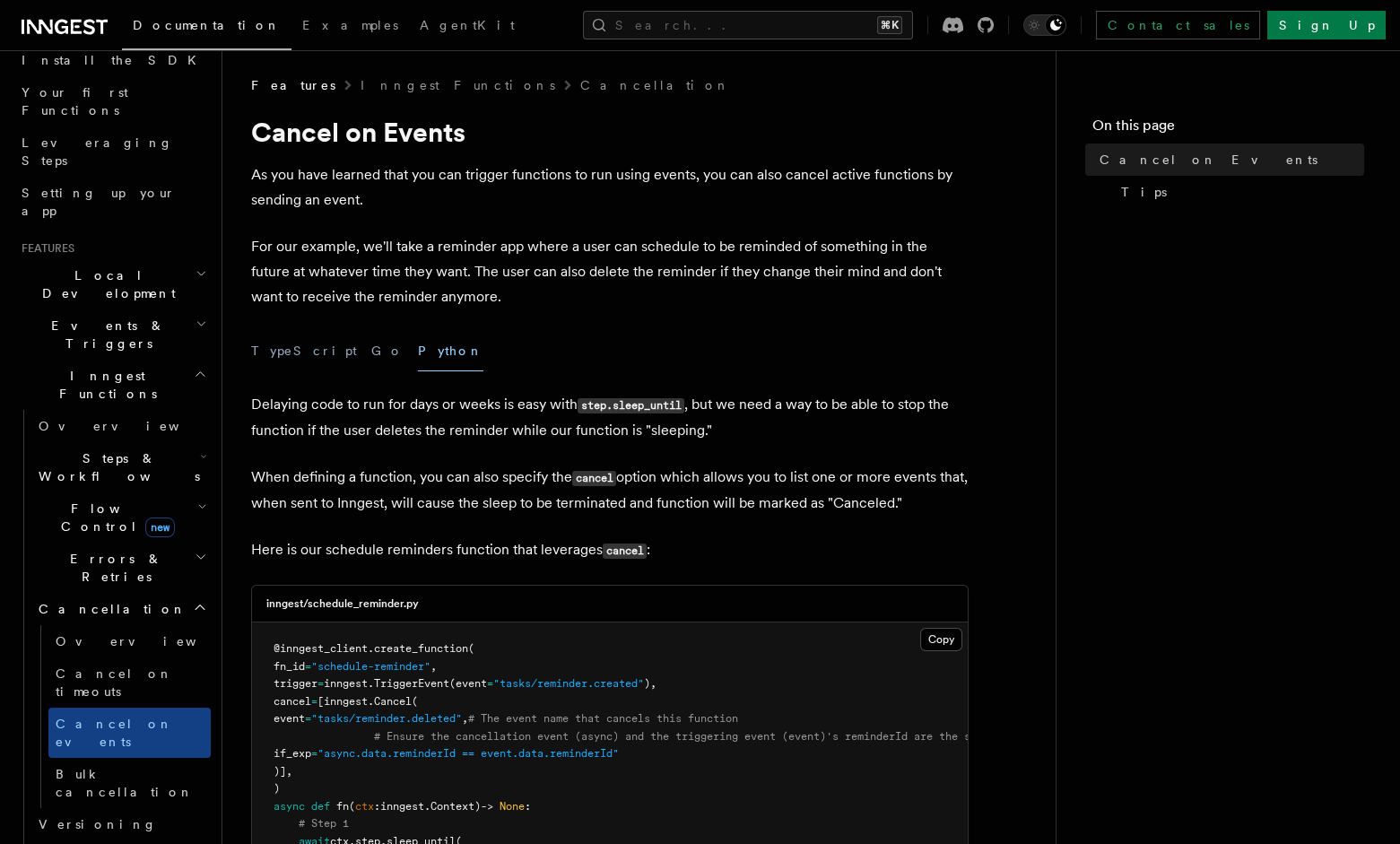
scroll to position [0, 0]
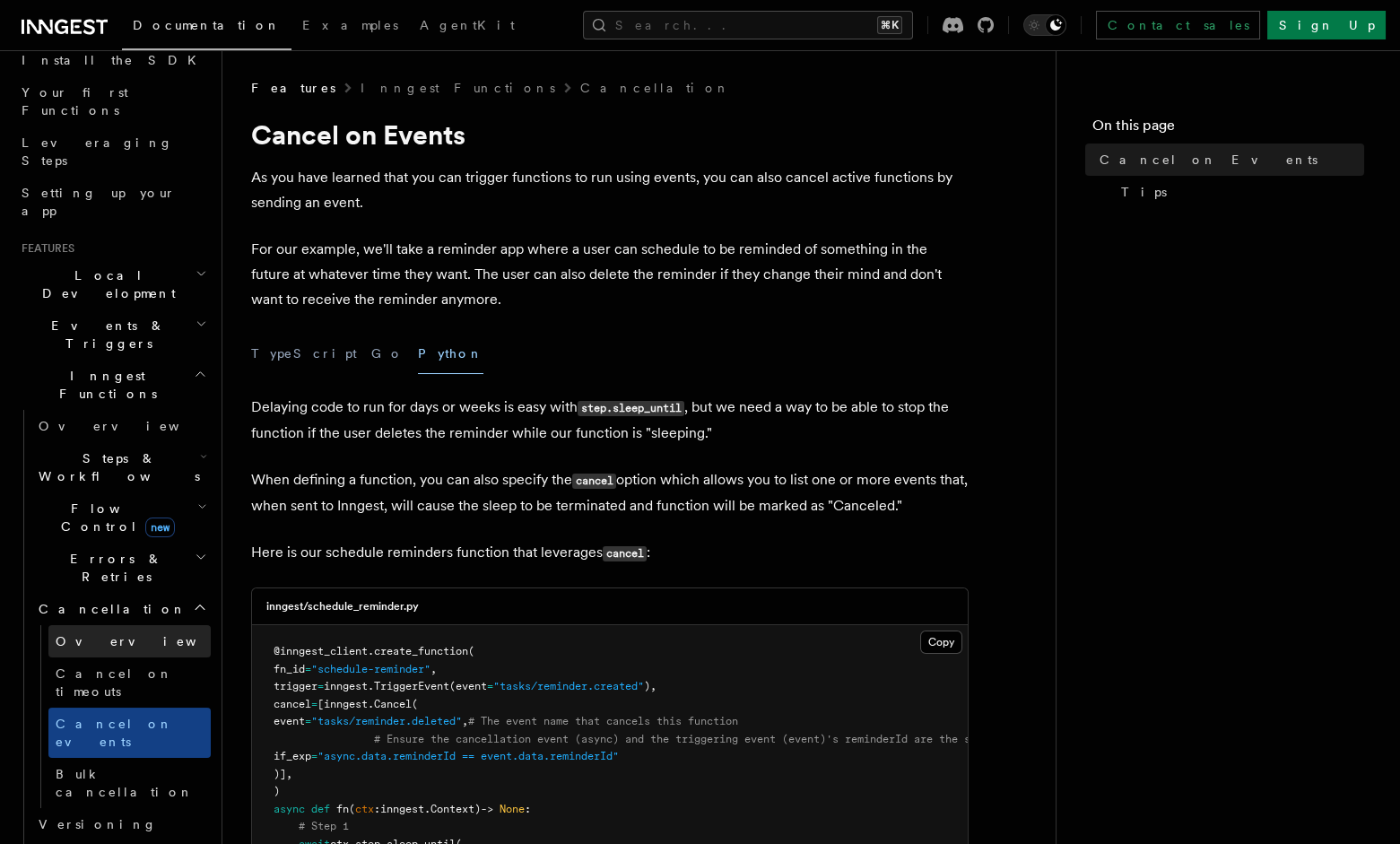
click at [114, 625] on link "Overview" at bounding box center [129, 641] width 162 height 32
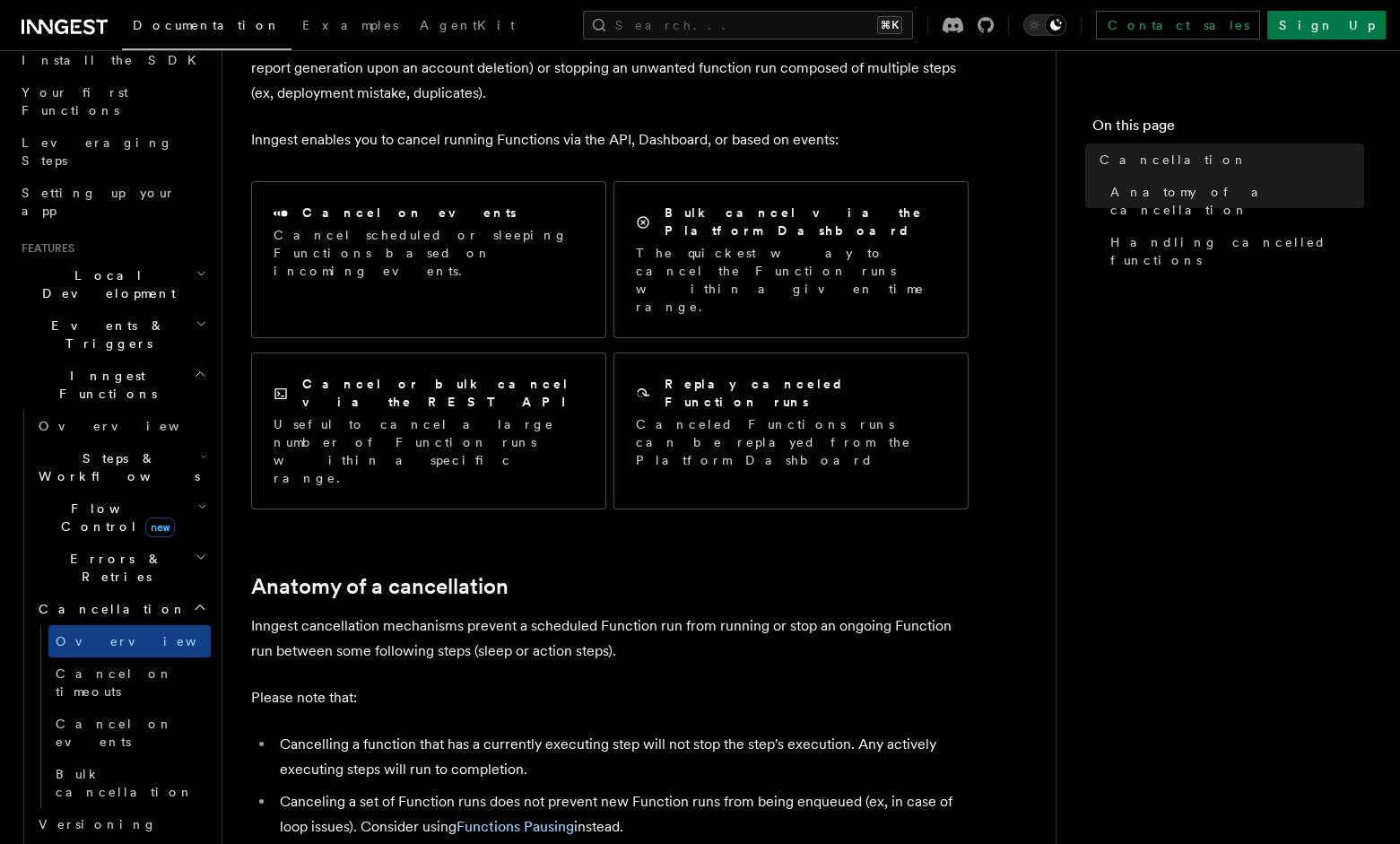
scroll to position [156, 0]
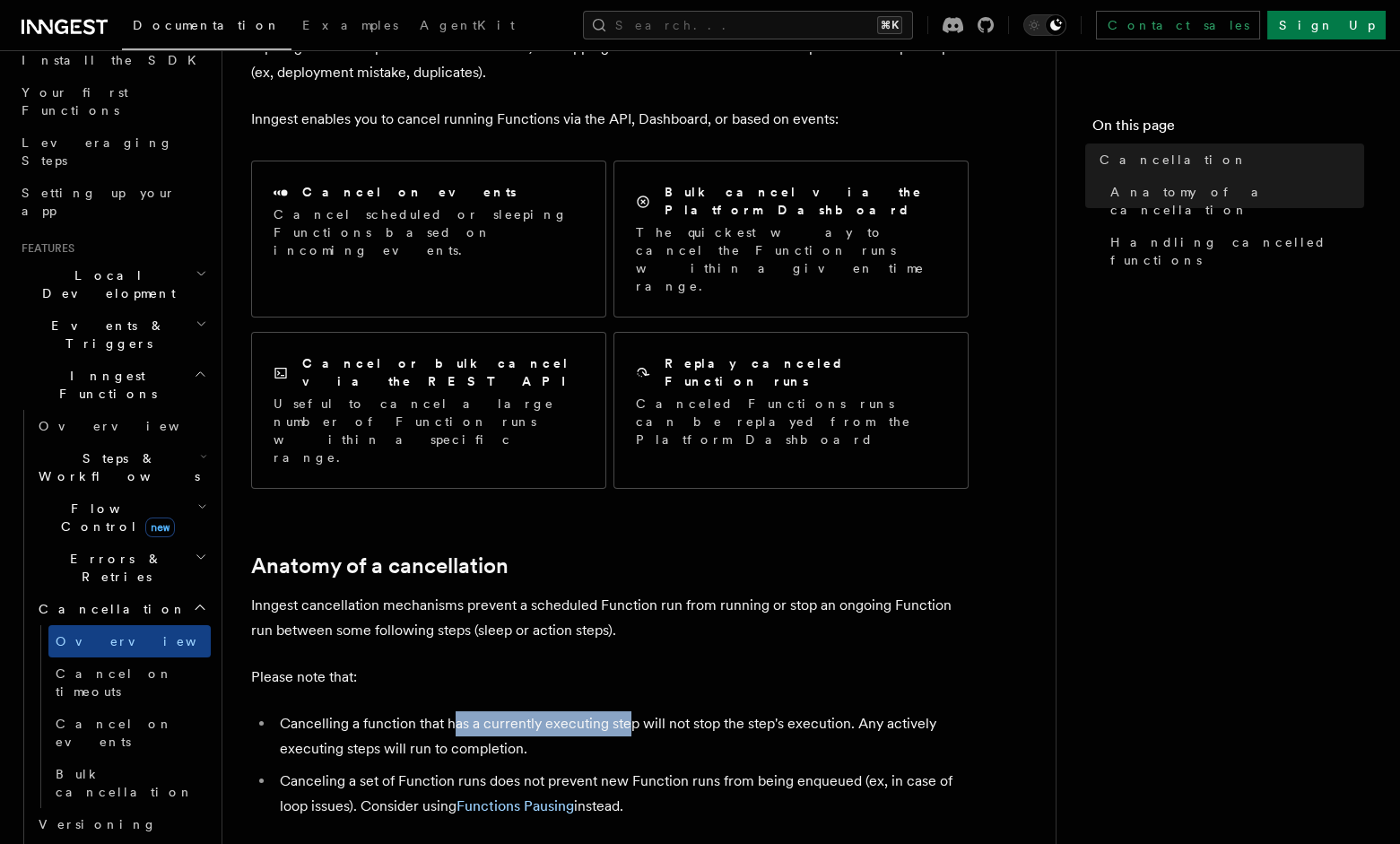
drag, startPoint x: 456, startPoint y: 610, endPoint x: 633, endPoint y: 622, distance: 177.4
click at [628, 712] on li "Cancelling a function that has a currently executing step will not stop the ste…" at bounding box center [621, 737] width 694 height 51
drag, startPoint x: 830, startPoint y: 615, endPoint x: 820, endPoint y: 615, distance: 10.0
click at [830, 712] on li "Cancelling a function that has a currently executing step will not stop the ste…" at bounding box center [621, 737] width 694 height 51
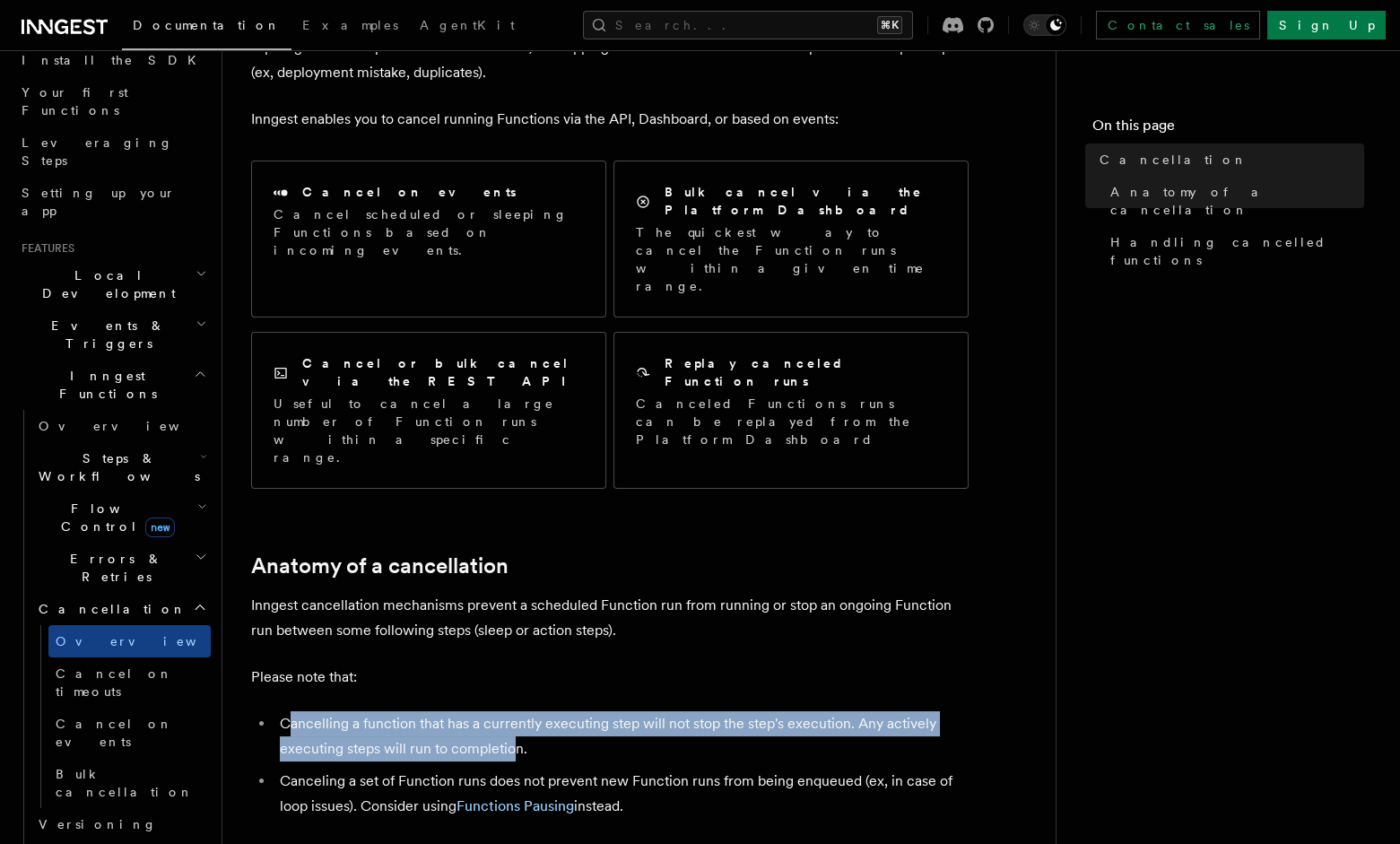
drag, startPoint x: 290, startPoint y: 627, endPoint x: 511, endPoint y: 633, distance: 221.1
click at [511, 712] on li "Cancelling a function that has a currently executing step will not stop the ste…" at bounding box center [621, 737] width 694 height 51
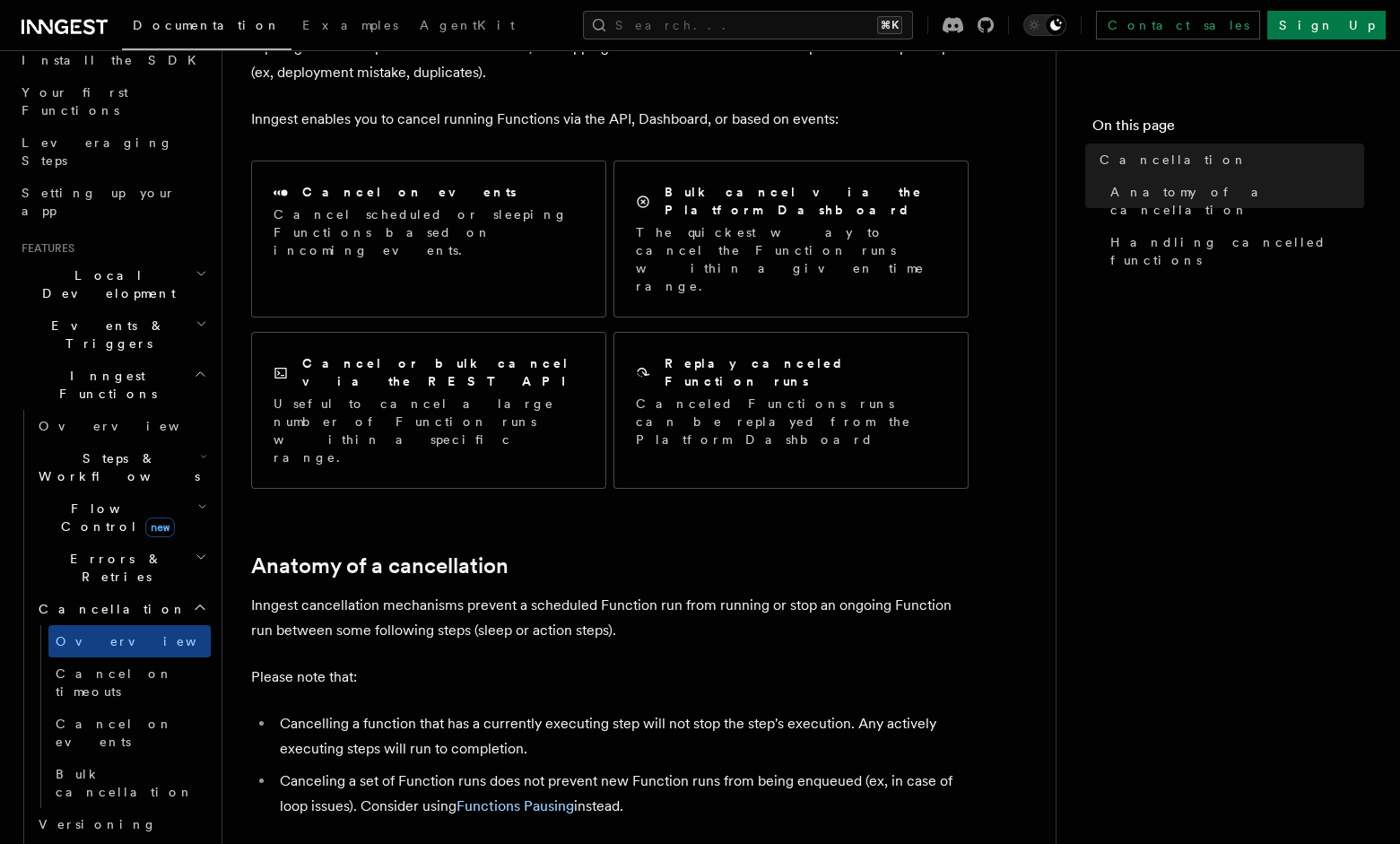
click at [583, 712] on li "Cancelling a function that has a currently executing step will not stop the ste…" at bounding box center [621, 737] width 694 height 51
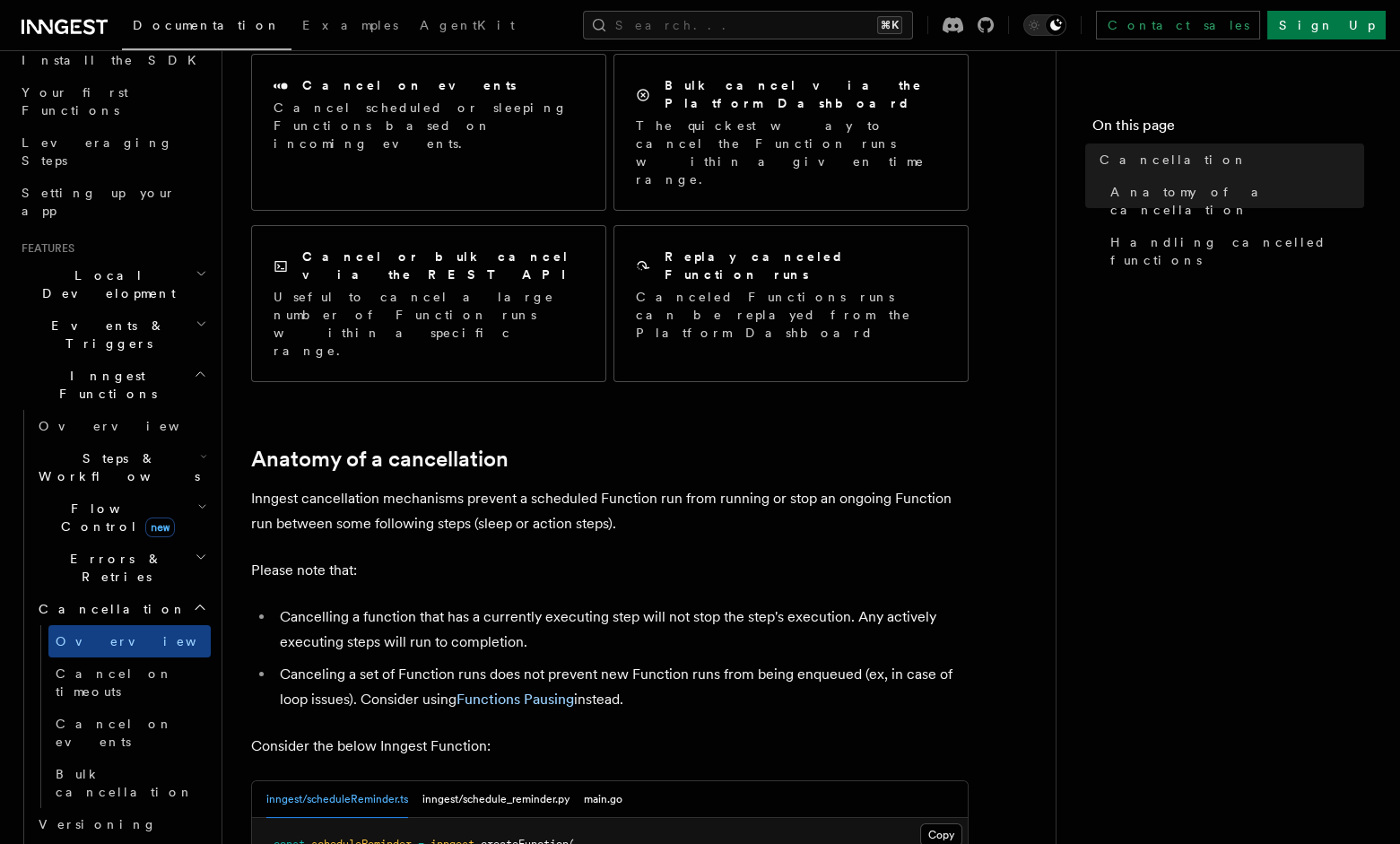
scroll to position [290, 0]
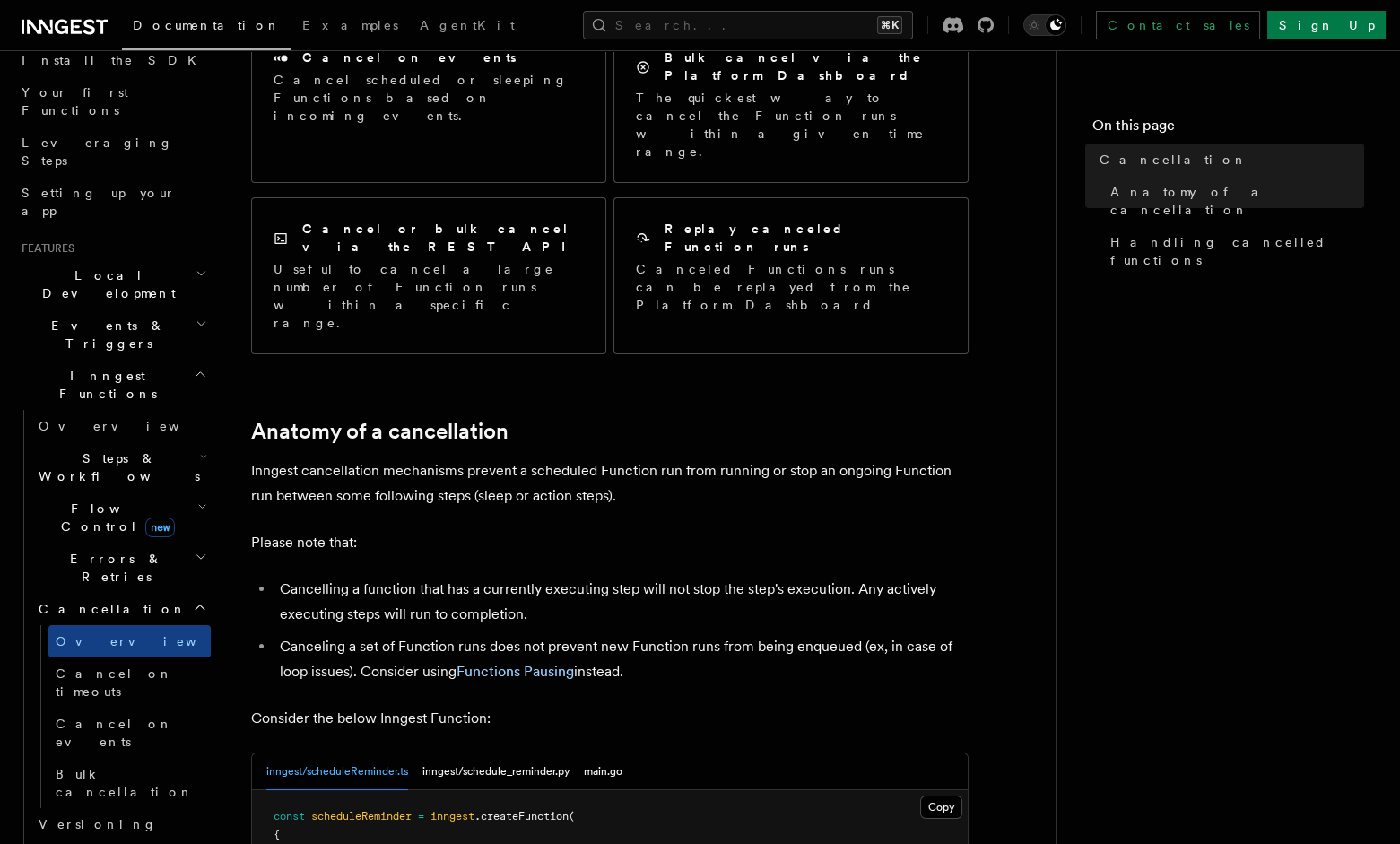
click at [678, 459] on p "Inngest cancellation mechanisms prevent a scheduled Function run from running o…" at bounding box center [610, 484] width 718 height 51
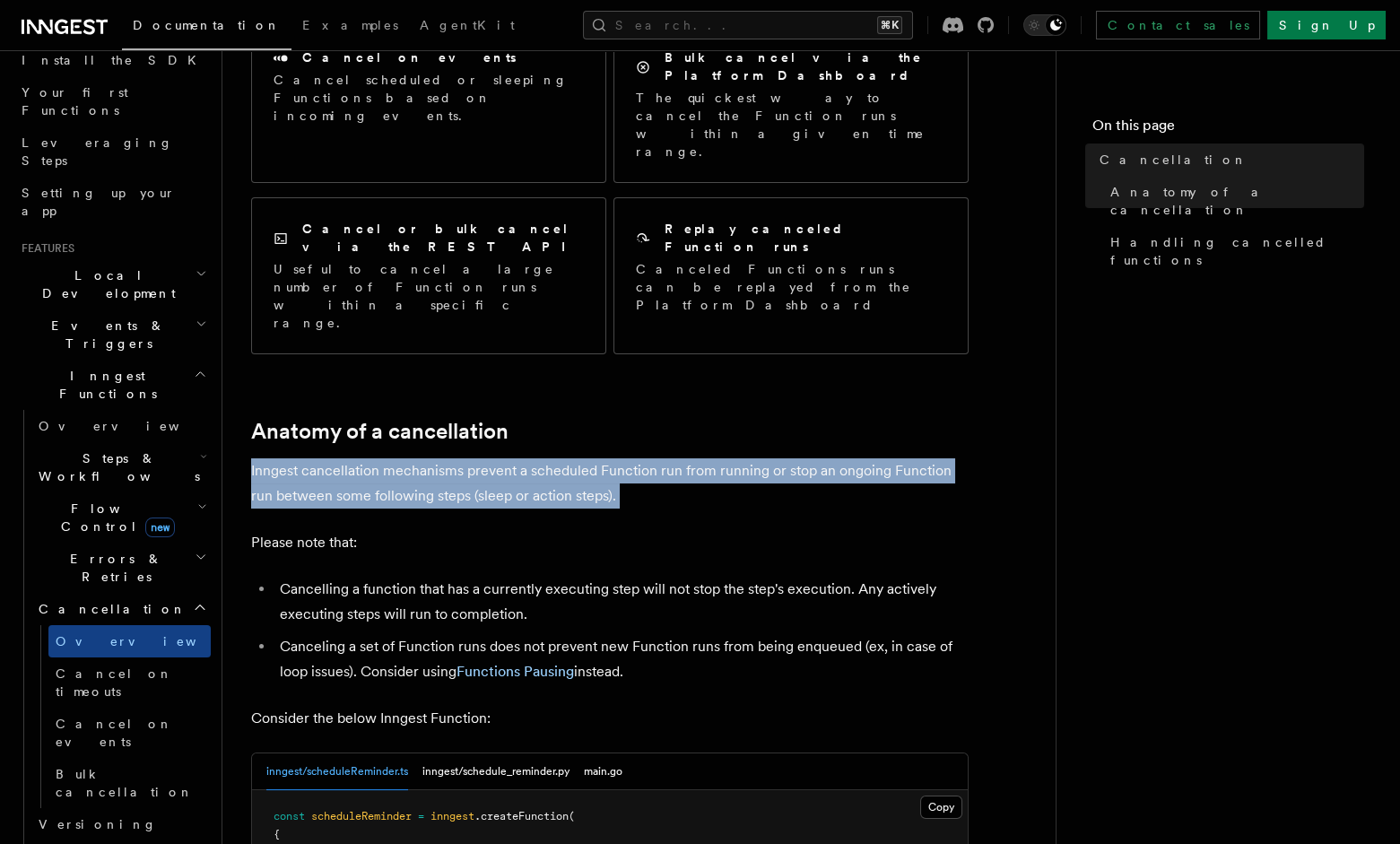
click at [678, 459] on p "Inngest cancellation mechanisms prevent a scheduled Function run from running o…" at bounding box center [610, 484] width 718 height 51
click at [506, 459] on p "Inngest cancellation mechanisms prevent a scheduled Function run from running o…" at bounding box center [610, 484] width 718 height 51
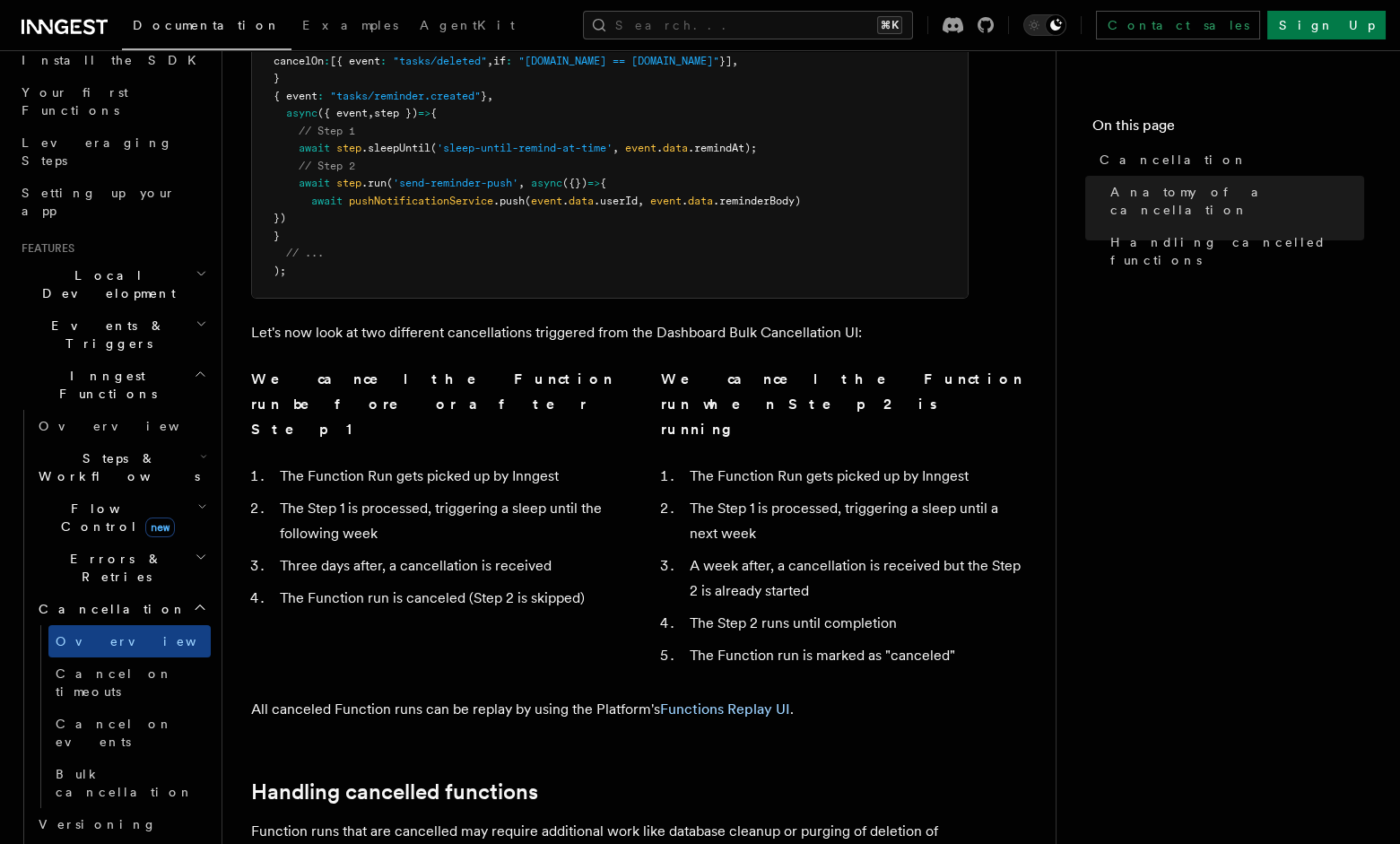
scroll to position [1043, 0]
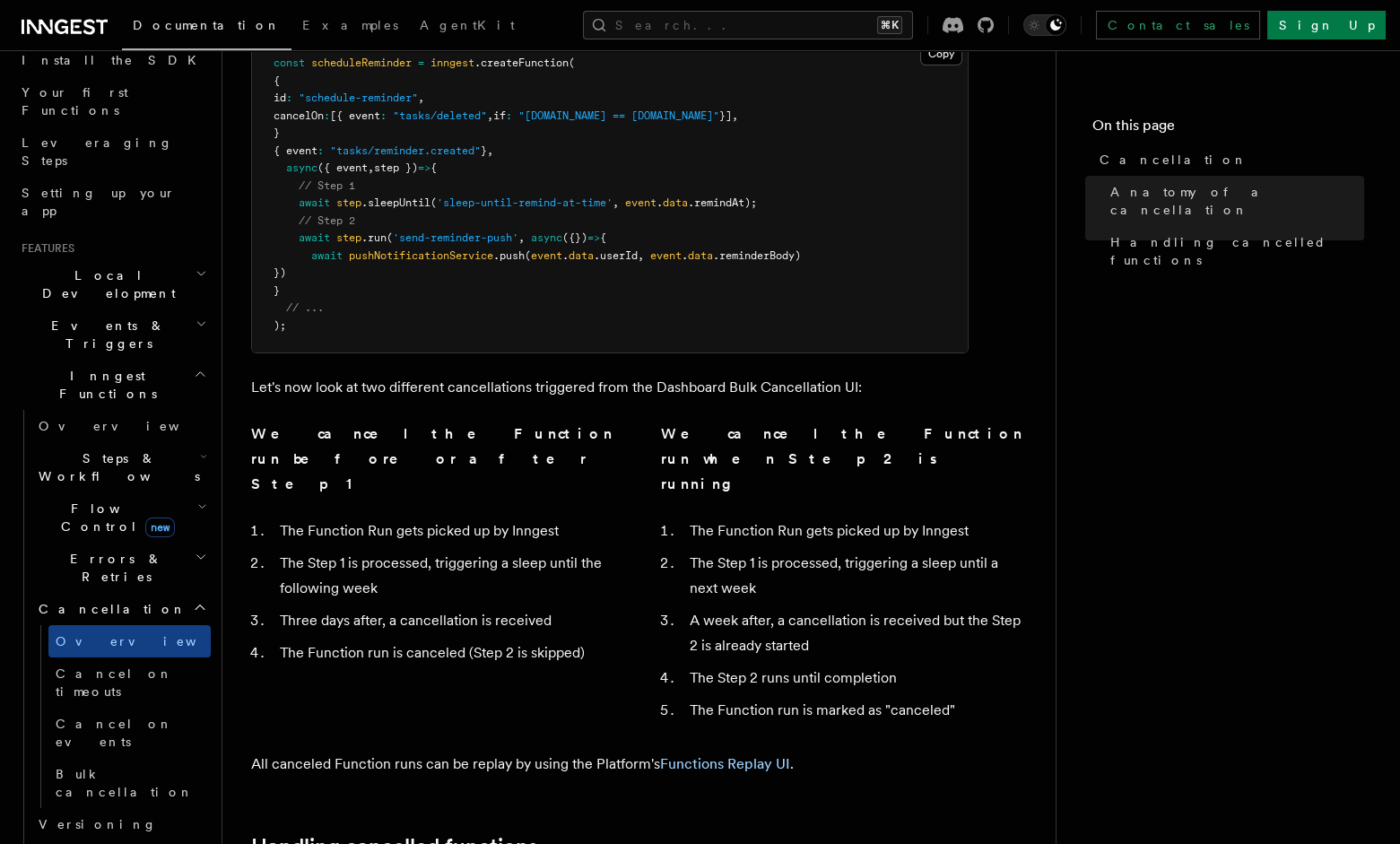
click at [904, 422] on div "We cancel the Function run when Step 2 is running The Function Run gets picked …" at bounding box center [844, 576] width 367 height 308
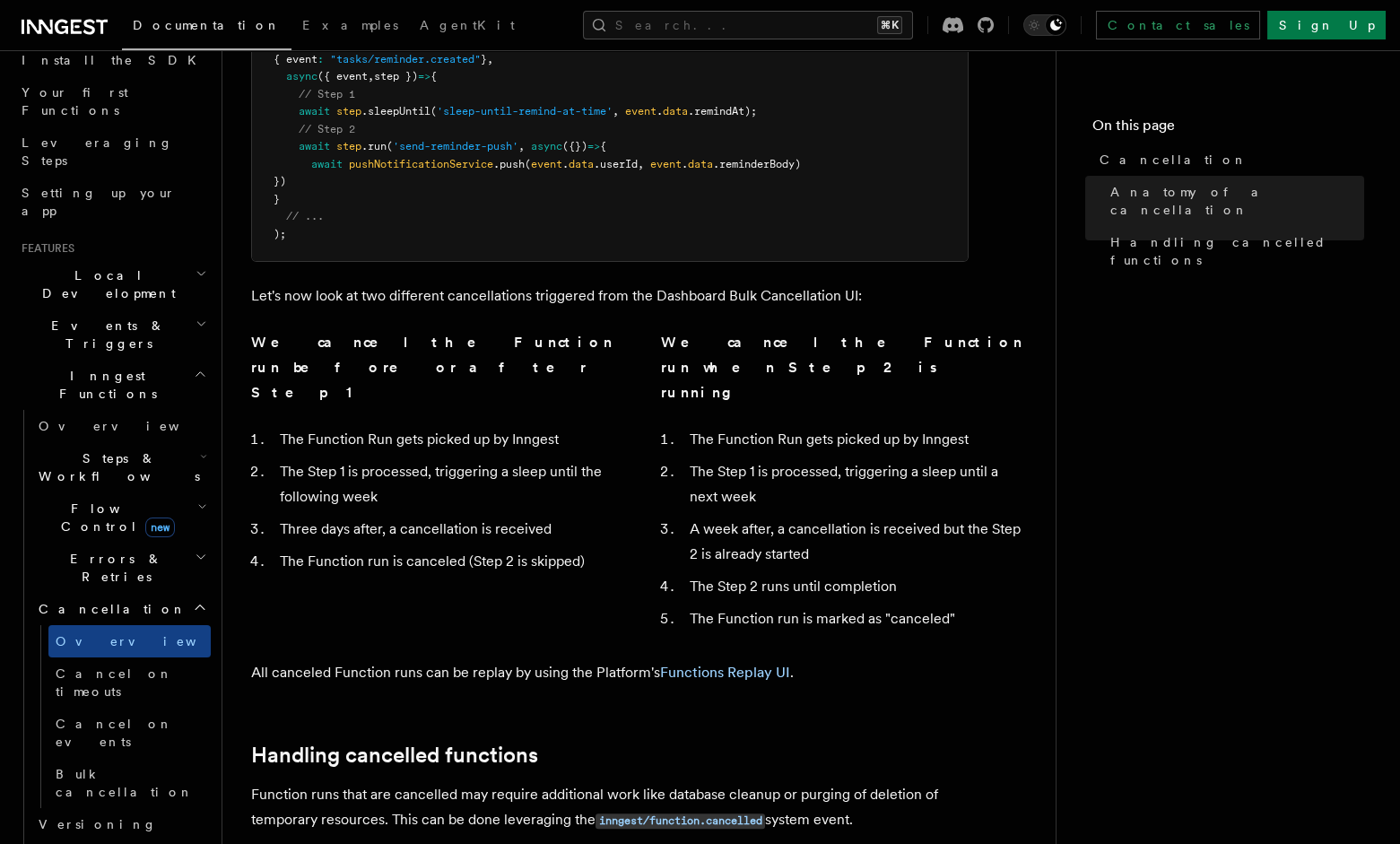
scroll to position [1144, 0]
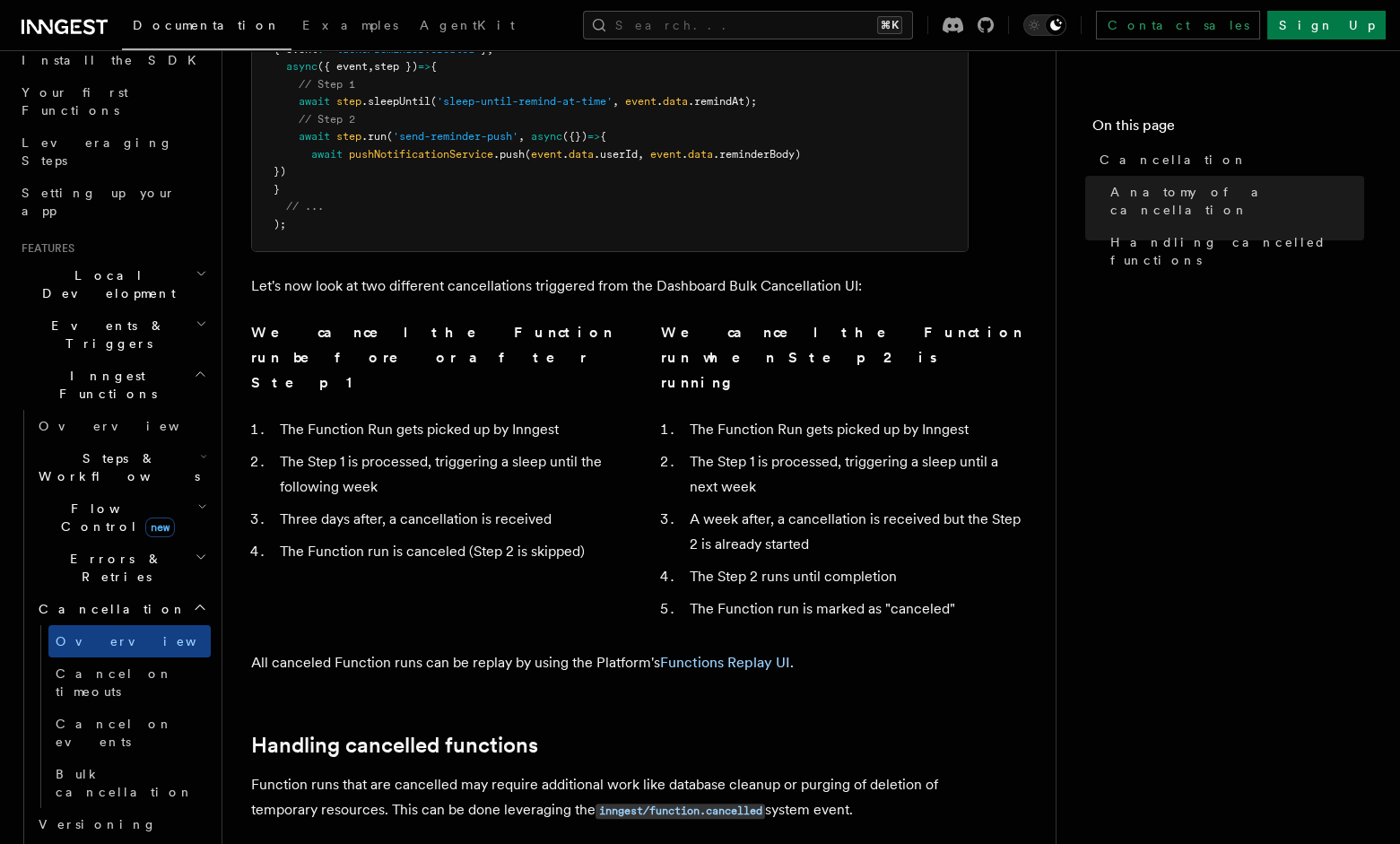
click at [354, 773] on p "Function runs that are cancelled may require additional work like database clea…" at bounding box center [610, 798] width 718 height 52
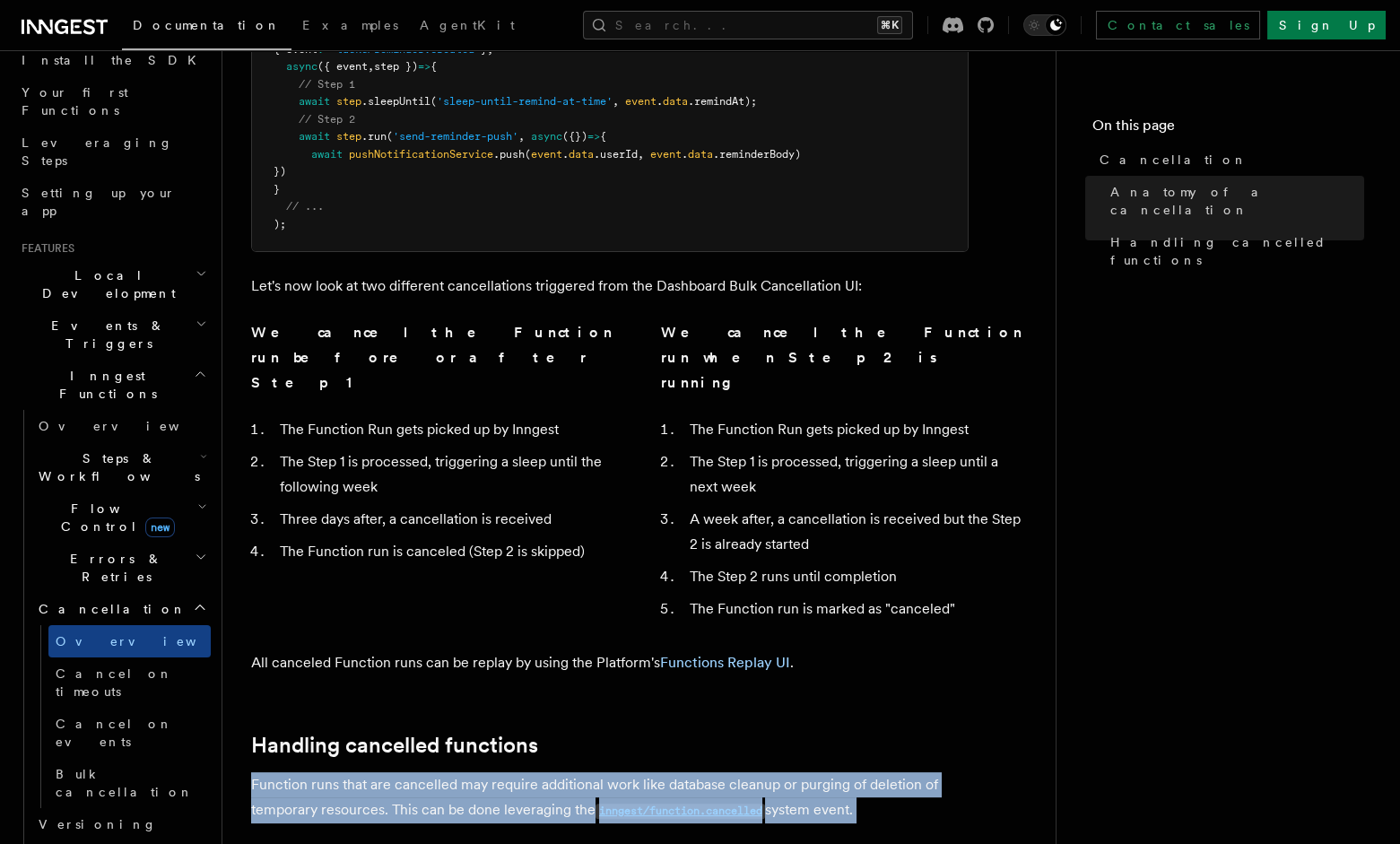
click at [354, 773] on p "Function runs that are cancelled may require additional work like database clea…" at bounding box center [610, 798] width 718 height 52
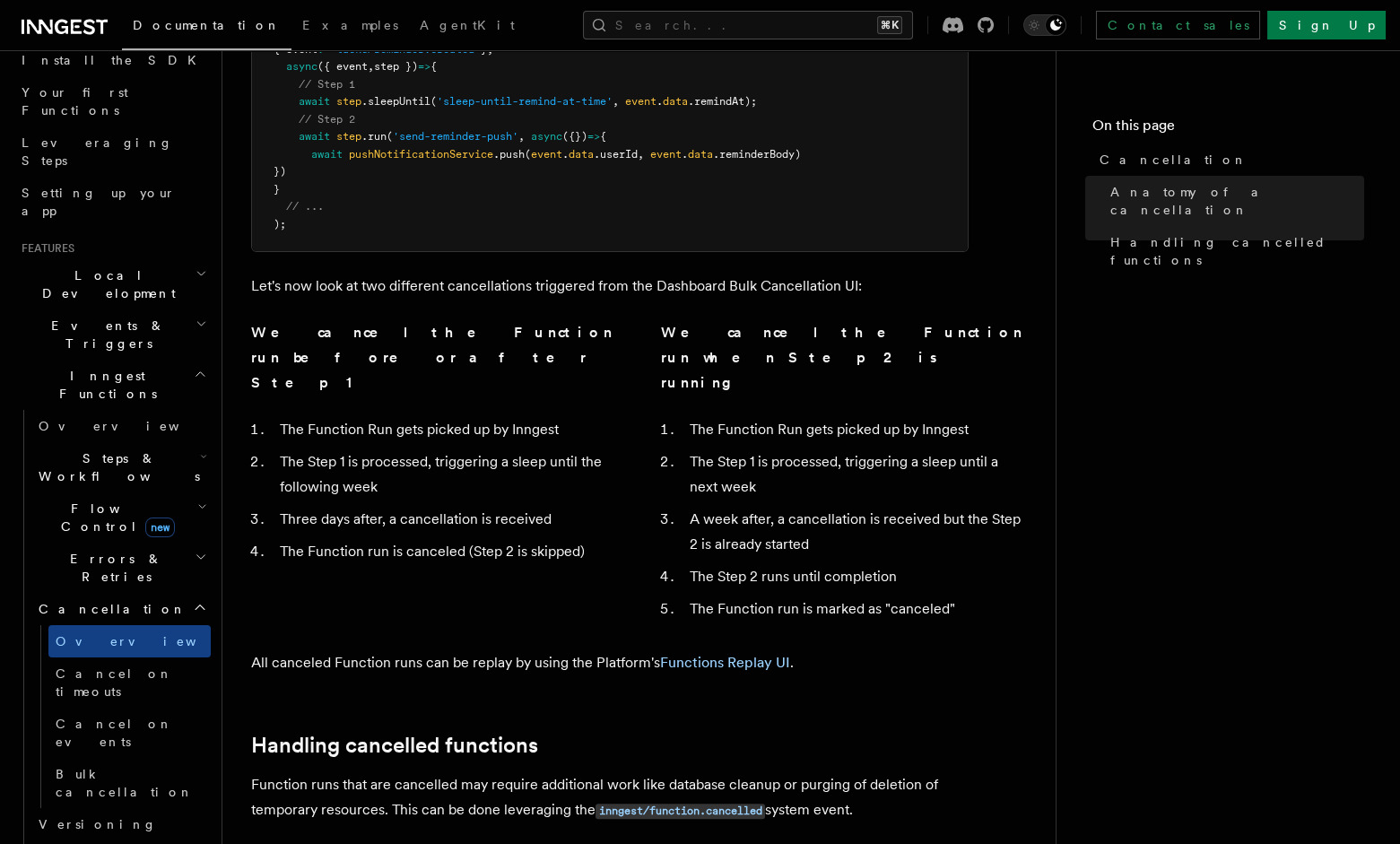
click at [729, 733] on h2 "Handling cancelled functions" at bounding box center [610, 746] width 718 height 25
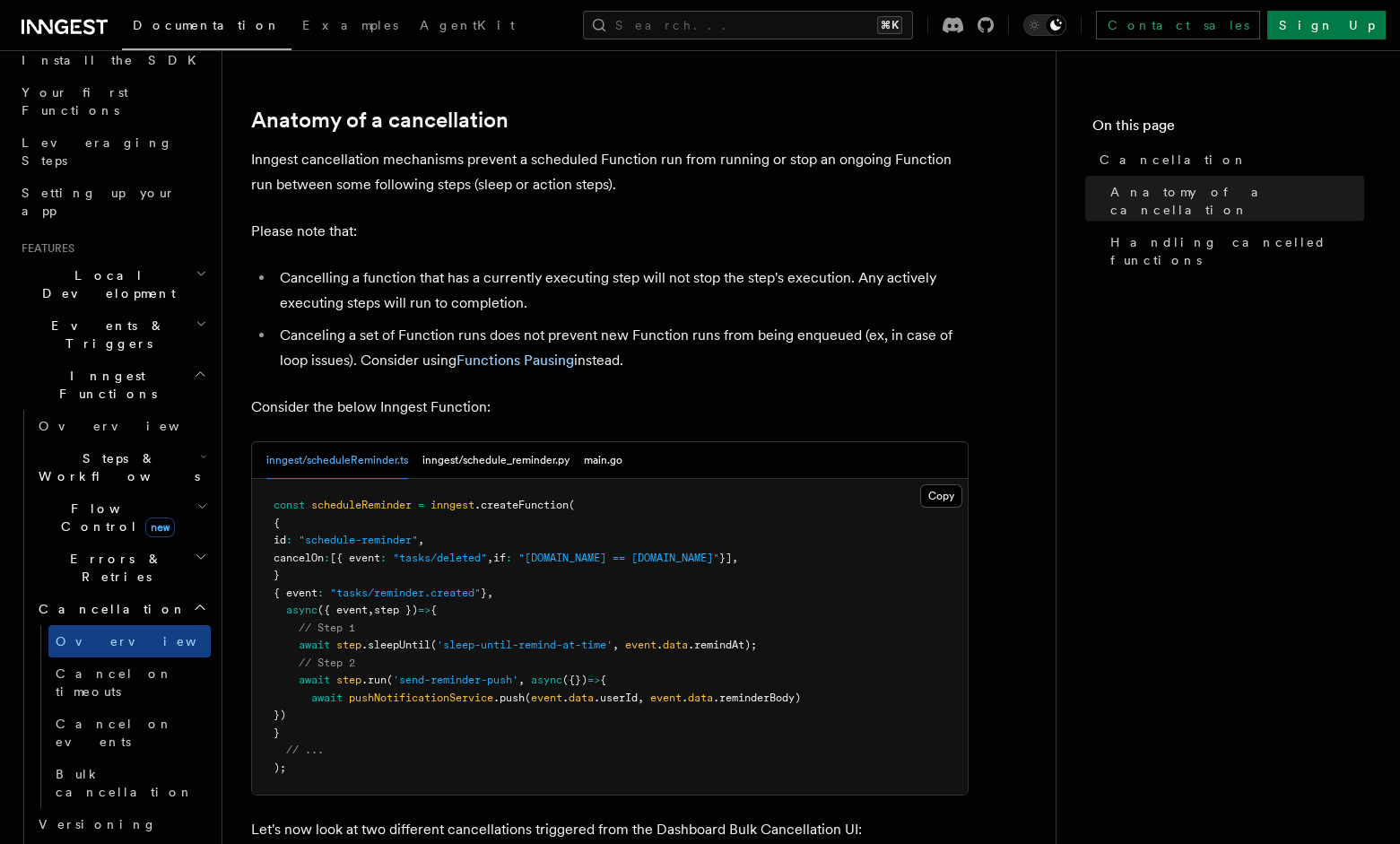
scroll to position [0, 0]
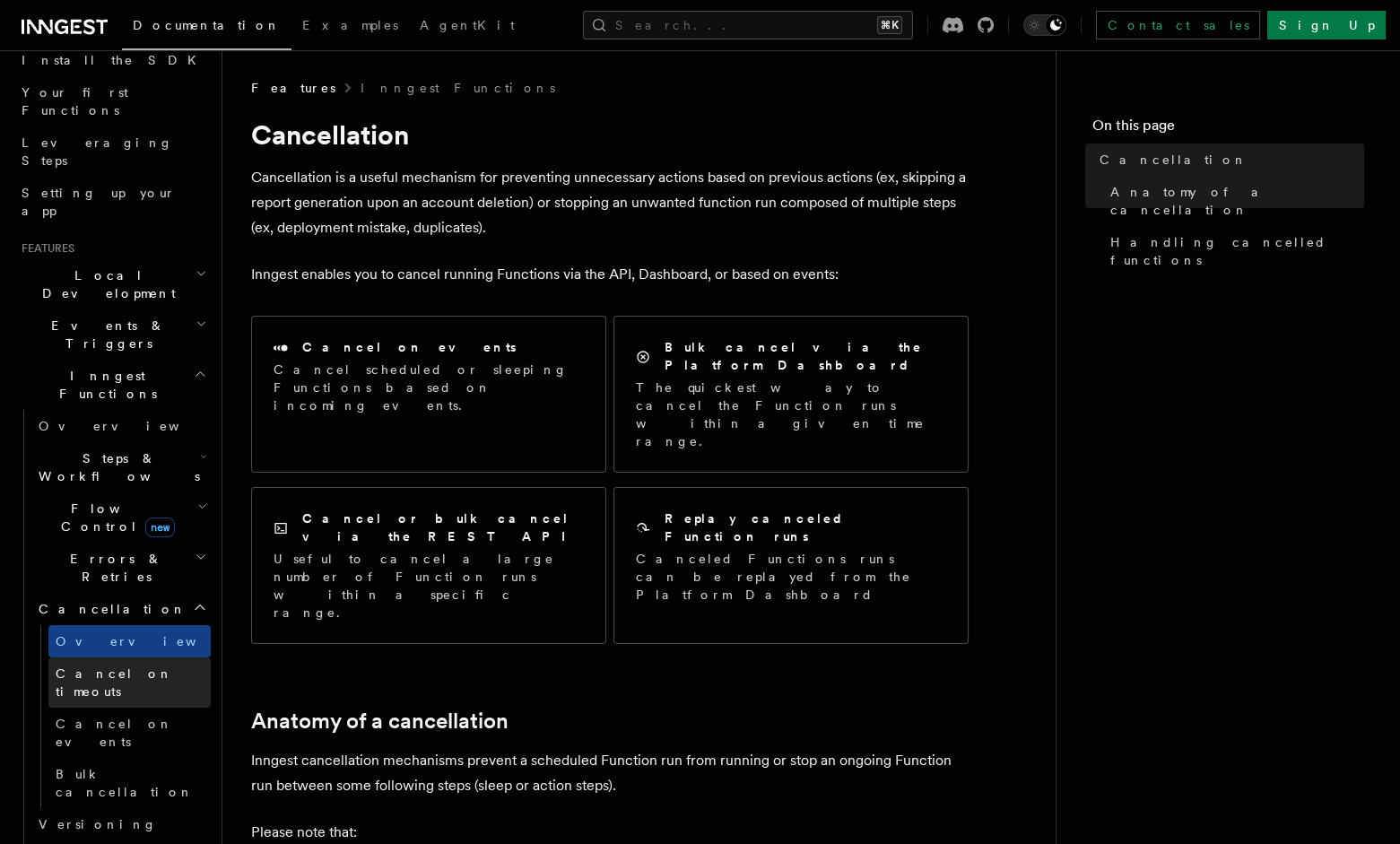
click at [79, 667] on span "Cancel on timeouts" at bounding box center [114, 683] width 118 height 32
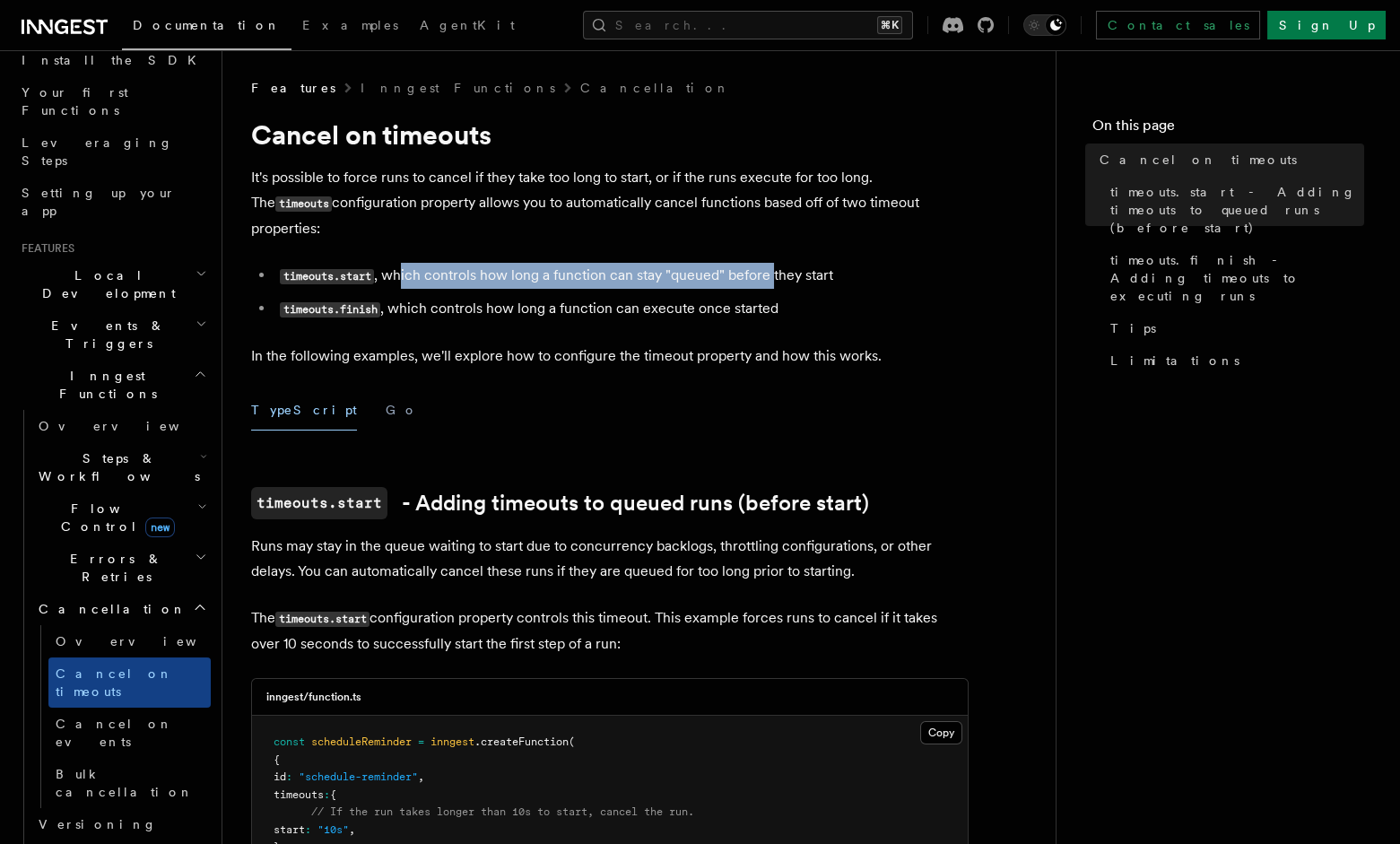
drag, startPoint x: 405, startPoint y: 260, endPoint x: 835, endPoint y: 240, distance: 430.5
click at [835, 263] on li "timeouts.start , which controls how long a function can stay "queued" before th…" at bounding box center [621, 275] width 694 height 26
click at [887, 263] on li "timeouts.start , which controls how long a function can stay "queued" before th…" at bounding box center [621, 275] width 694 height 26
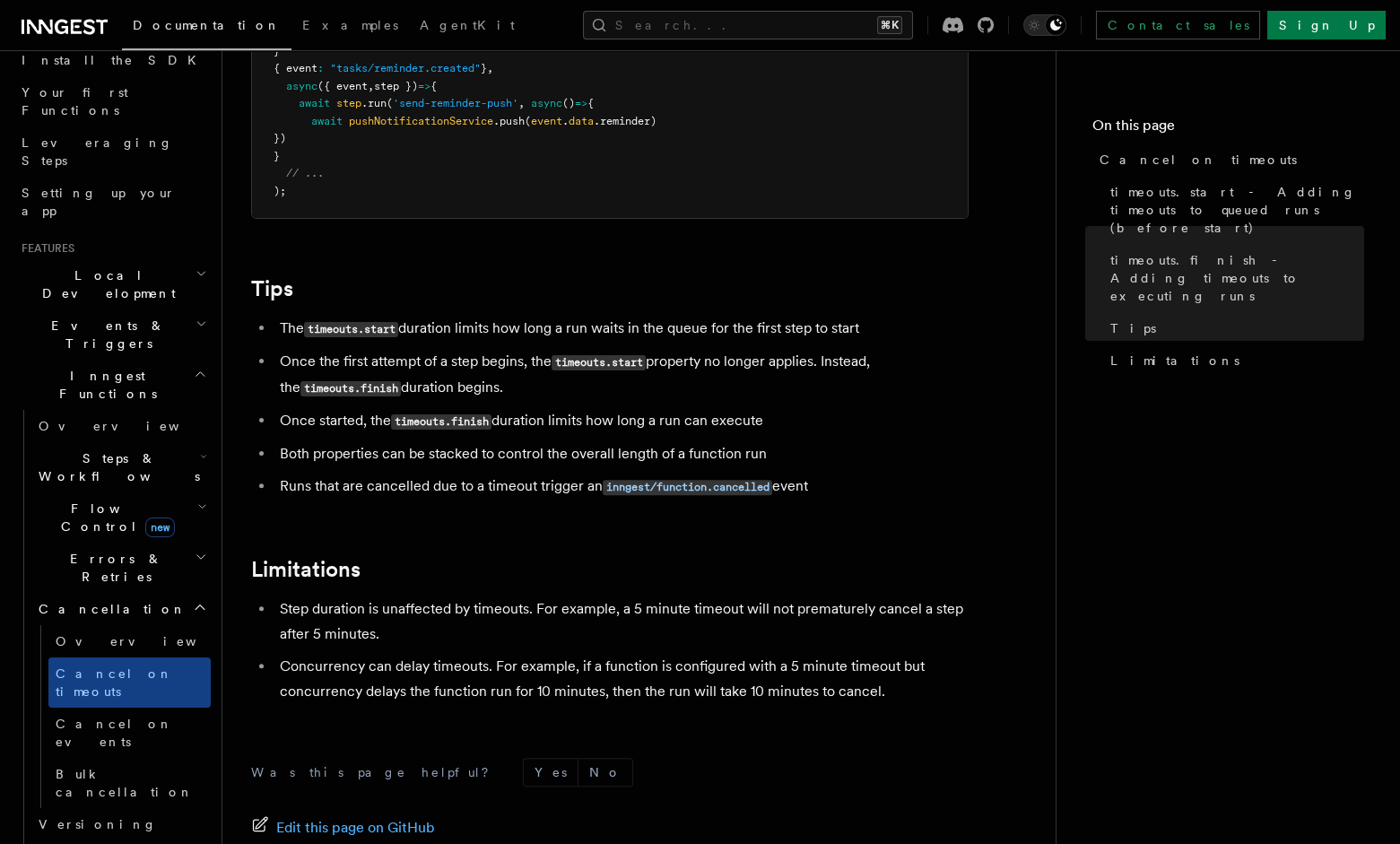
scroll to position [1480, 0]
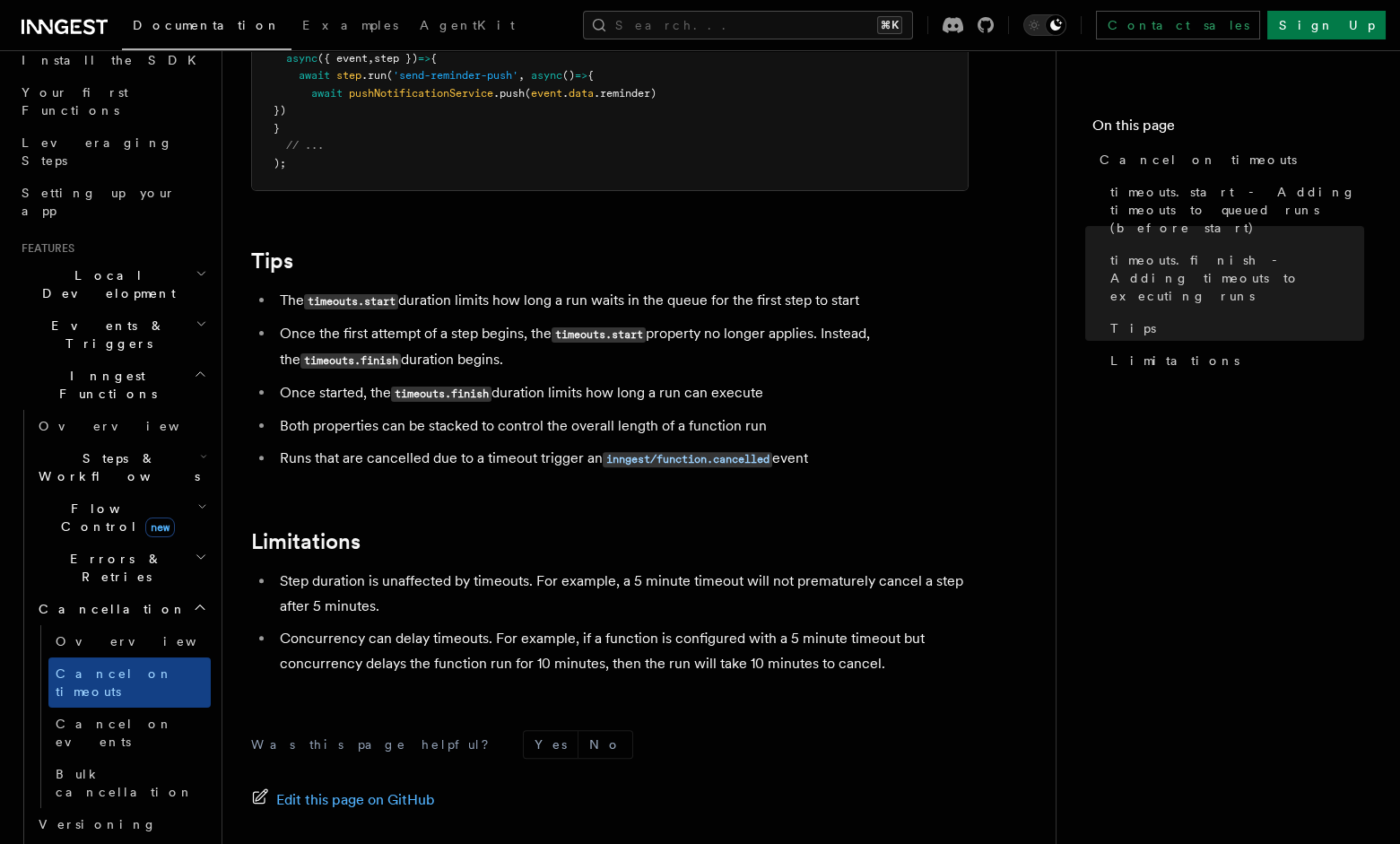
click at [91, 717] on span "Cancel on events" at bounding box center [114, 732] width 118 height 32
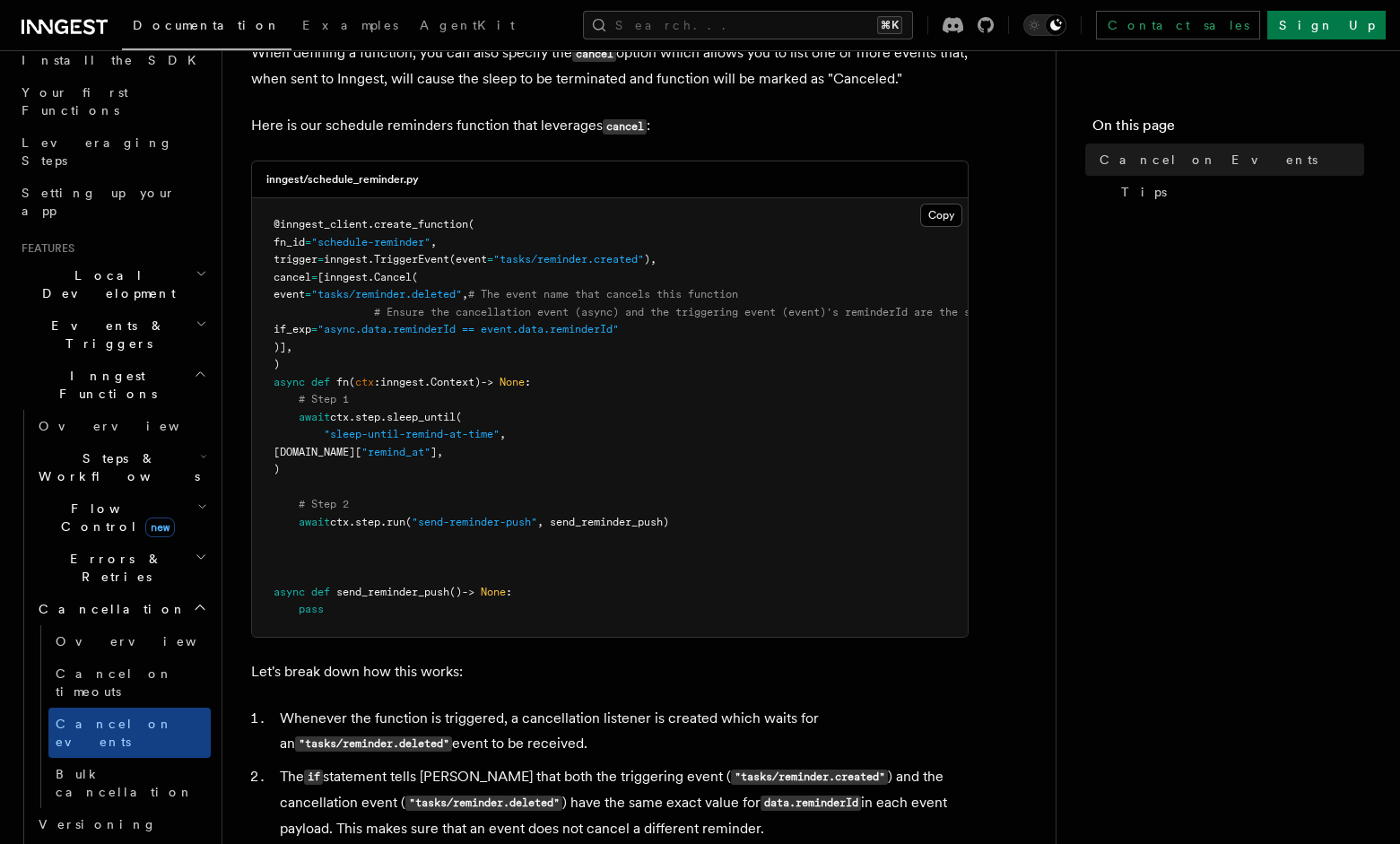
scroll to position [469, 0]
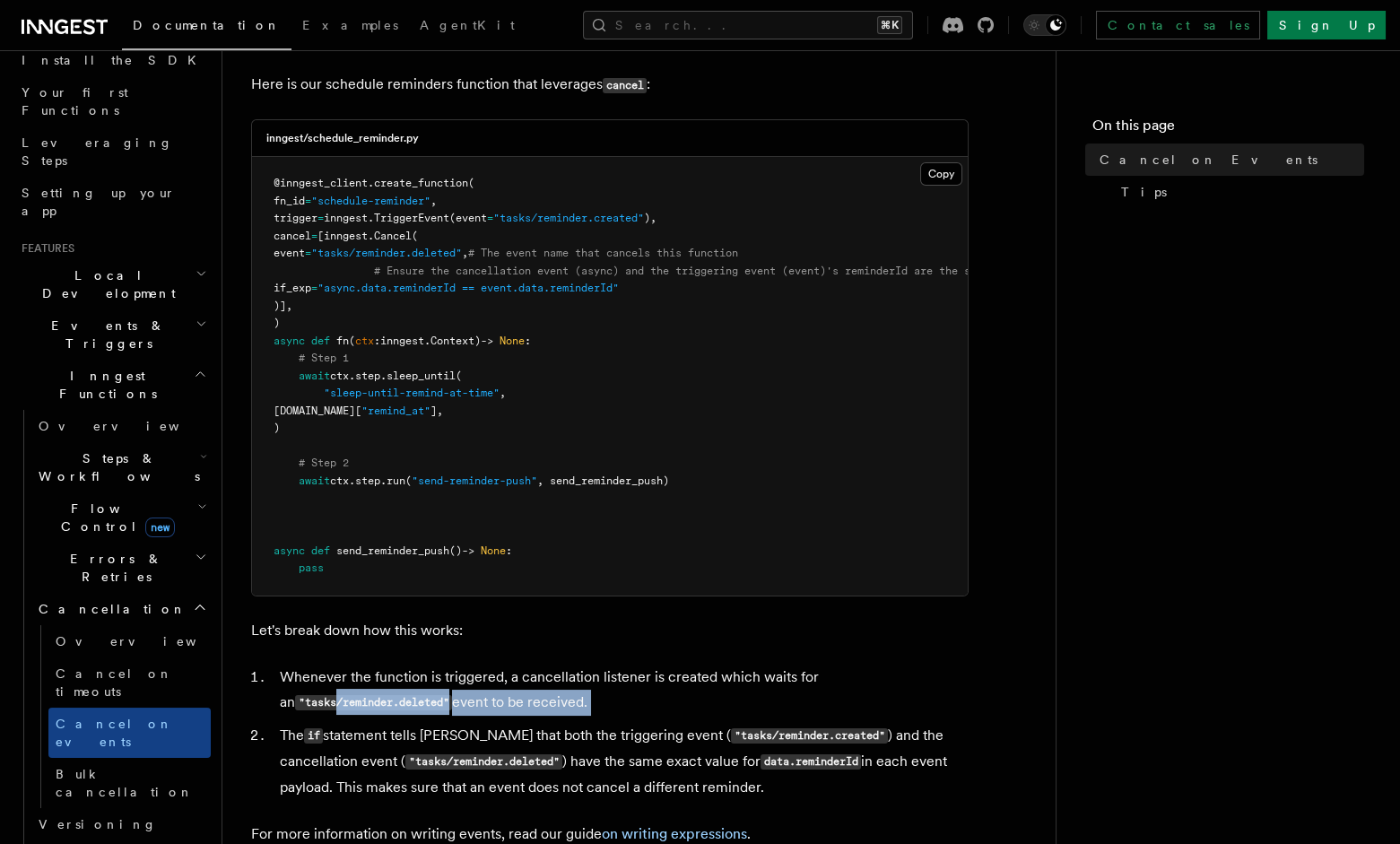
click at [441, 727] on ol "Whenever the function is triggered, a cancellation listener is created which wa…" at bounding box center [610, 732] width 718 height 135
click at [347, 748] on li "The if statement tells Inngest that both the triggering event ( "tasks/reminder…" at bounding box center [621, 761] width 694 height 77
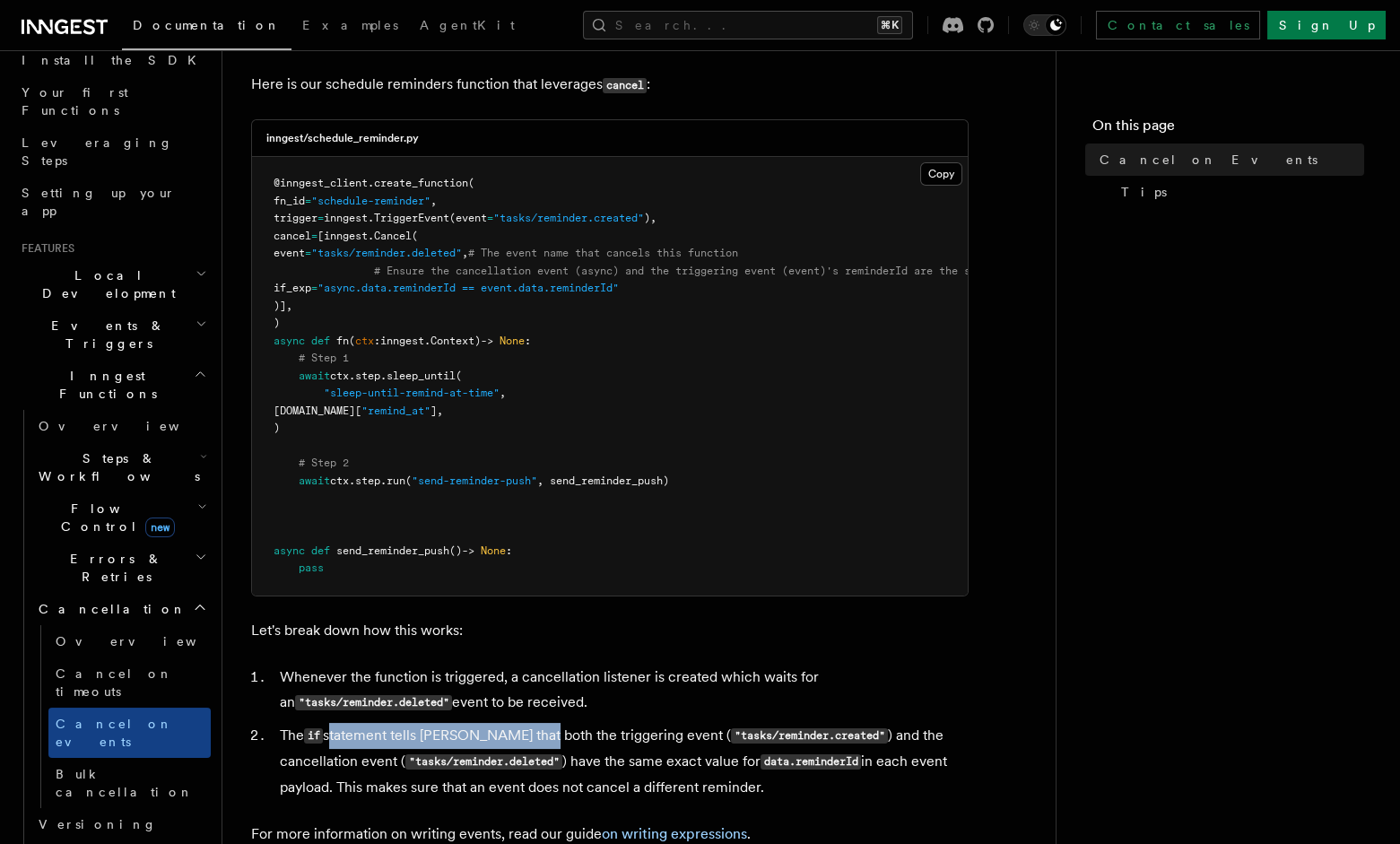
drag, startPoint x: 367, startPoint y: 750, endPoint x: 604, endPoint y: 756, distance: 237.1
click at [562, 758] on li "The if statement tells Inngest that both the triggering event ( "tasks/reminder…" at bounding box center [621, 761] width 694 height 77
click at [611, 756] on li "The if statement tells Inngest that both the triggering event ( "tasks/reminder…" at bounding box center [621, 761] width 694 height 77
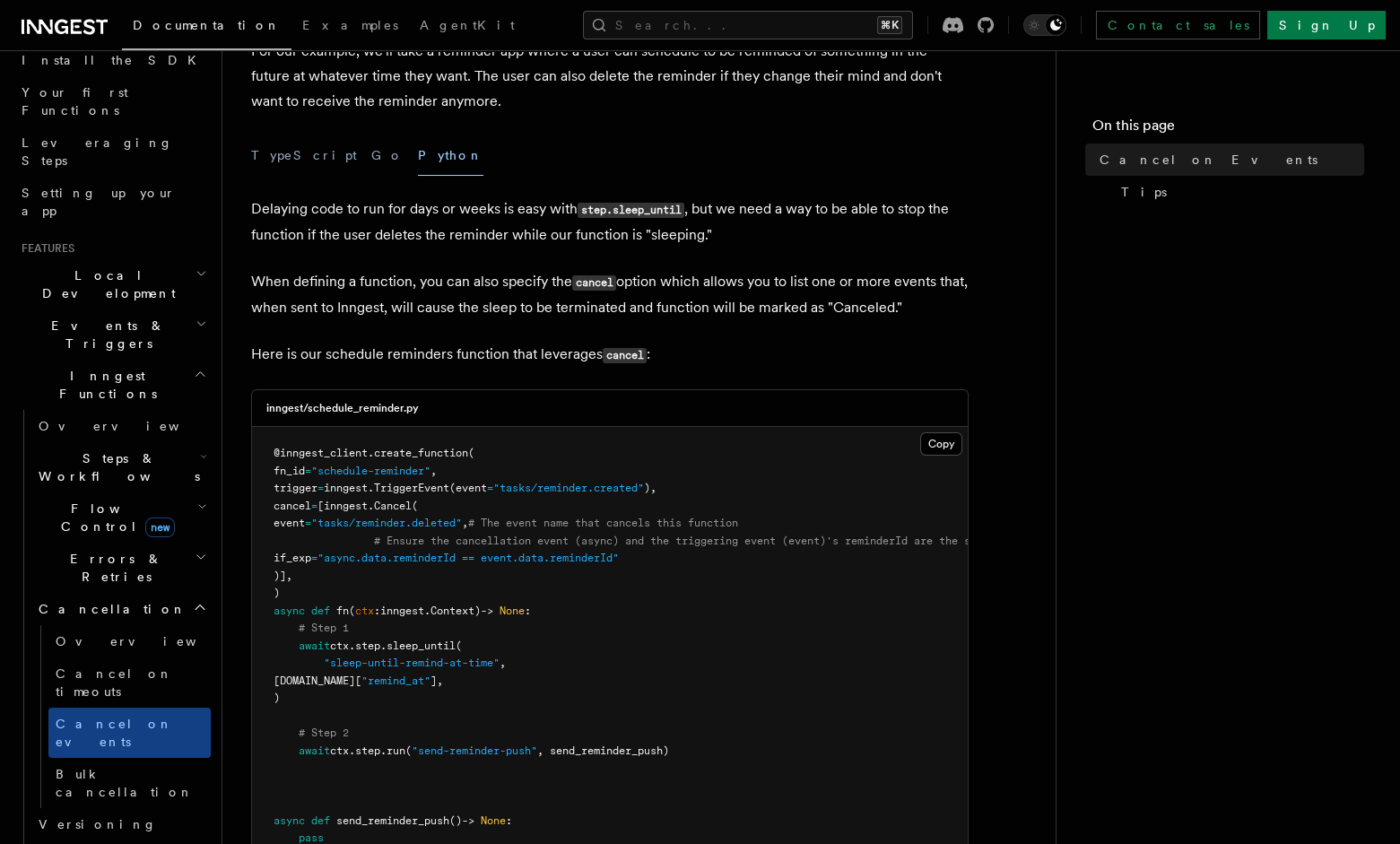
scroll to position [0, 0]
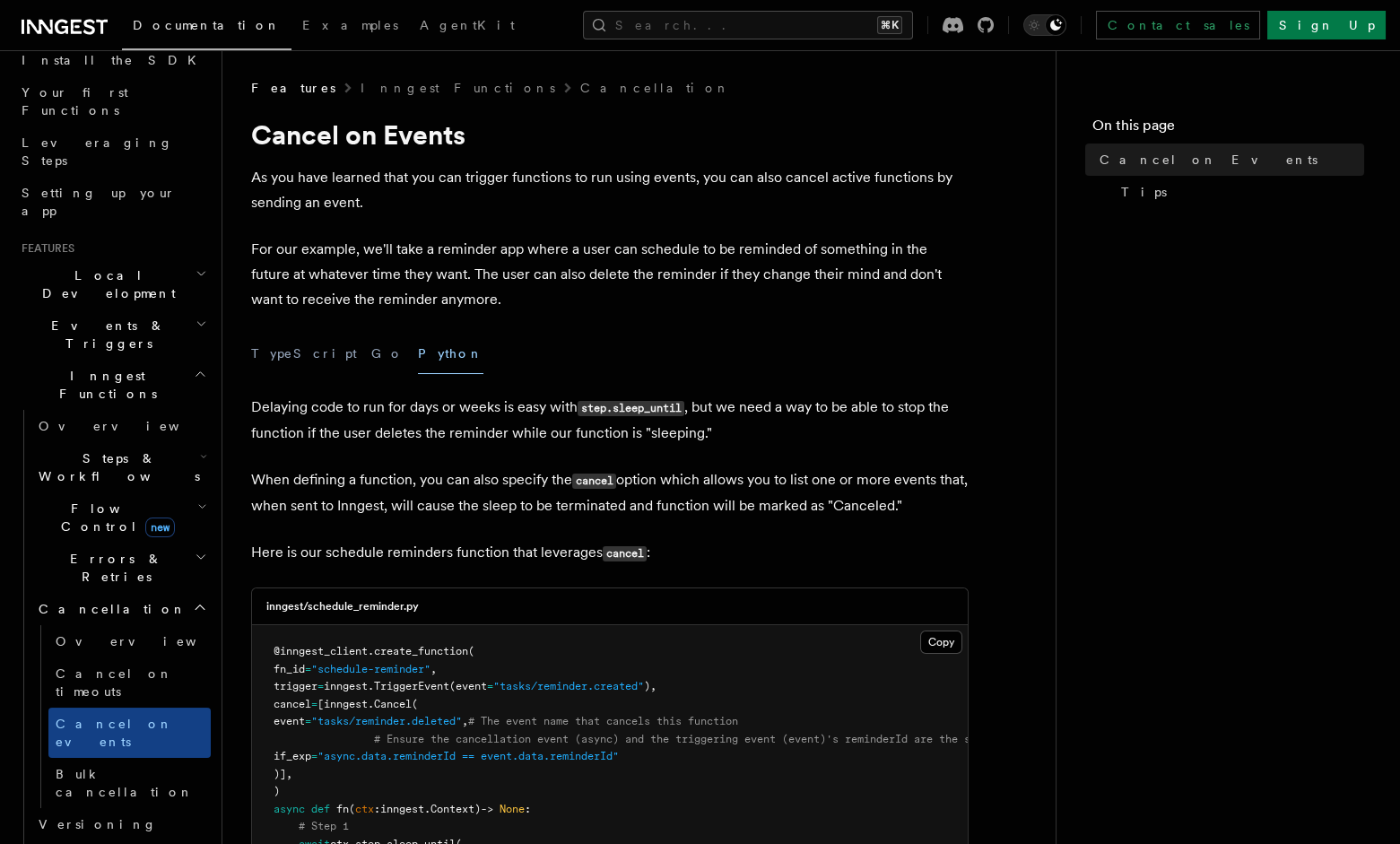
click at [98, 767] on span "Bulk cancellation" at bounding box center [124, 783] width 138 height 32
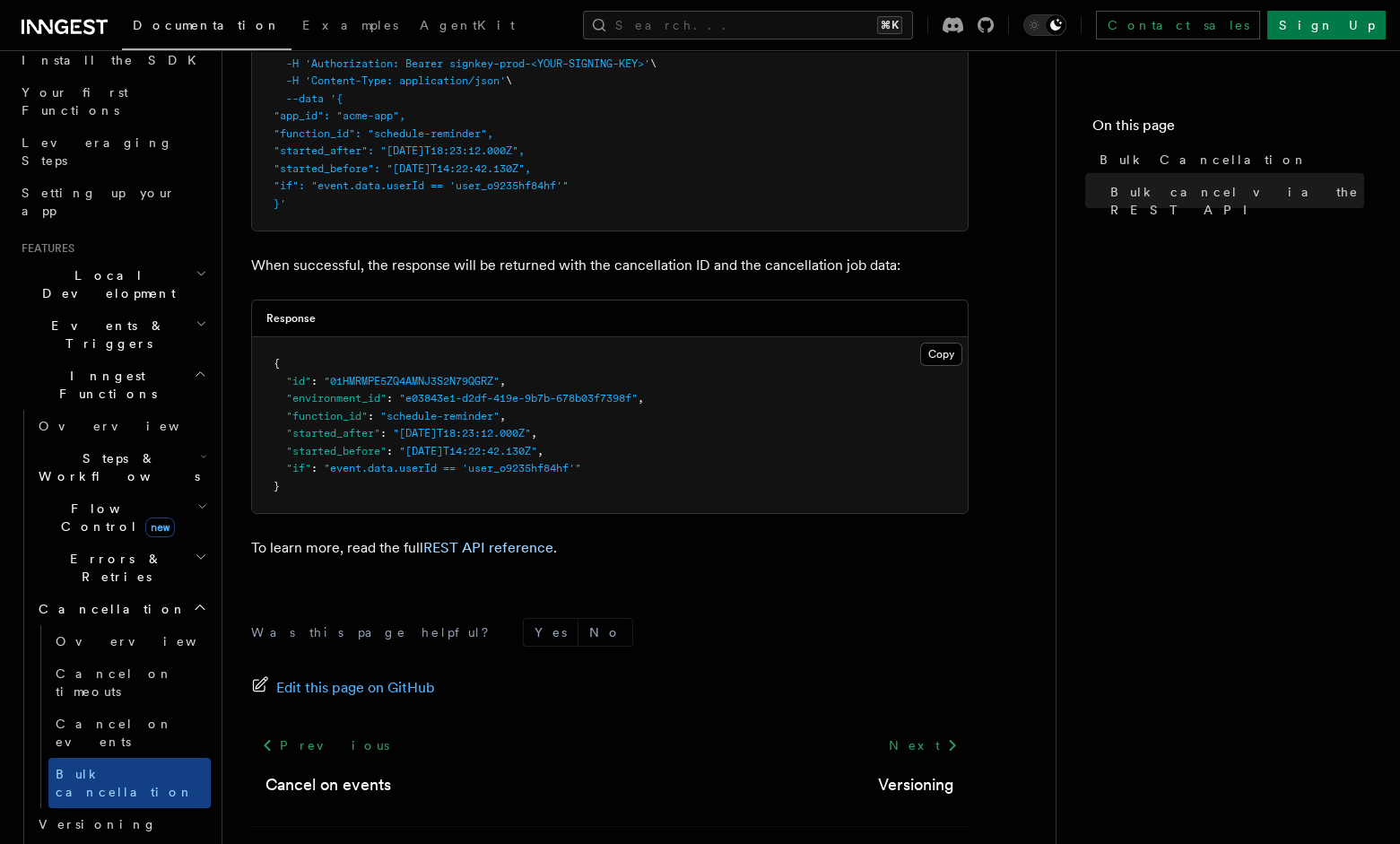
scroll to position [649, 0]
click at [105, 634] on span "Overview" at bounding box center [148, 641] width 185 height 15
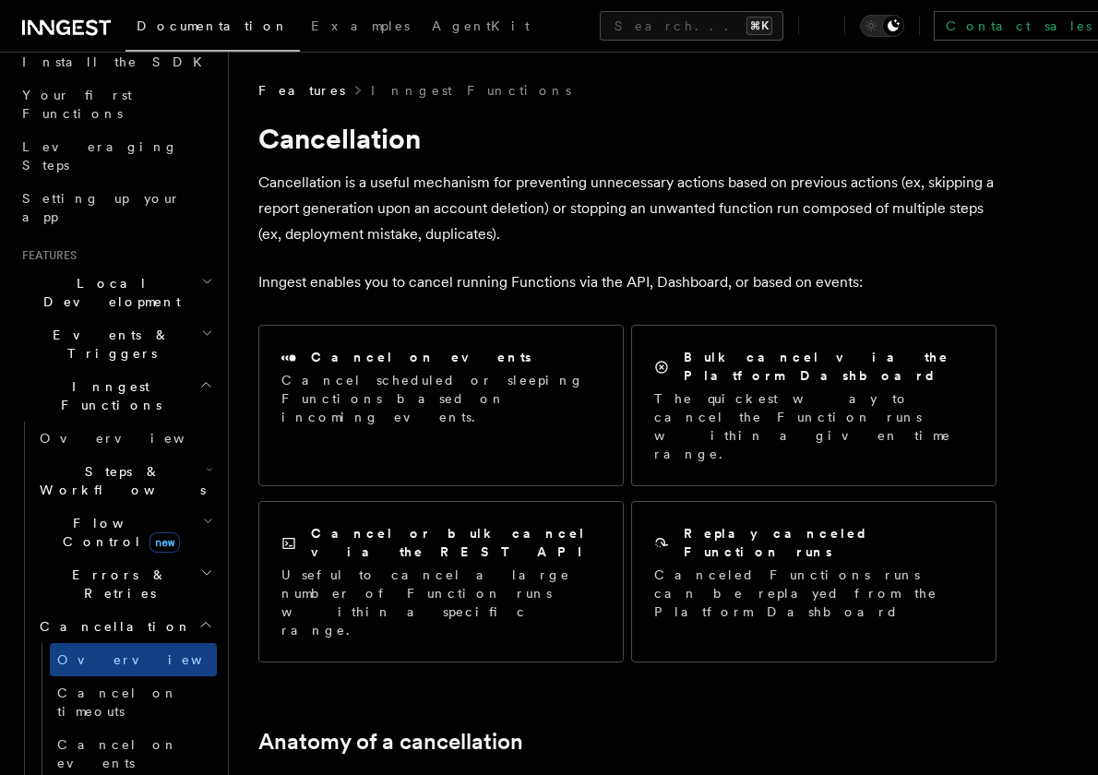
scroll to position [221, 0]
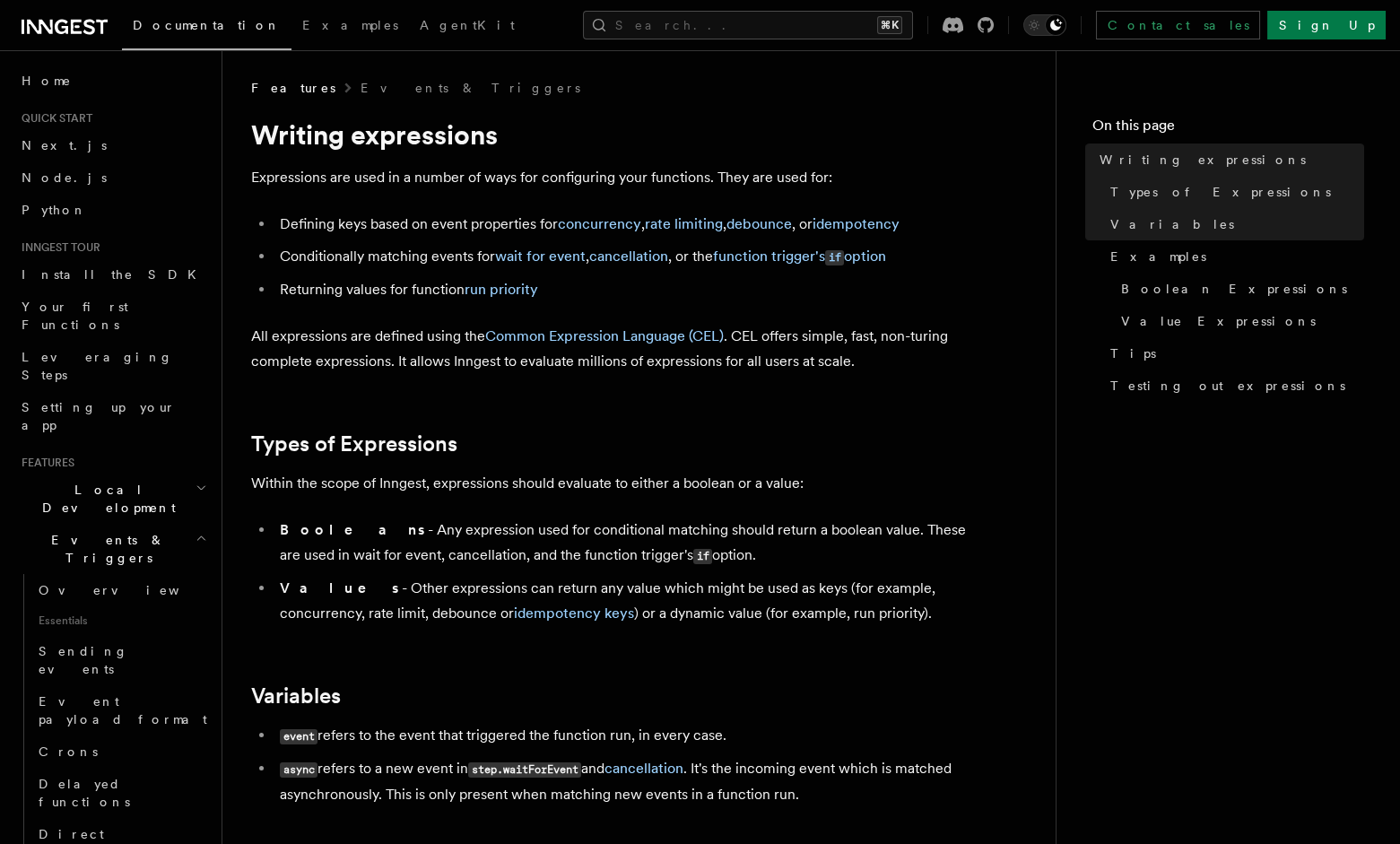
drag, startPoint x: 1009, startPoint y: 292, endPoint x: 992, endPoint y: 285, distance: 18.4
